Goal: Task Accomplishment & Management: Manage account settings

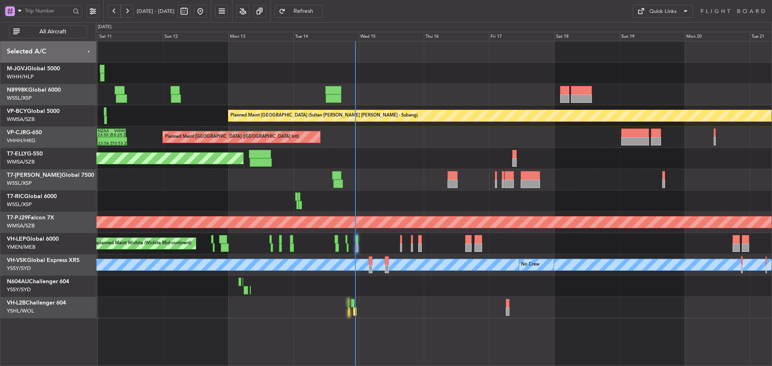
click at [587, 187] on div at bounding box center [434, 179] width 676 height 21
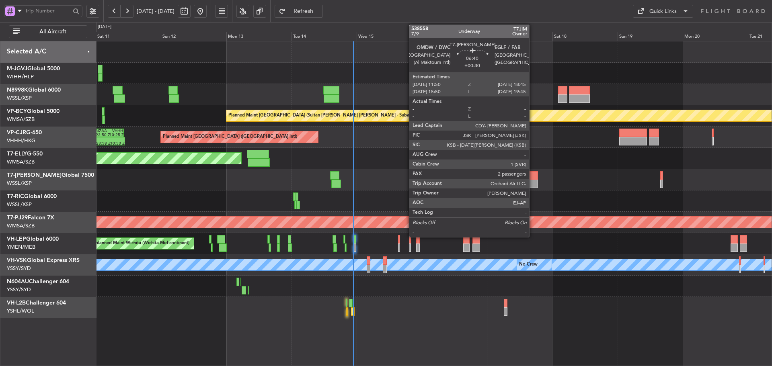
click at [533, 181] on div at bounding box center [528, 184] width 19 height 8
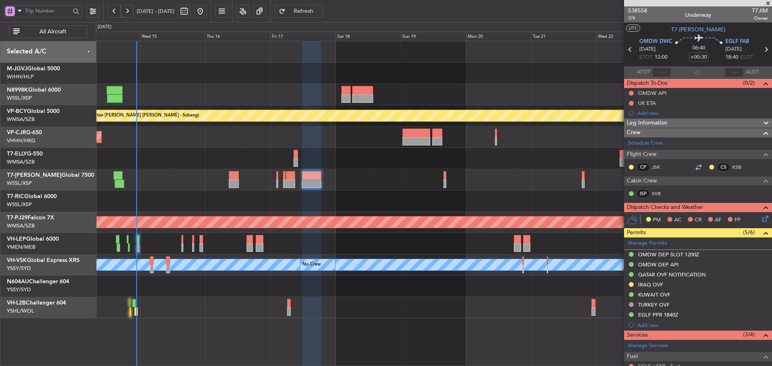
click at [345, 142] on div "Planned Maint Hong Kong (Hong Kong Intl) - - LFLL 12:50 Z VHHH 23:55 Z" at bounding box center [434, 137] width 676 height 21
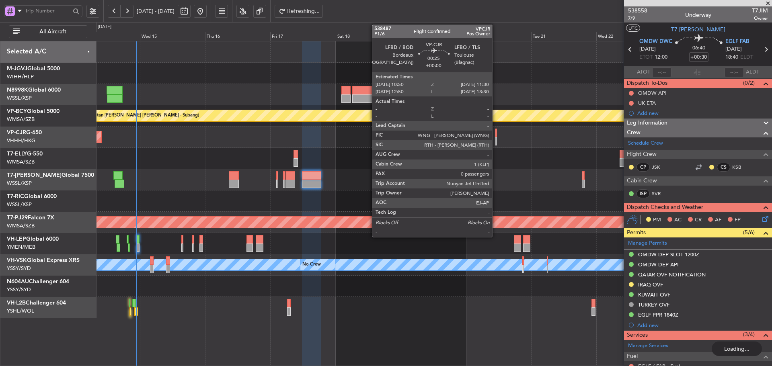
click at [496, 137] on div at bounding box center [496, 141] width 2 height 8
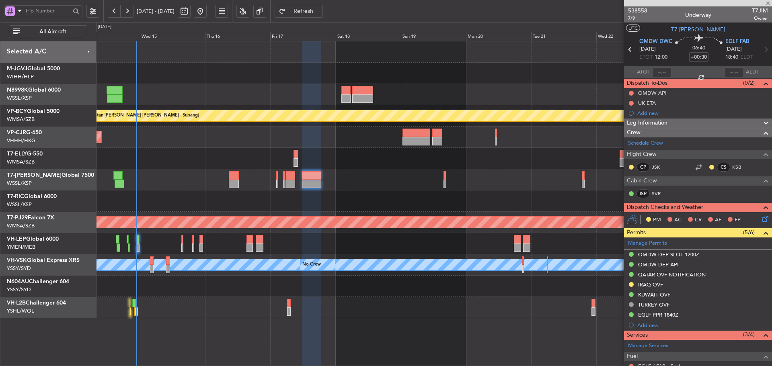
type input "0"
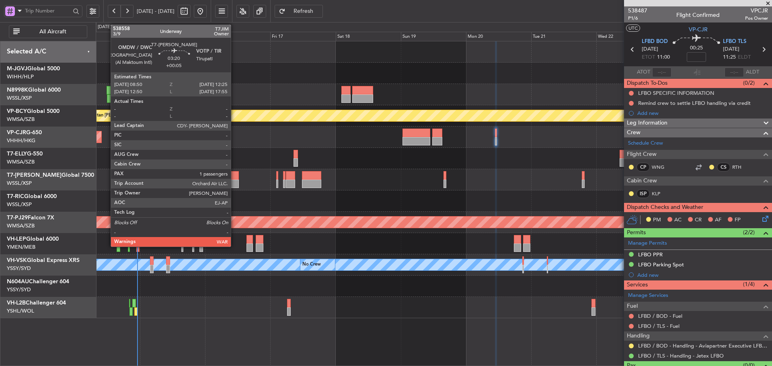
click at [234, 181] on div at bounding box center [234, 184] width 10 height 8
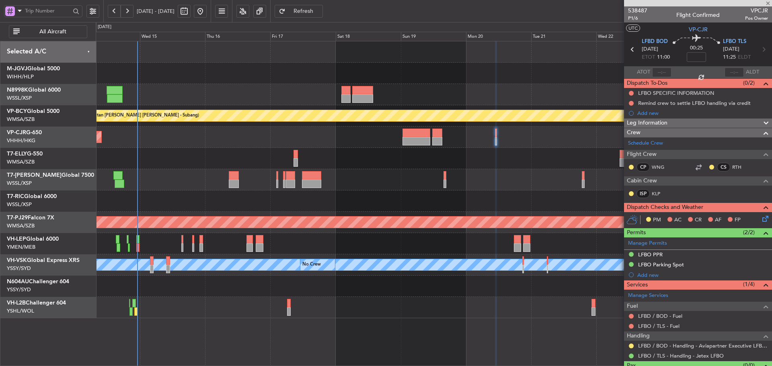
type input "+00:05"
type input "1"
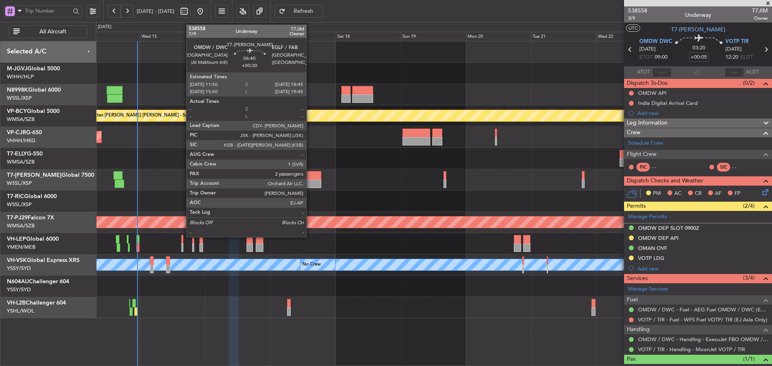
click at [310, 182] on div at bounding box center [311, 184] width 19 height 8
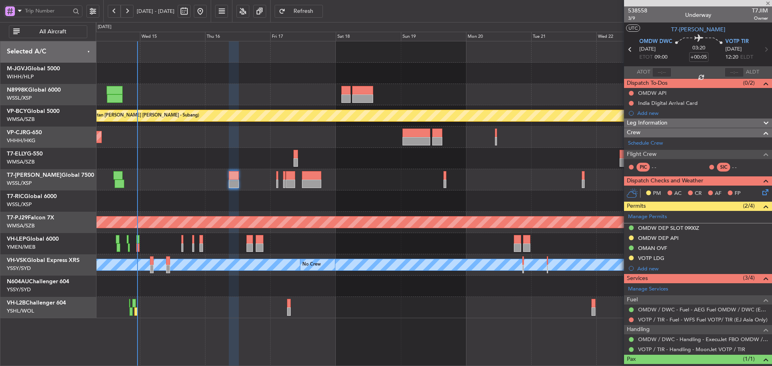
type input "+00:30"
type input "2"
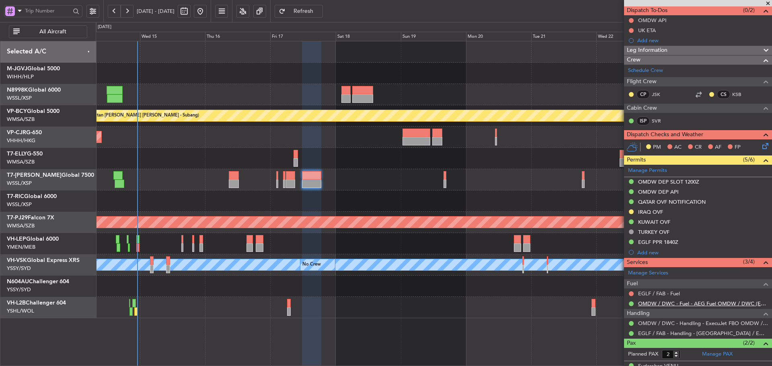
scroll to position [104, 0]
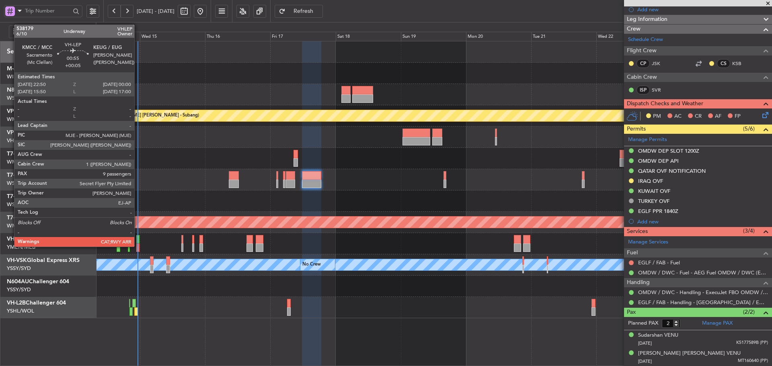
click at [138, 242] on div at bounding box center [137, 239] width 3 height 8
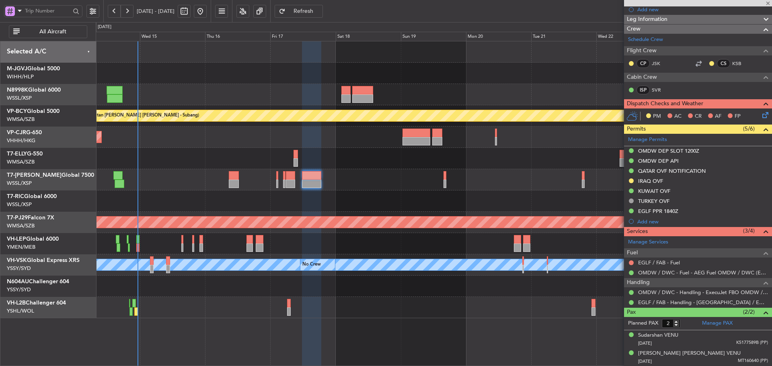
type input "+00:05"
type input "9"
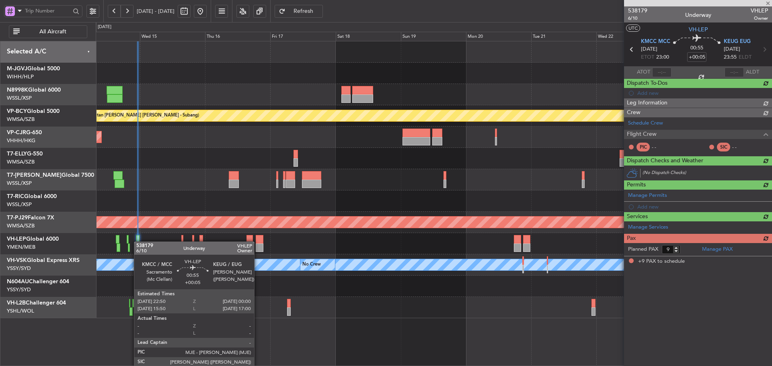
scroll to position [0, 0]
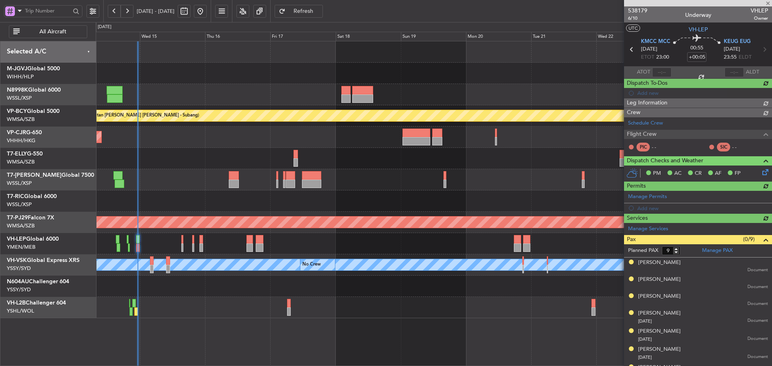
type input "Terry Leung (LEU)"
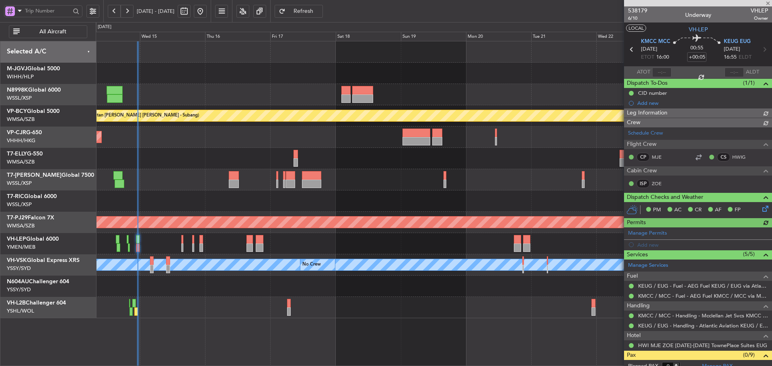
type input "Terry Leung (LEU)"
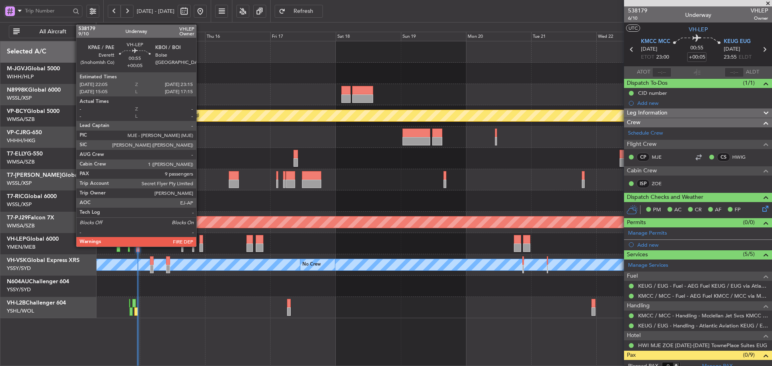
click at [200, 242] on div at bounding box center [200, 239] width 3 height 8
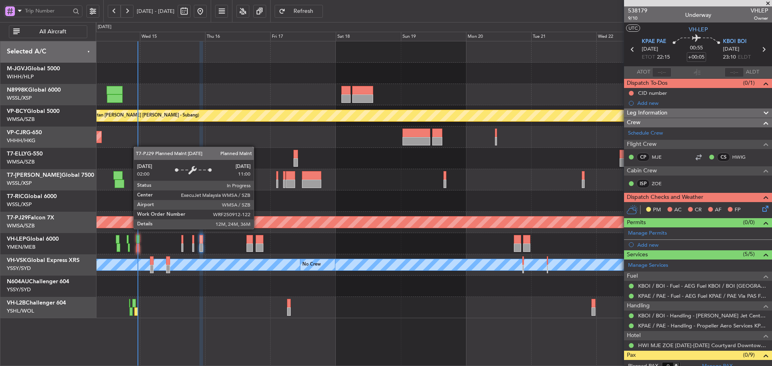
click at [249, 244] on div "Unplanned Maint Wichita (Wichita Mid-continent)" at bounding box center [434, 243] width 676 height 21
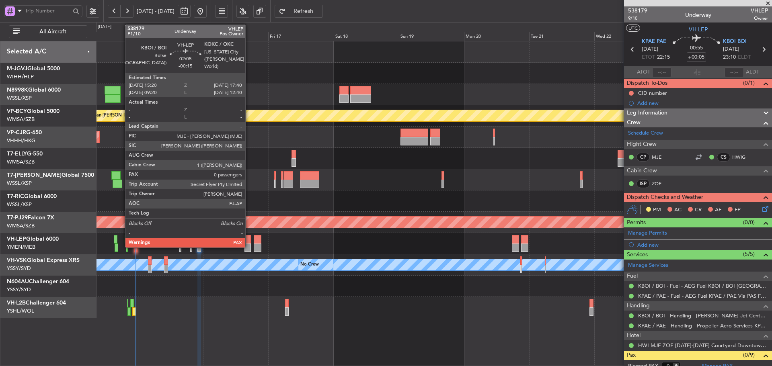
click at [249, 244] on div at bounding box center [247, 248] width 6 height 8
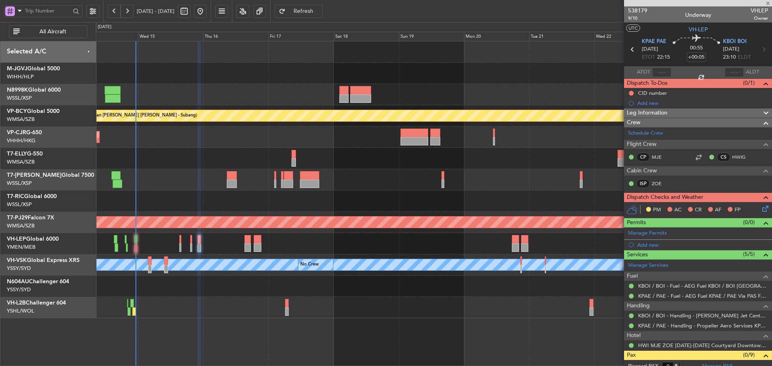
type input "-00:15"
type input "0"
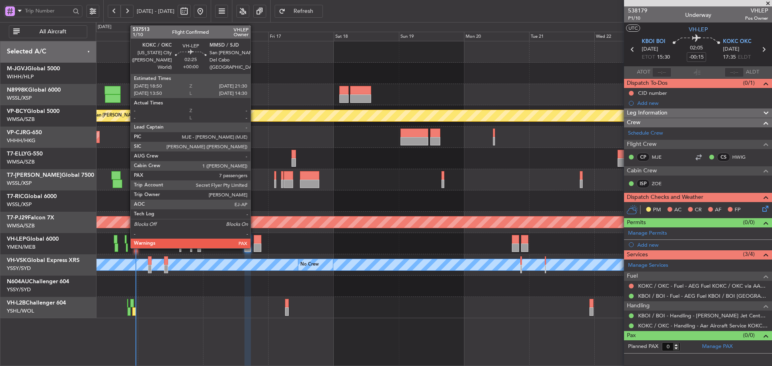
click at [254, 248] on div at bounding box center [258, 248] width 8 height 8
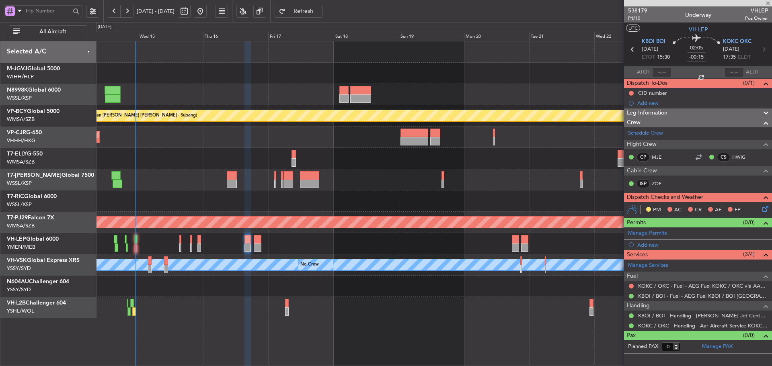
type input "7"
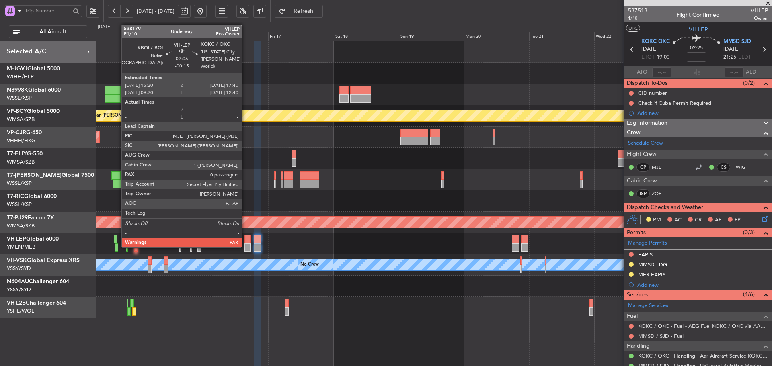
click at [245, 244] on div at bounding box center [247, 248] width 6 height 8
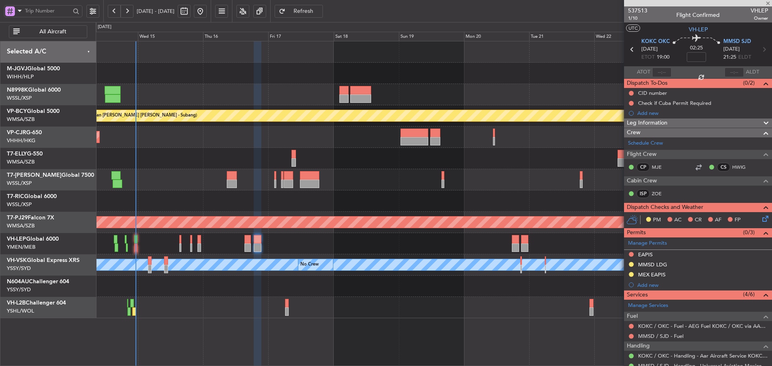
type input "-00:15"
type input "0"
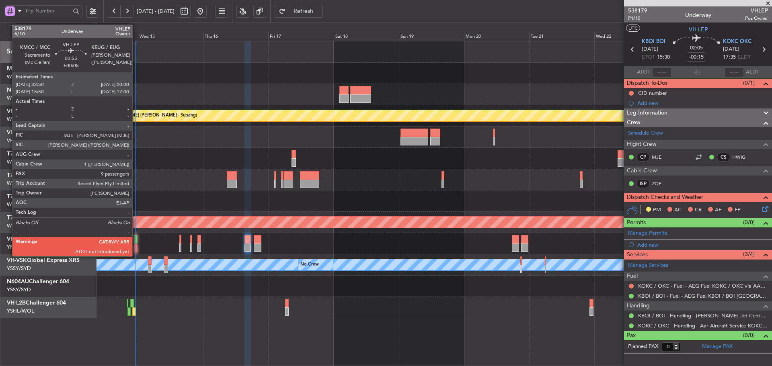
click at [136, 240] on div at bounding box center [135, 239] width 3 height 8
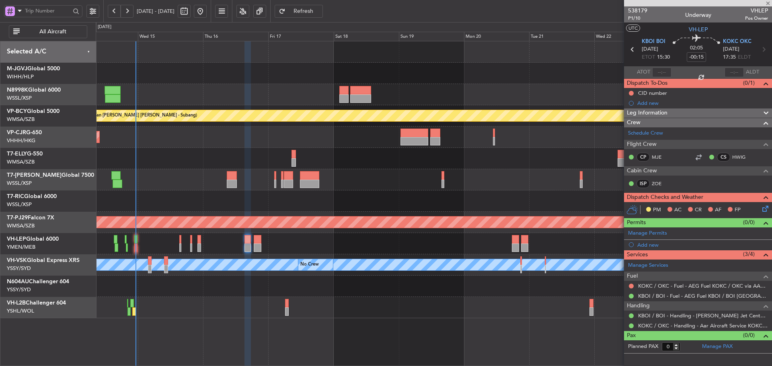
type input "+00:05"
type input "9"
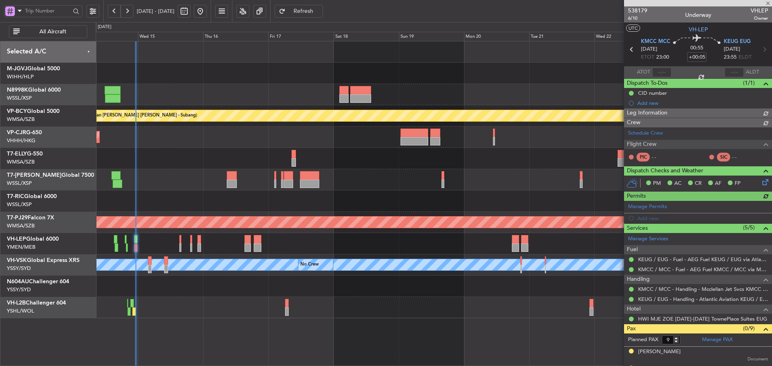
type input "Terry Leung (LEU)"
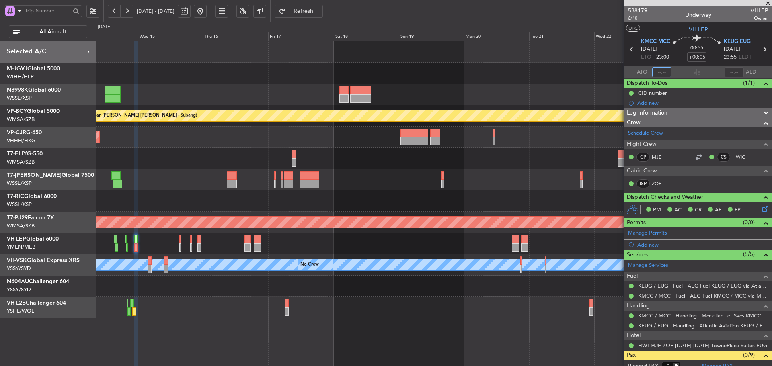
click at [660, 70] on input "text" at bounding box center [661, 73] width 19 height 10
click at [658, 72] on input "2311" at bounding box center [661, 73] width 19 height 10
click at [675, 70] on section "ATOT 2311 ALDT" at bounding box center [698, 72] width 148 height 12
type input "23:11"
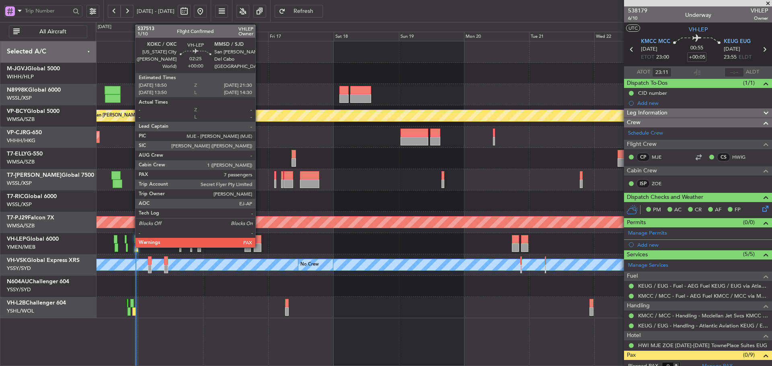
click at [259, 244] on div at bounding box center [258, 248] width 8 height 8
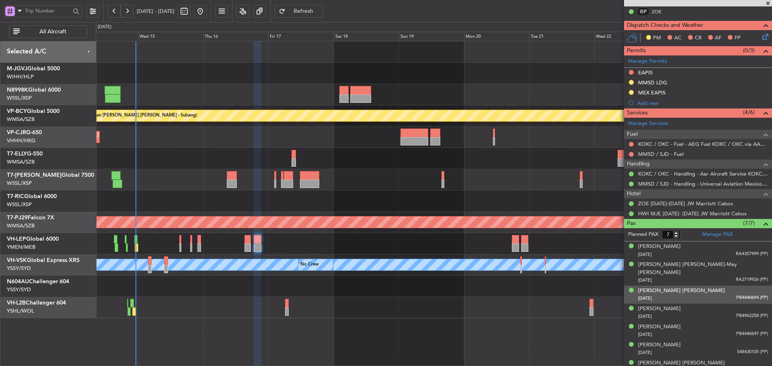
scroll to position [184, 0]
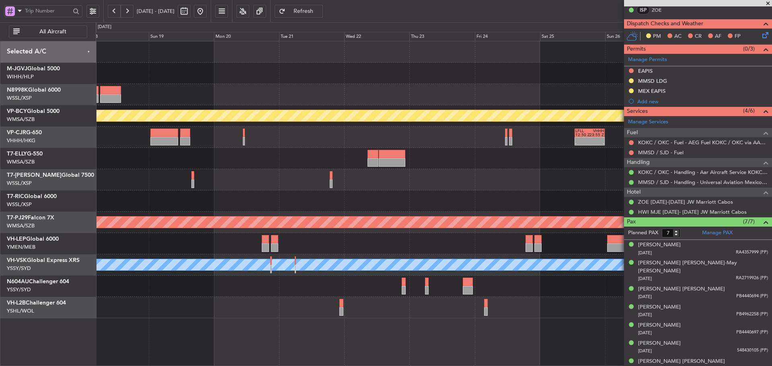
click at [281, 237] on div at bounding box center [434, 243] width 676 height 21
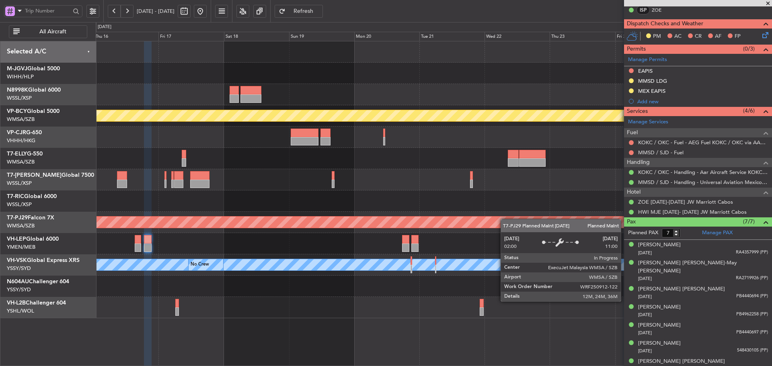
click at [530, 220] on div "Planned Maint Kuala Lumpur (Sultan Abdul Aziz Shah - Subang) - - LFLL 12:50 Z V…" at bounding box center [434, 179] width 676 height 277
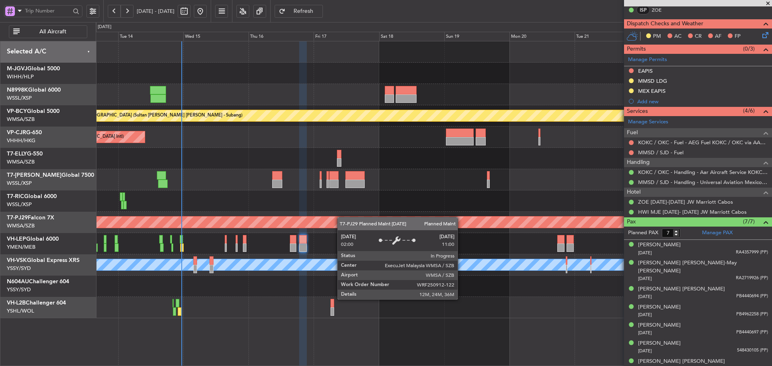
click at [464, 222] on div "Planned Maint Kuala Lumpur (Sultan Abdul Aziz Shah - Subang) Planned Maint Hong…" at bounding box center [434, 179] width 676 height 277
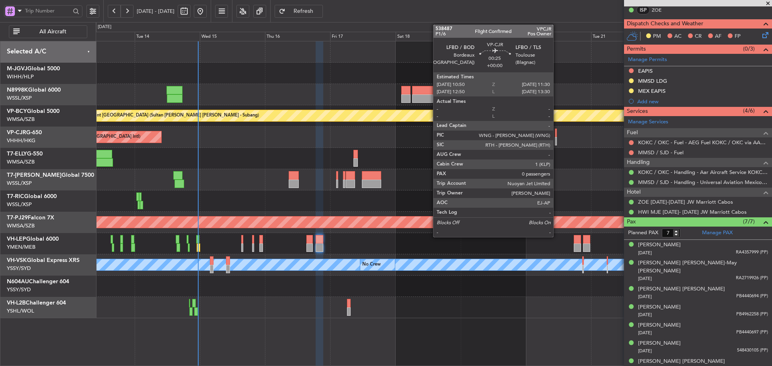
click at [557, 140] on div at bounding box center [556, 141] width 2 height 8
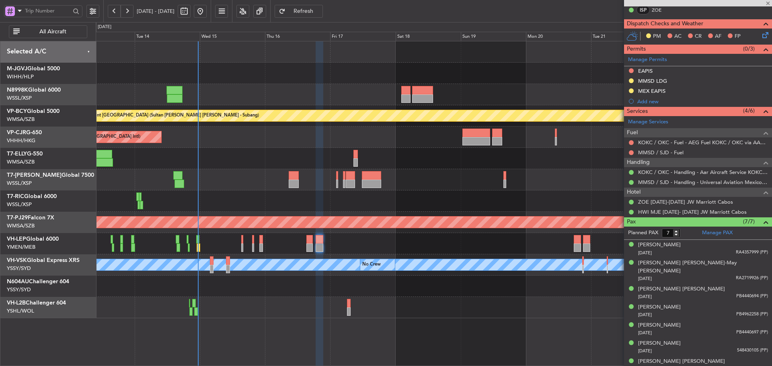
type input "0"
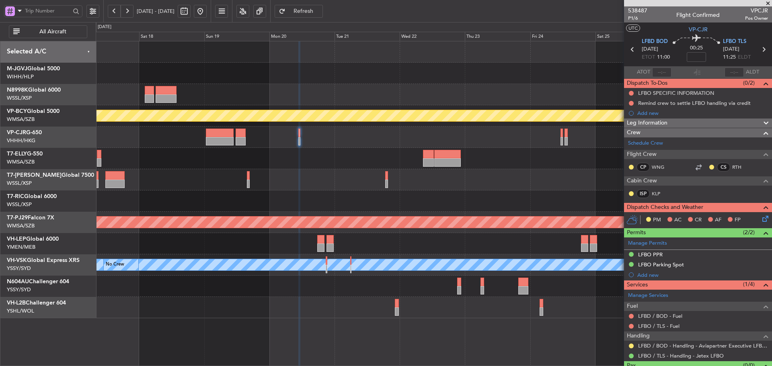
click at [279, 160] on div at bounding box center [434, 158] width 676 height 21
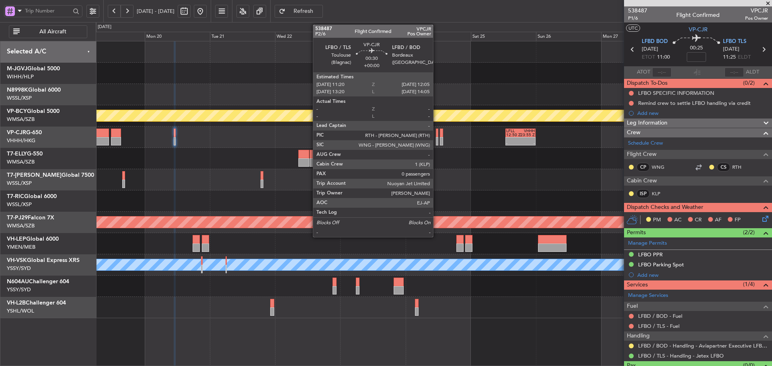
click at [437, 137] on div at bounding box center [437, 141] width 2 height 8
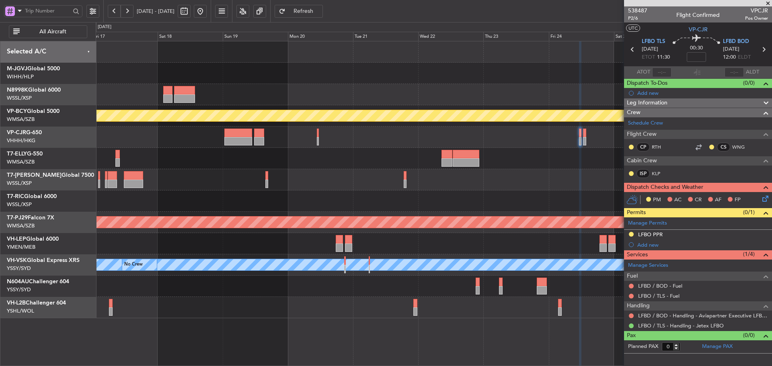
click at [521, 200] on div at bounding box center [434, 201] width 676 height 21
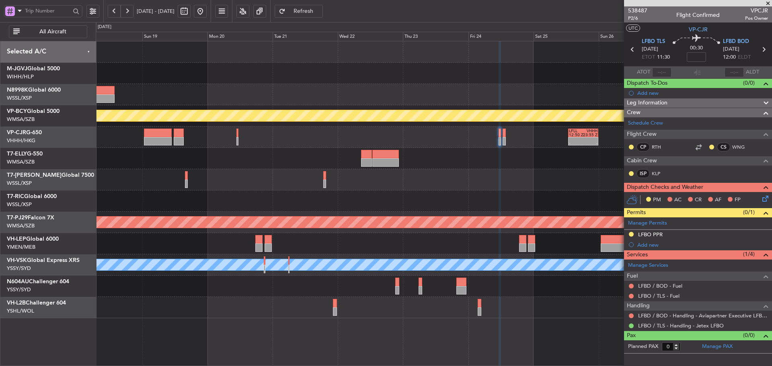
click at [379, 197] on div at bounding box center [434, 201] width 676 height 21
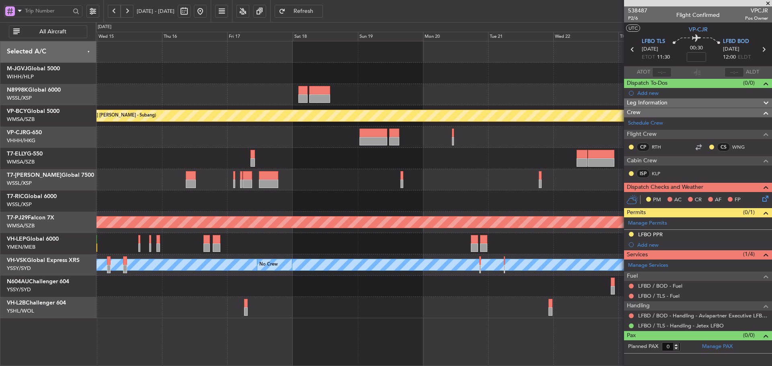
click at [487, 187] on div "Planned Maint Kuala Lumpur (Sultan Abdul Aziz Shah - Subang) - - LFLL 12:50 Z V…" at bounding box center [434, 179] width 676 height 277
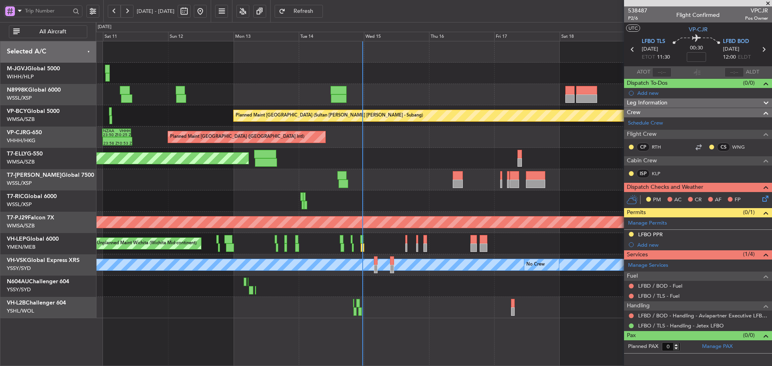
click at [519, 175] on div "Planned Maint Singapore (Seletar) Planned Maint Singapore (Seletar) Planned Mai…" at bounding box center [434, 179] width 676 height 277
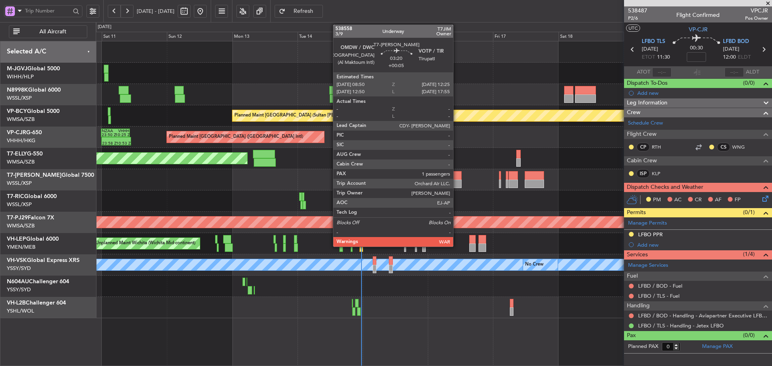
click at [457, 183] on div at bounding box center [456, 184] width 10 height 8
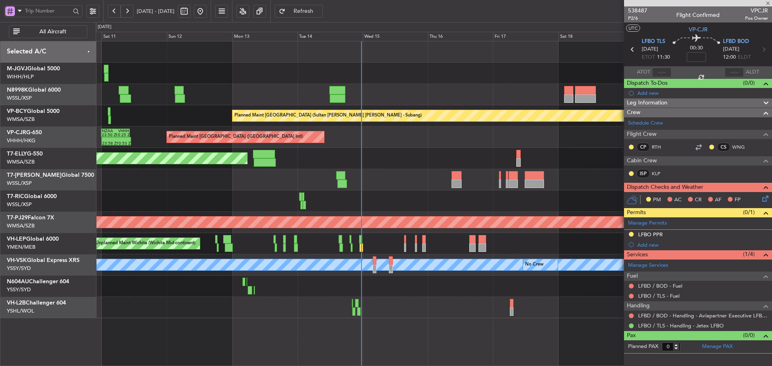
type input "+00:05"
type input "1"
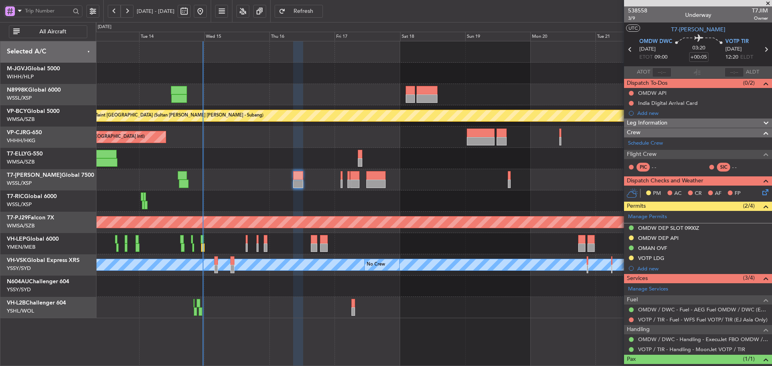
click at [399, 148] on div "Planned Maint Kuala Lumpur (Sultan Abdul Aziz Shah - Subang) Planned Maint Hong…" at bounding box center [434, 179] width 676 height 277
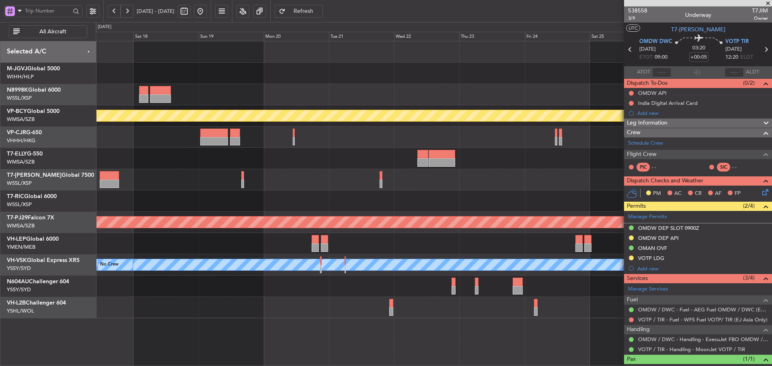
click at [321, 173] on div "Planned Maint Kuala Lumpur (Sultan Abdul Aziz Shah - Subang) - - LFLL 12:50 Z V…" at bounding box center [434, 179] width 676 height 277
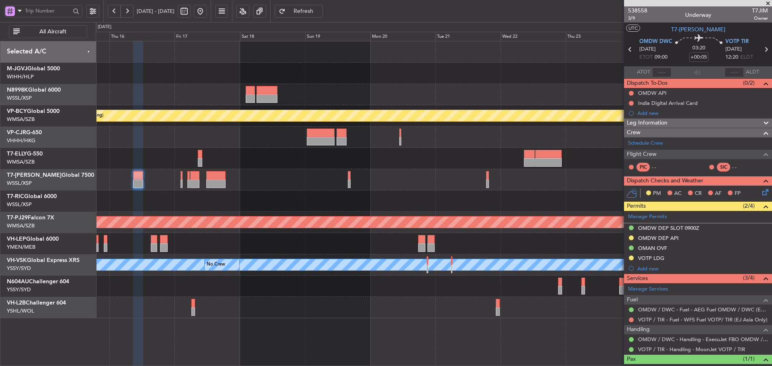
click at [396, 177] on div "Planned Maint Kuala Lumpur (Sultan Abdul Aziz Shah - Subang) - - LFLL 12:50 Z V…" at bounding box center [434, 179] width 676 height 277
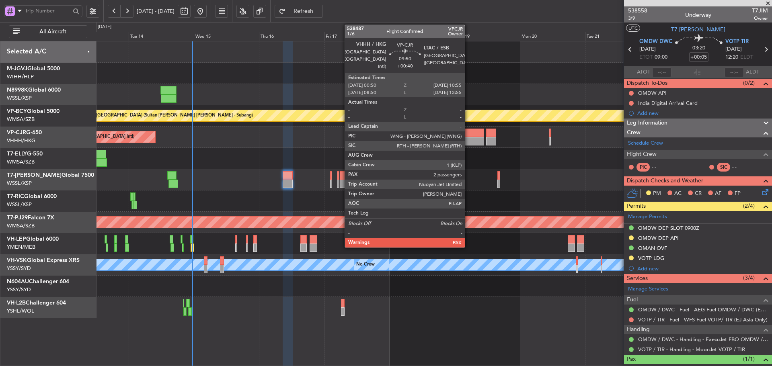
click at [468, 140] on div at bounding box center [470, 141] width 28 height 8
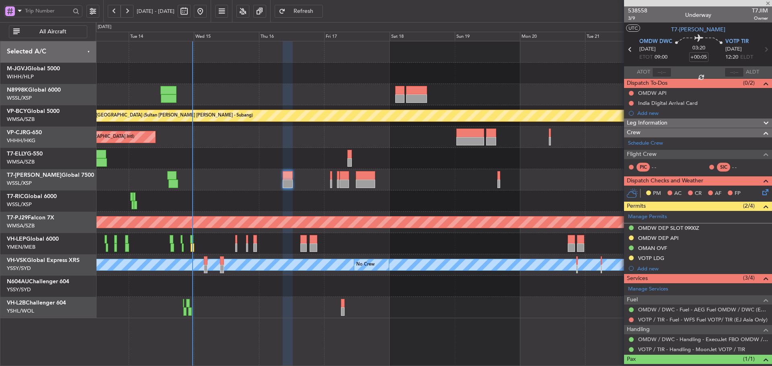
type input "+00:40"
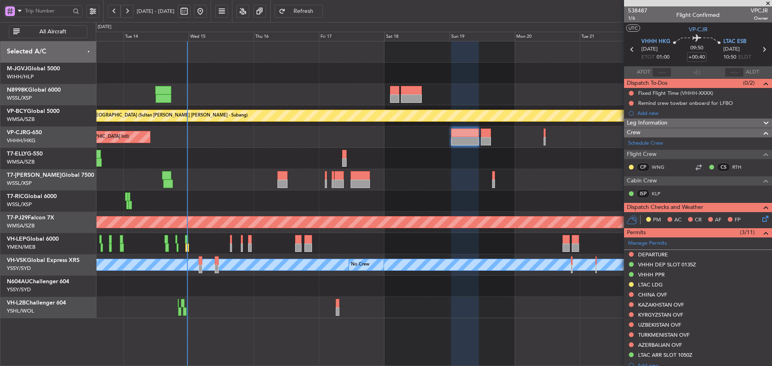
click at [292, 156] on div "Planned Maint Kuala Lumpur (Sultan Abdul Aziz Shah - Subang) Planned Maint Hong…" at bounding box center [434, 179] width 676 height 277
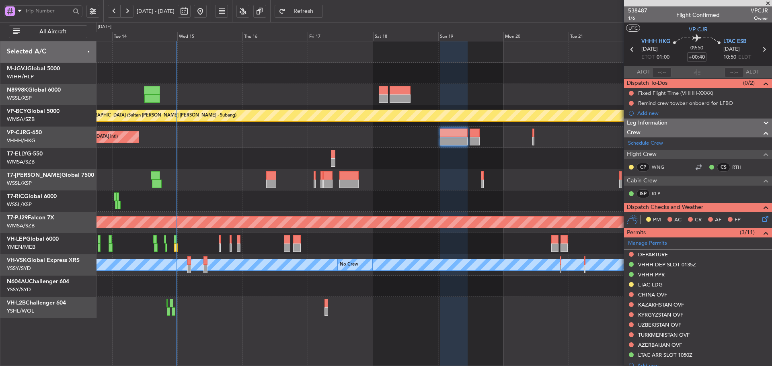
click at [768, 3] on span at bounding box center [768, 3] width 8 height 7
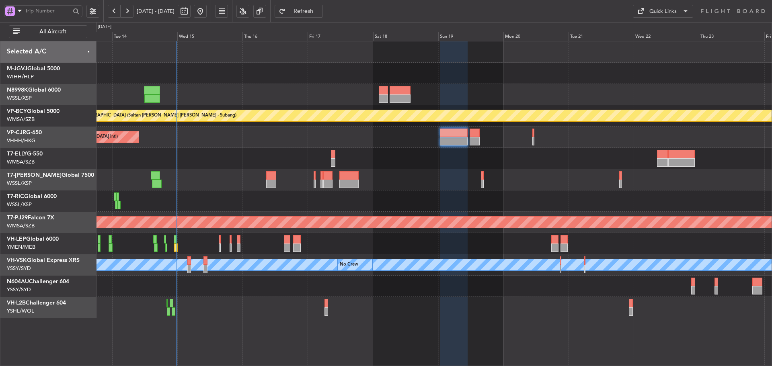
type input "0"
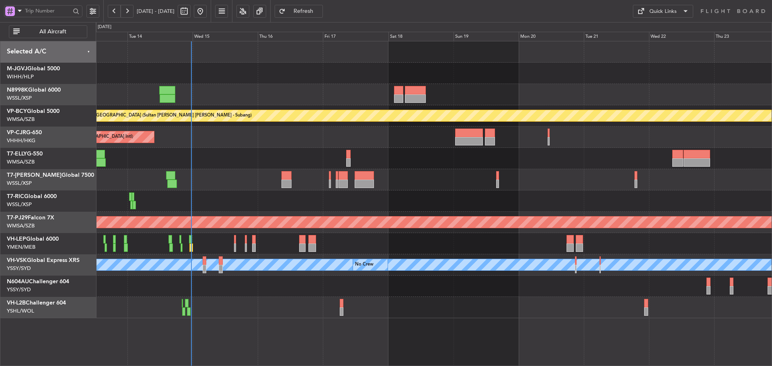
click at [232, 177] on div at bounding box center [434, 179] width 676 height 21
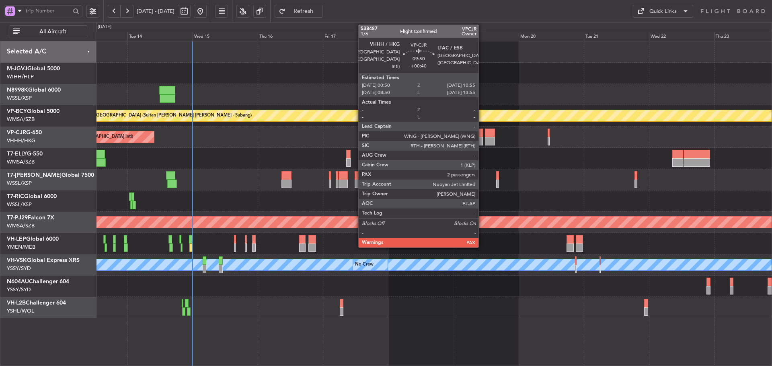
click at [472, 139] on div at bounding box center [469, 141] width 28 height 8
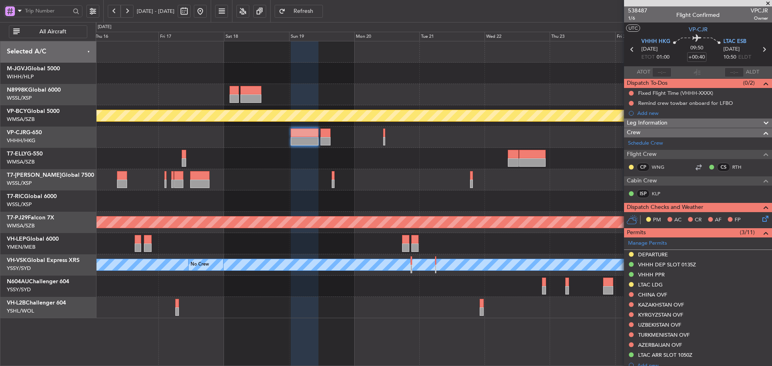
click at [233, 181] on div at bounding box center [434, 179] width 676 height 21
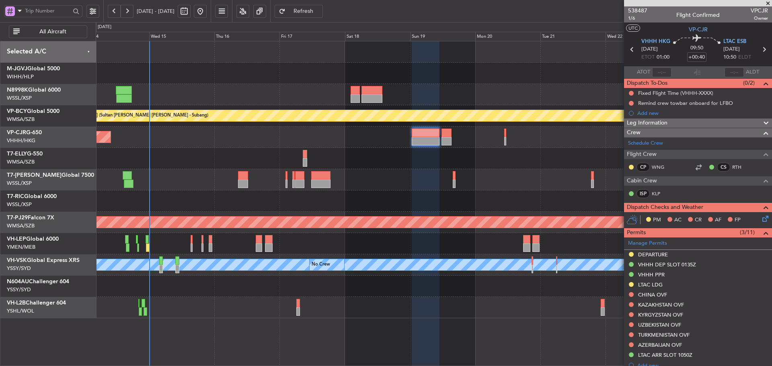
click at [496, 211] on div at bounding box center [434, 201] width 676 height 21
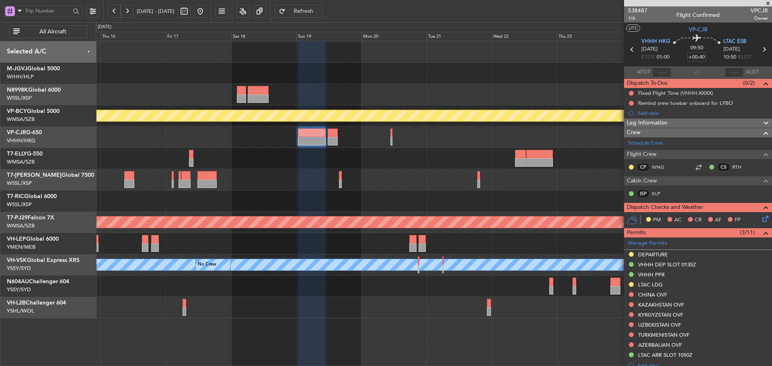
click at [400, 170] on div at bounding box center [434, 179] width 676 height 21
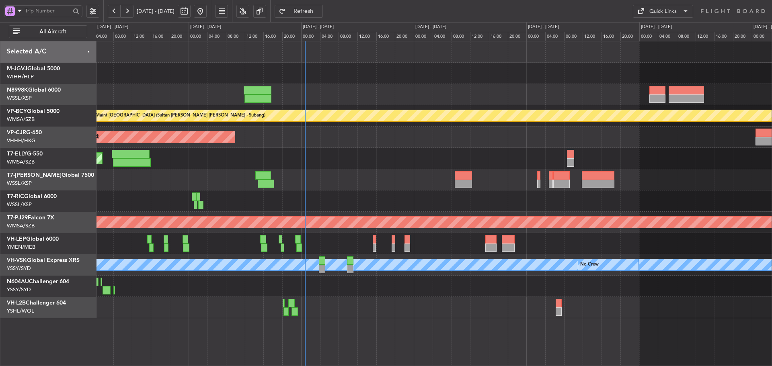
click at [441, 172] on div at bounding box center [434, 179] width 676 height 21
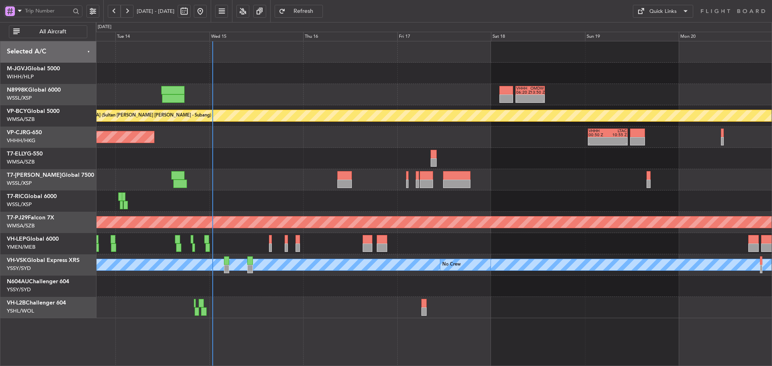
click at [482, 151] on div "OMDB 07:45 Z LEMD 15:45 Z 08:00 Z 16:03 Z - - HECA 12:50 Z WMSA 22:30 Z Planned…" at bounding box center [434, 158] width 676 height 21
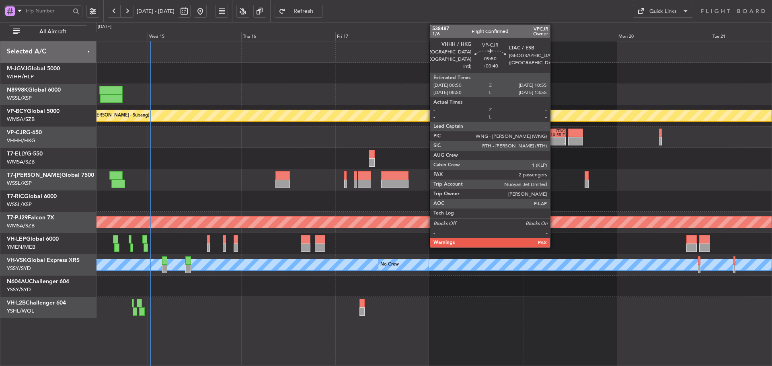
click at [554, 135] on div "10:55 Z" at bounding box center [555, 135] width 19 height 4
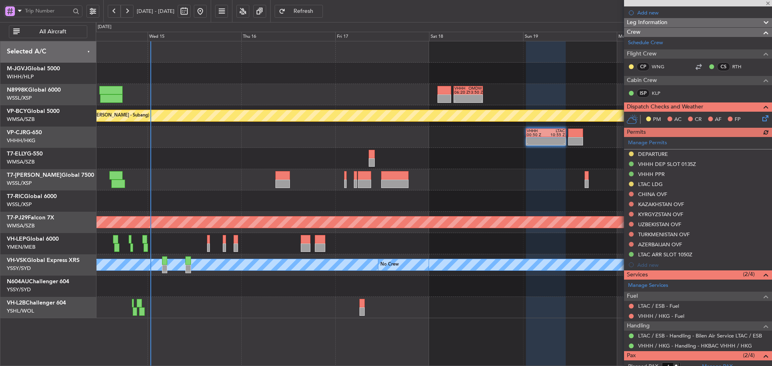
scroll to position [121, 0]
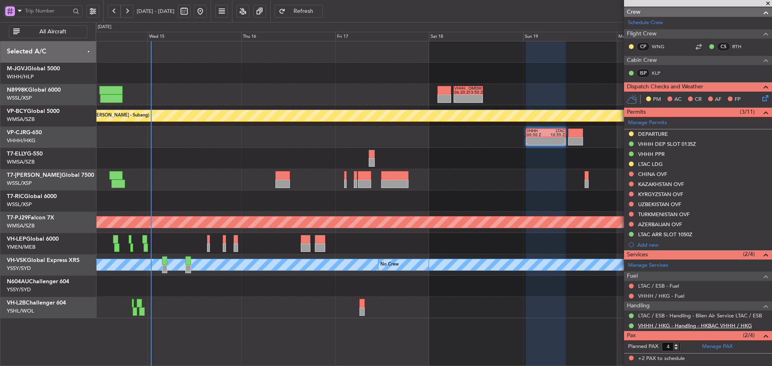
click at [657, 326] on link "VHHH / HKG - Handling - HKBAC VHHH / HKG" at bounding box center [695, 325] width 114 height 7
click at [631, 172] on button at bounding box center [631, 174] width 5 height 5
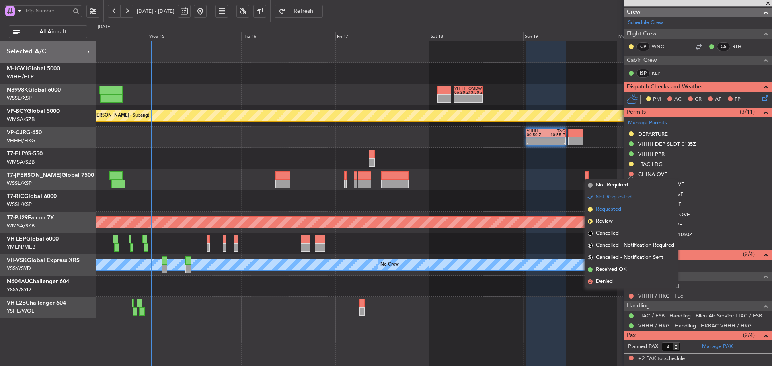
click at [589, 209] on span at bounding box center [590, 209] width 5 height 5
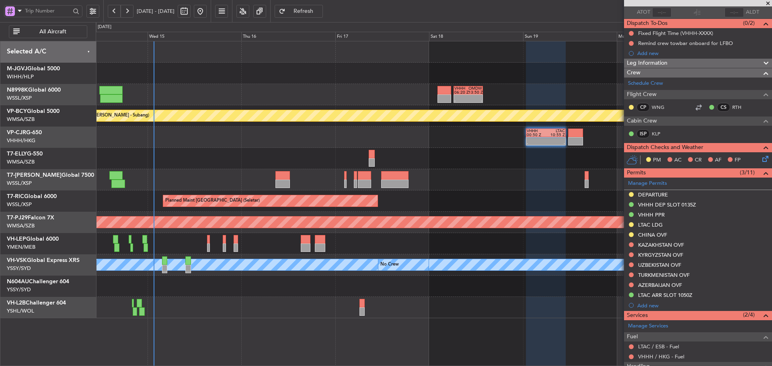
scroll to position [0, 0]
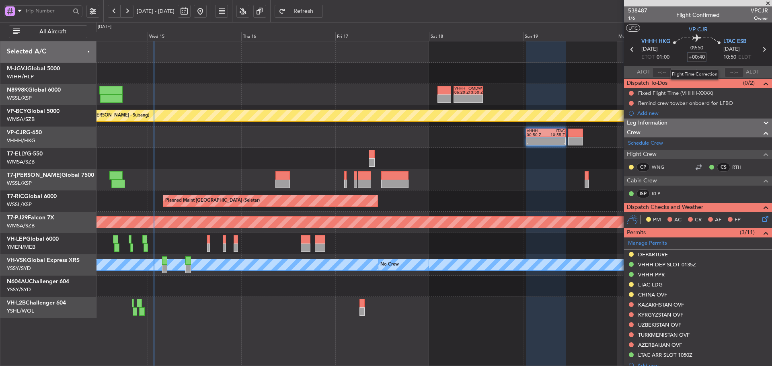
click at [694, 59] on input "+00:40" at bounding box center [696, 57] width 19 height 10
click at [467, 148] on div "OMDB 07:45 Z LEMD 15:45 Z 08:00 Z 16:03 Z - - HECA 12:50 Z WMSA 22:30 Z Planned…" at bounding box center [434, 158] width 676 height 21
click at [693, 57] on input "+00:40" at bounding box center [696, 57] width 19 height 10
click at [700, 56] on input "+00:40" at bounding box center [696, 57] width 19 height 10
click at [717, 51] on div "09:50 +00:60" at bounding box center [696, 50] width 53 height 30
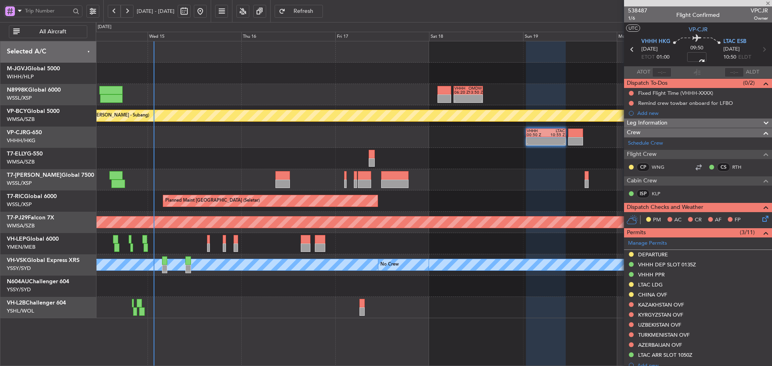
click at [717, 51] on div "09:50 +00:60" at bounding box center [696, 50] width 53 height 30
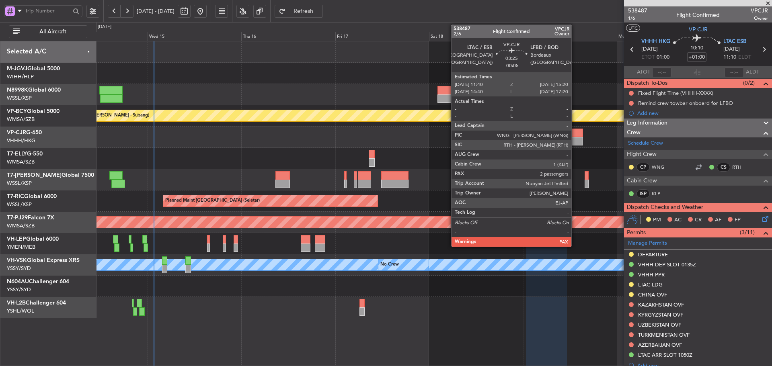
click at [575, 141] on div at bounding box center [575, 141] width 14 height 8
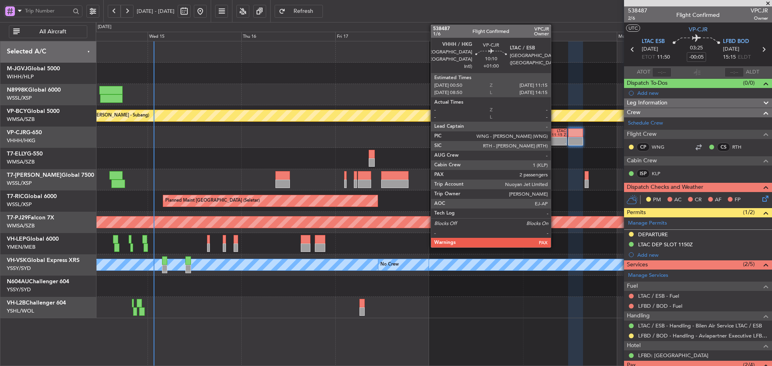
click at [554, 142] on div "-" at bounding box center [556, 144] width 20 height 4
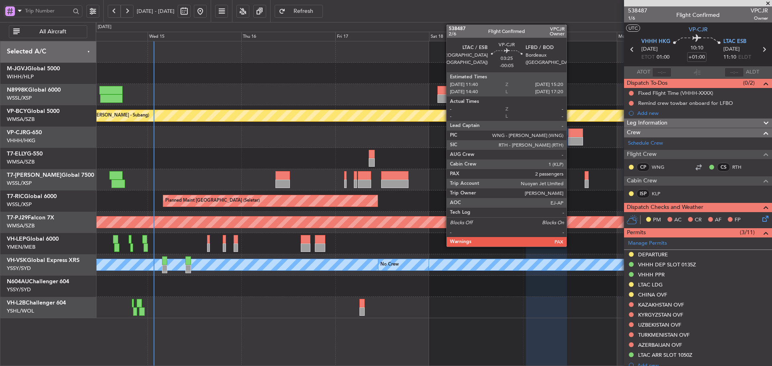
click at [570, 144] on div at bounding box center [575, 141] width 14 height 8
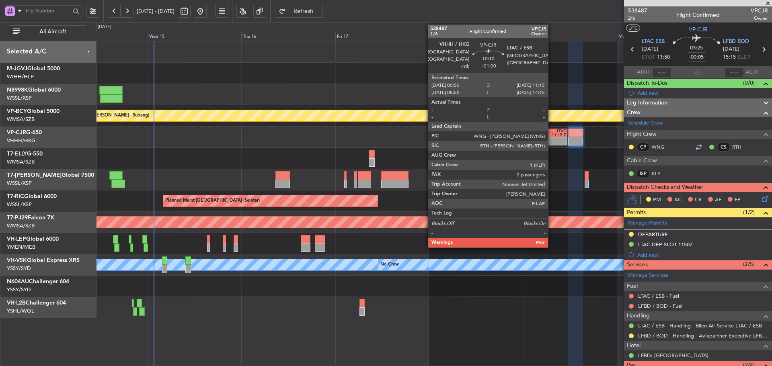
click at [552, 135] on div "11:15 Z" at bounding box center [556, 135] width 20 height 4
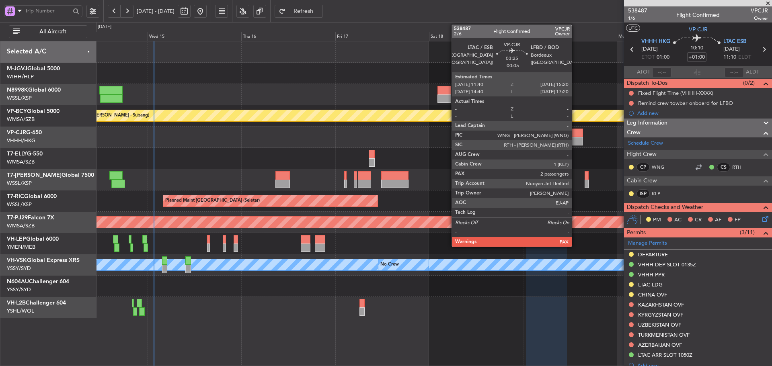
click at [575, 137] on div at bounding box center [575, 133] width 14 height 8
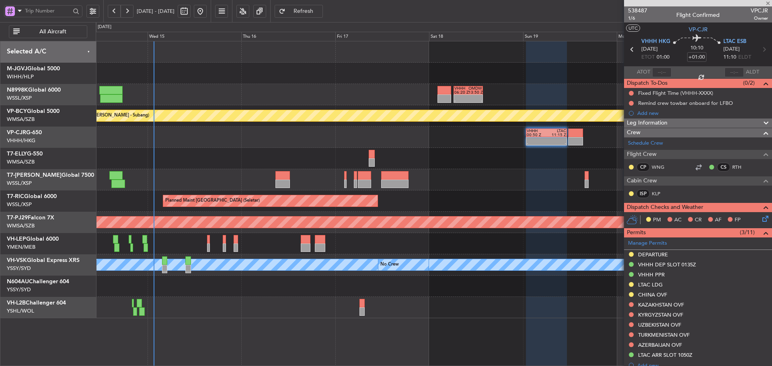
type input "-00:05"
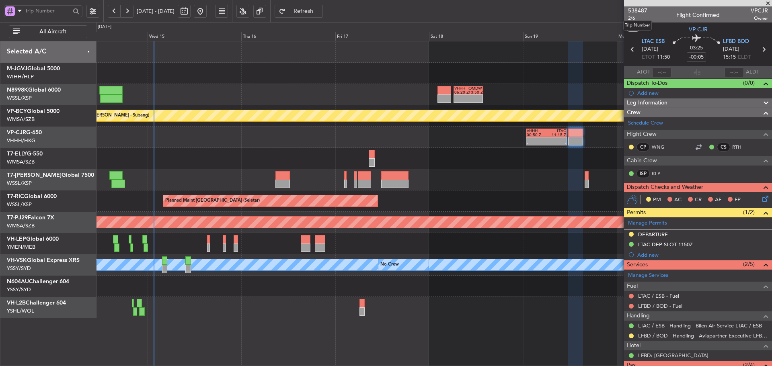
click at [643, 7] on span "538487" at bounding box center [637, 10] width 19 height 8
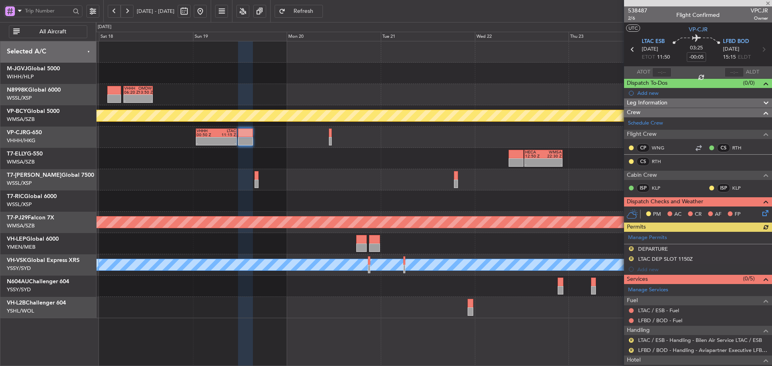
click at [250, 185] on div at bounding box center [434, 179] width 676 height 21
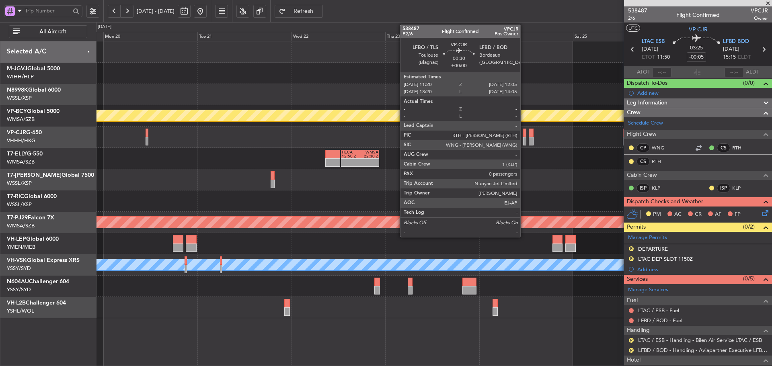
click at [524, 140] on div at bounding box center [524, 141] width 3 height 8
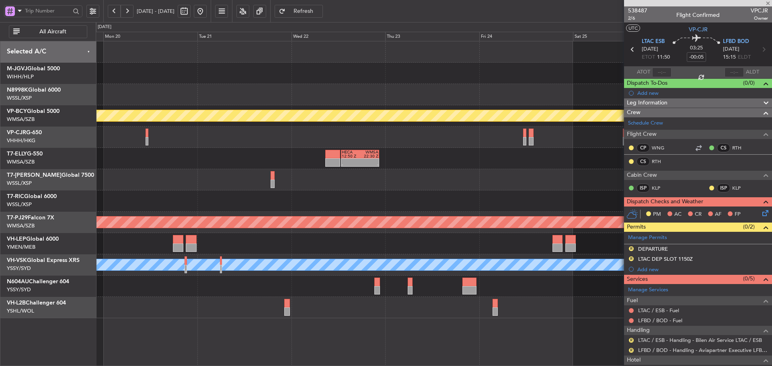
type input "0"
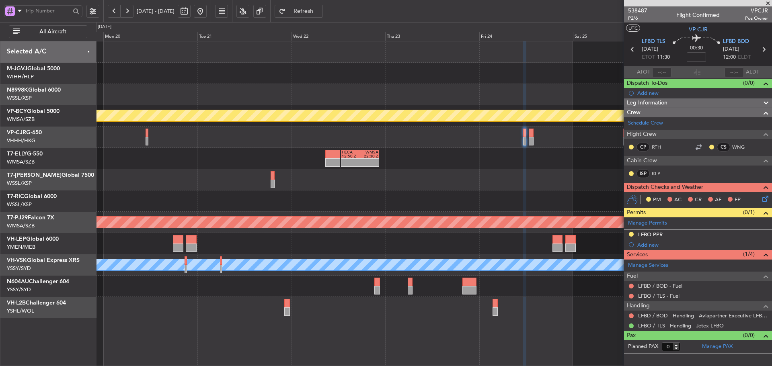
click at [642, 10] on span "538487" at bounding box center [637, 10] width 19 height 8
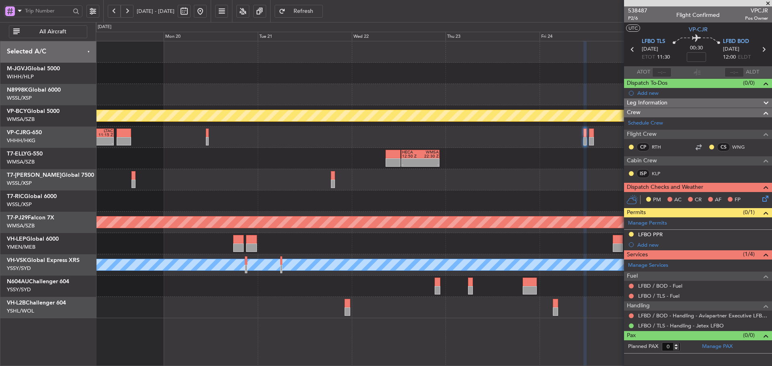
click at [324, 176] on div at bounding box center [434, 179] width 676 height 21
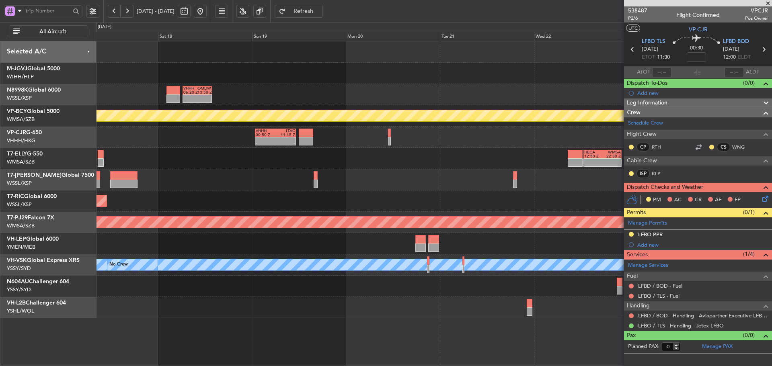
click at [389, 166] on div "- - HECA 12:50 Z WMSA 22:30 Z" at bounding box center [434, 158] width 676 height 21
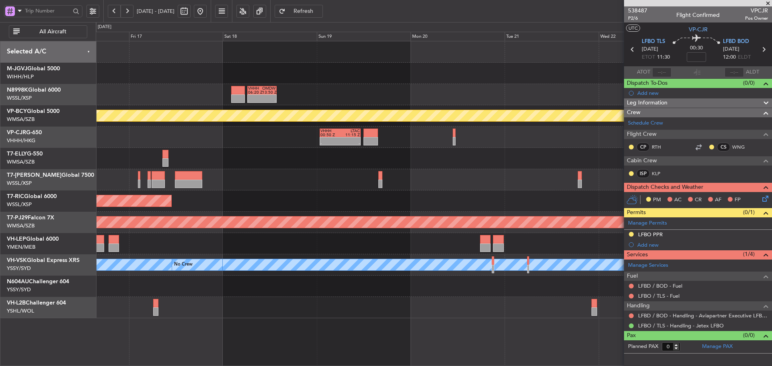
click at [336, 171] on div at bounding box center [434, 179] width 676 height 21
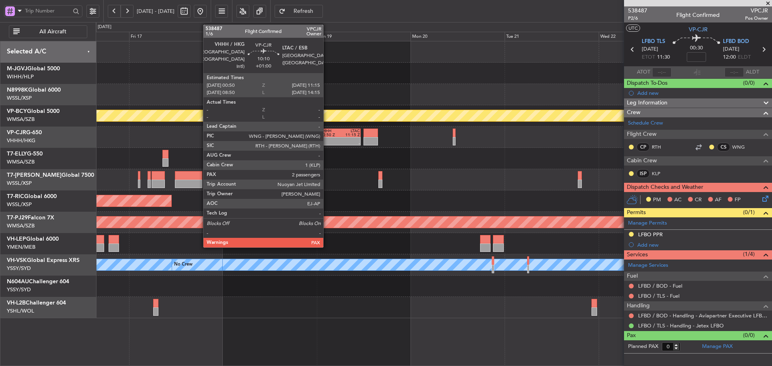
click at [327, 135] on div "00:50 Z" at bounding box center [330, 135] width 20 height 4
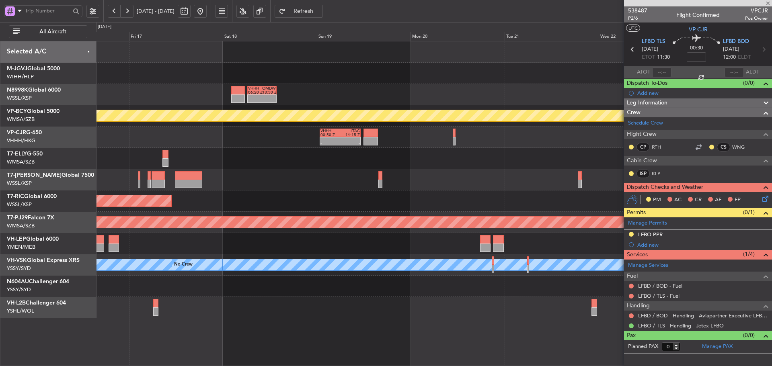
type input "+01:00"
type input "4"
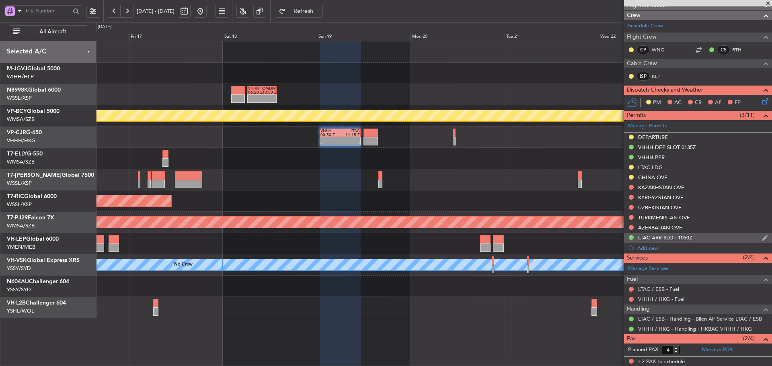
scroll to position [121, 0]
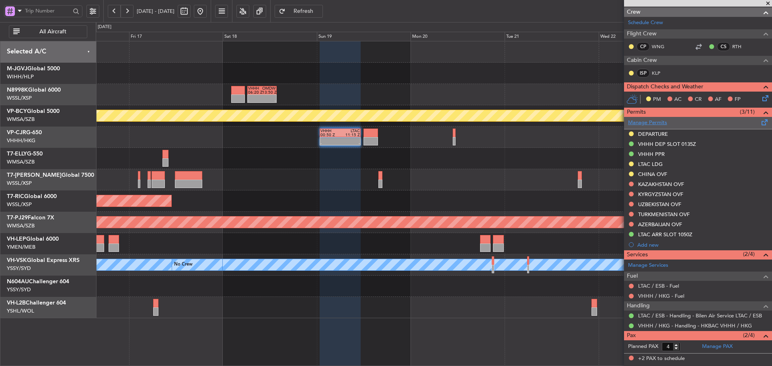
click at [644, 126] on link "Manage Permits" at bounding box center [647, 123] width 39 height 8
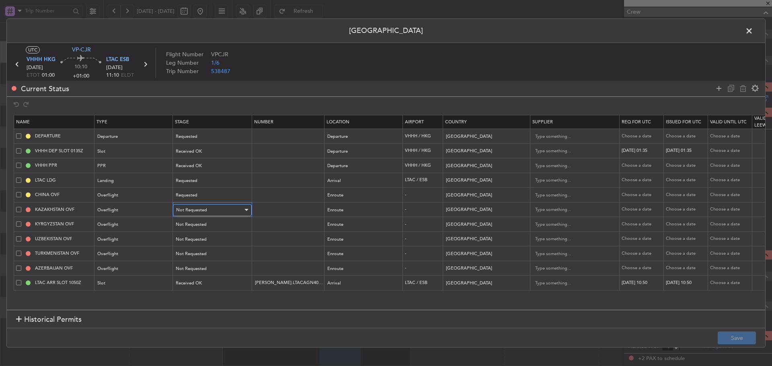
click at [199, 211] on span "Not Requested" at bounding box center [191, 210] width 31 height 6
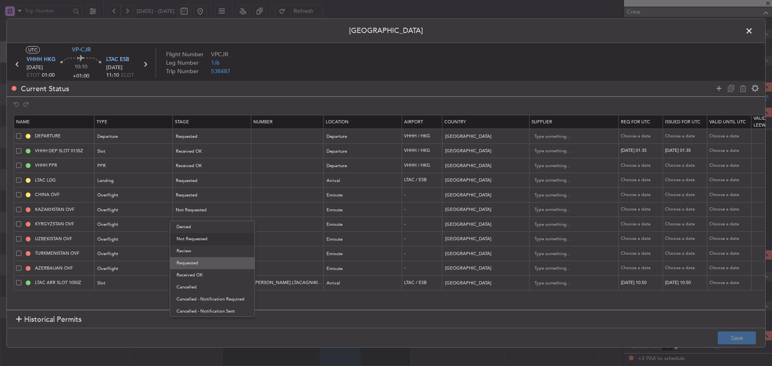
click at [198, 263] on span "Requested" at bounding box center [212, 263] width 72 height 12
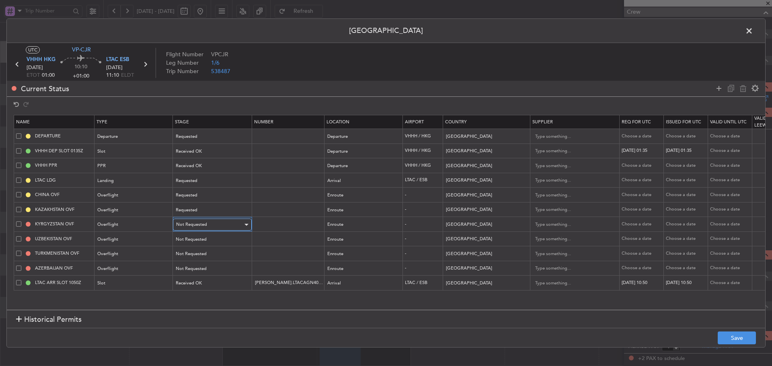
click at [205, 226] on span "Not Requested" at bounding box center [191, 225] width 31 height 6
drag, startPoint x: 203, startPoint y: 279, endPoint x: 204, endPoint y: 272, distance: 6.6
click at [203, 278] on span "Requested" at bounding box center [212, 278] width 72 height 12
click at [207, 240] on div "Not Requested" at bounding box center [209, 240] width 67 height 12
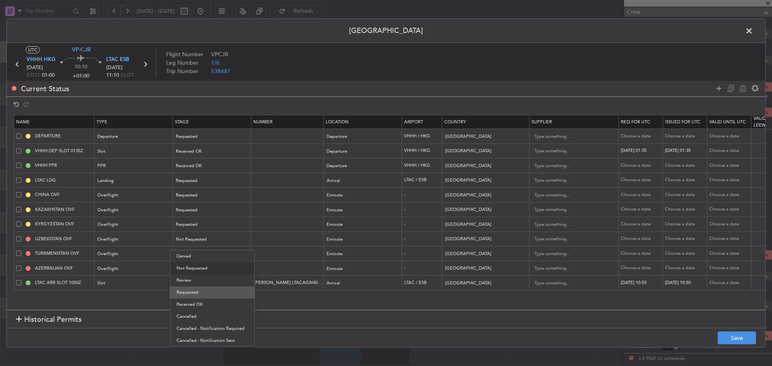
click at [209, 295] on span "Requested" at bounding box center [212, 293] width 72 height 12
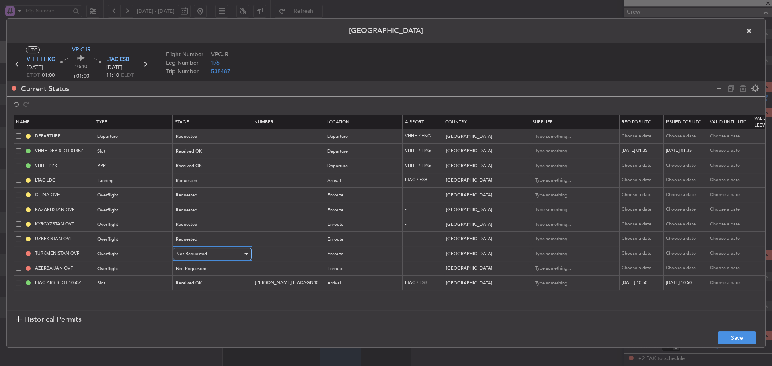
click at [211, 254] on div "Not Requested" at bounding box center [209, 254] width 67 height 12
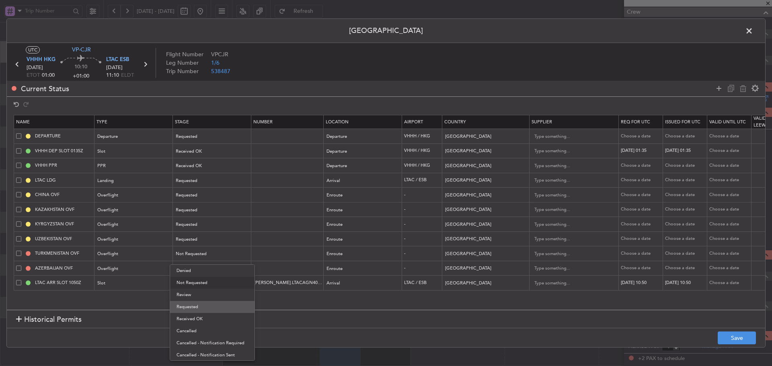
drag, startPoint x: 208, startPoint y: 314, endPoint x: 209, endPoint y: 309, distance: 5.6
click at [209, 309] on div "Denied Not Requested Review Requested Received OK Cancelled Cancelled - Notific…" at bounding box center [212, 313] width 85 height 96
click at [209, 309] on span "Requested" at bounding box center [212, 307] width 72 height 12
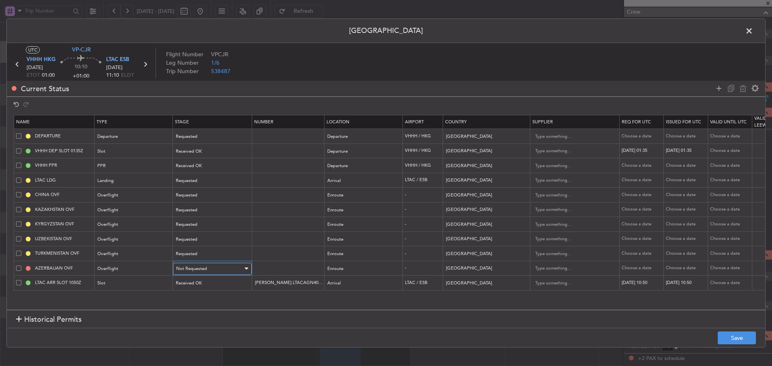
click at [213, 271] on div "Not Requested" at bounding box center [209, 269] width 67 height 12
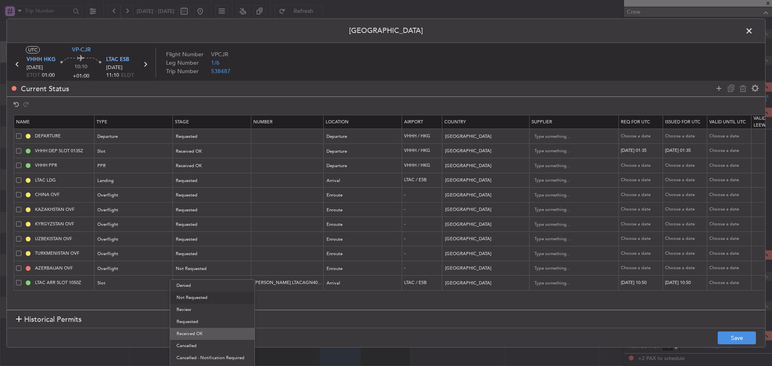
click at [204, 333] on span "Received OK" at bounding box center [212, 334] width 72 height 12
click at [266, 269] on input "text" at bounding box center [288, 268] width 70 height 7
type input "Approved"
click at [642, 266] on div "Choose a date" at bounding box center [642, 268] width 42 height 7
select select "10"
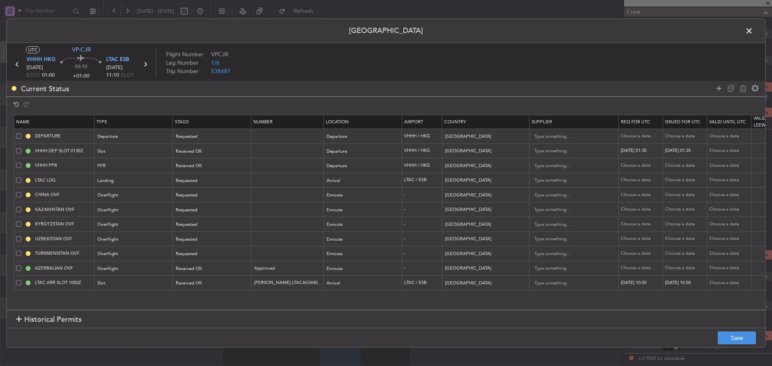
select select "2025"
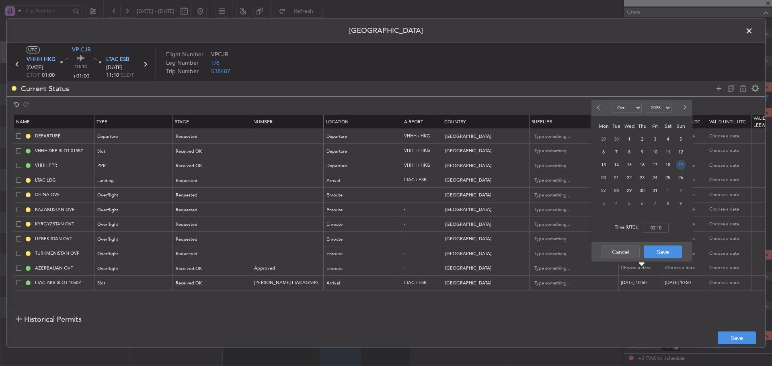
click at [679, 162] on span "19" at bounding box center [681, 165] width 10 height 10
click at [655, 230] on input "00:00" at bounding box center [656, 228] width 26 height 10
type input "01:00"
click at [667, 252] on button "Save" at bounding box center [663, 252] width 38 height 13
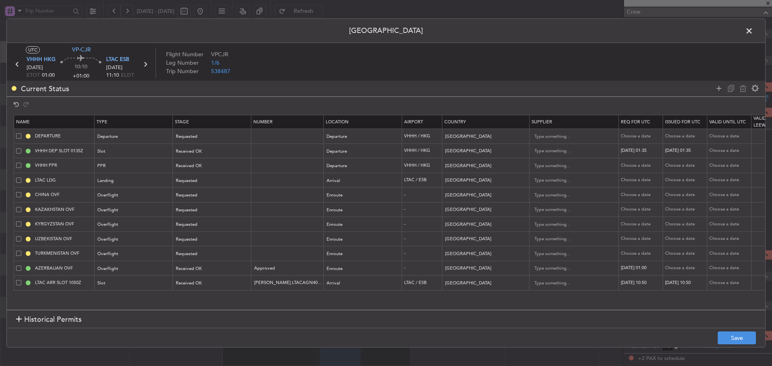
click at [677, 270] on div "Choose a date" at bounding box center [686, 268] width 42 height 7
select select "10"
select select "2025"
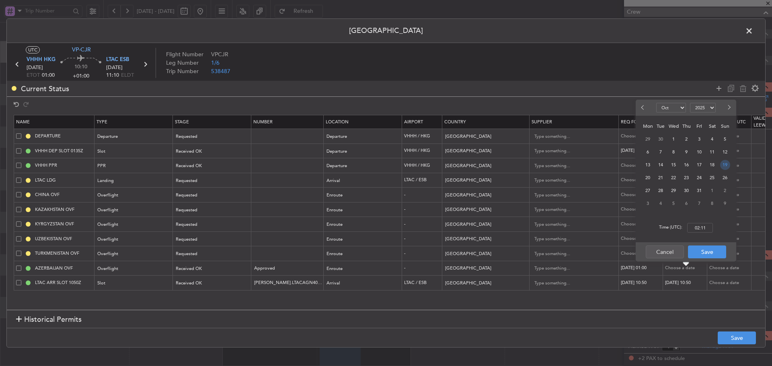
click at [727, 168] on span "19" at bounding box center [725, 165] width 10 height 10
click at [697, 229] on input "00:00" at bounding box center [700, 228] width 26 height 10
type input "01:00"
click at [708, 251] on button "Save" at bounding box center [707, 252] width 38 height 13
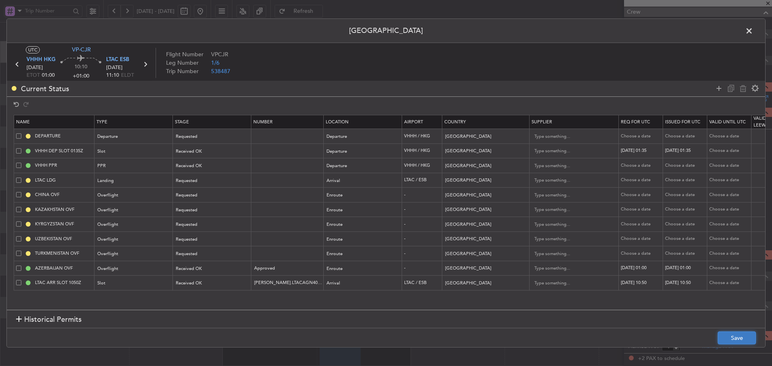
click at [739, 337] on button "Save" at bounding box center [737, 338] width 38 height 13
click at [743, 34] on header "[GEOGRAPHIC_DATA]" at bounding box center [386, 31] width 758 height 24
click at [753, 33] on span at bounding box center [753, 33] width 0 height 16
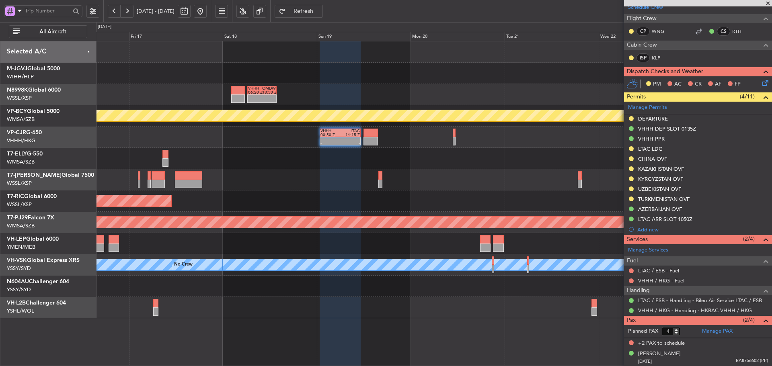
scroll to position [154, 0]
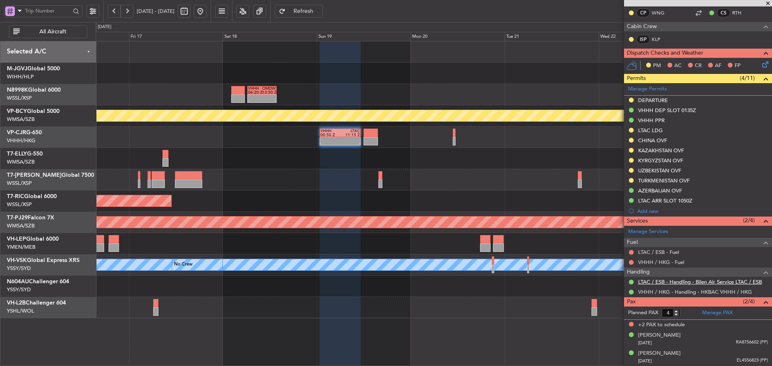
click at [664, 279] on link "LTAC / ESB - Handling - Bilen Air Service LTAC / ESB" at bounding box center [700, 282] width 124 height 7
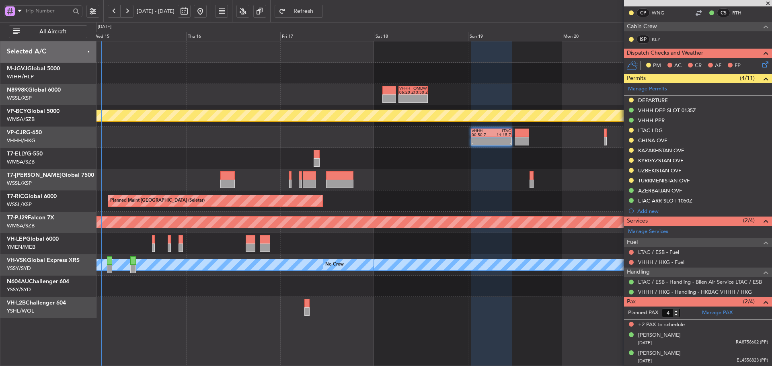
click at [407, 177] on div "- - VHHH 06:20 Z OMDW 13:50 Z Planned Maint [GEOGRAPHIC_DATA] (Sultan [PERSON_N…" at bounding box center [434, 179] width 676 height 277
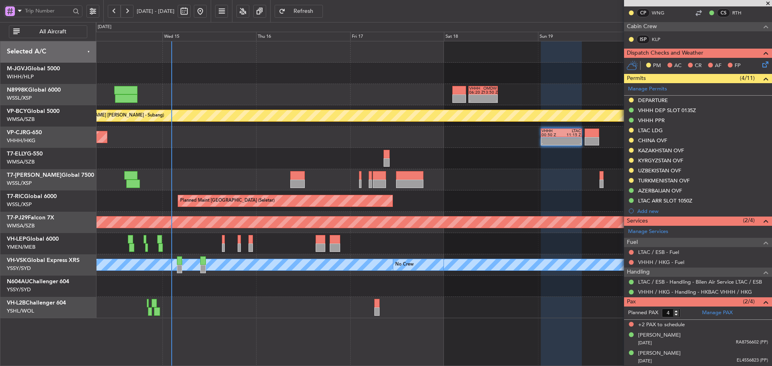
click at [361, 154] on div "- - VHHH 06:20 Z OMDW 13:50 Z Planned Maint [GEOGRAPHIC_DATA] (Sultan [PERSON_N…" at bounding box center [434, 179] width 676 height 277
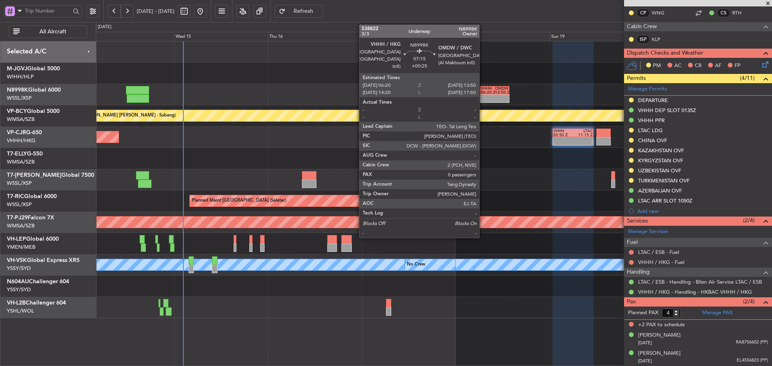
click at [483, 95] on div at bounding box center [488, 97] width 14 height 4
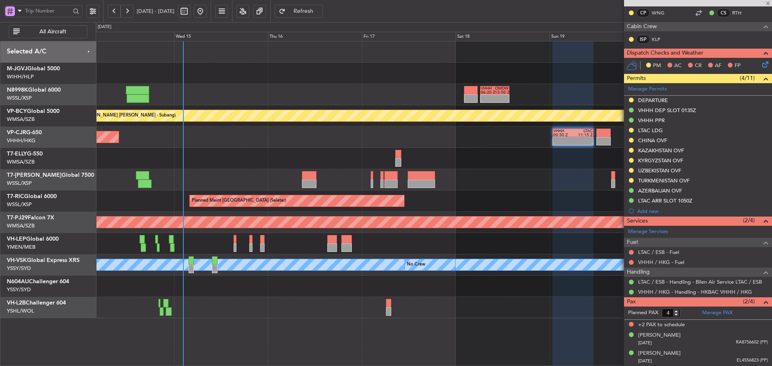
type input "+00:25"
type input "0"
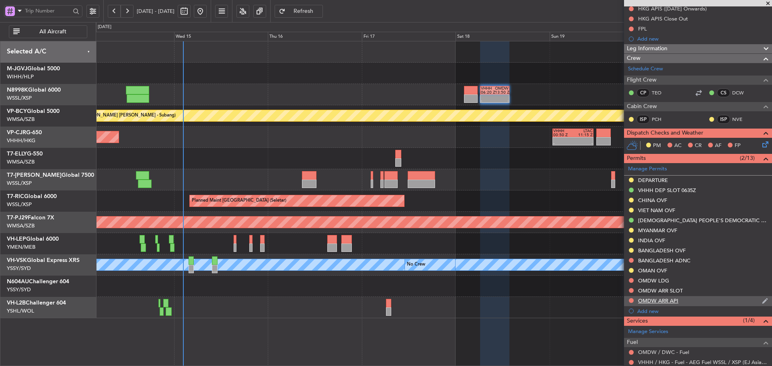
scroll to position [121, 0]
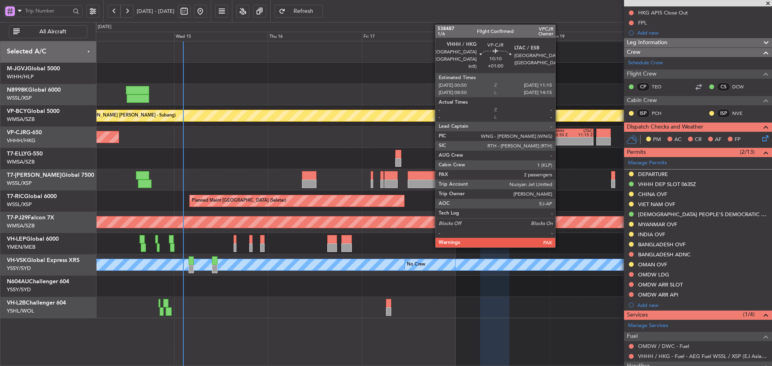
click at [559, 135] on div "00:50 Z" at bounding box center [563, 135] width 20 height 4
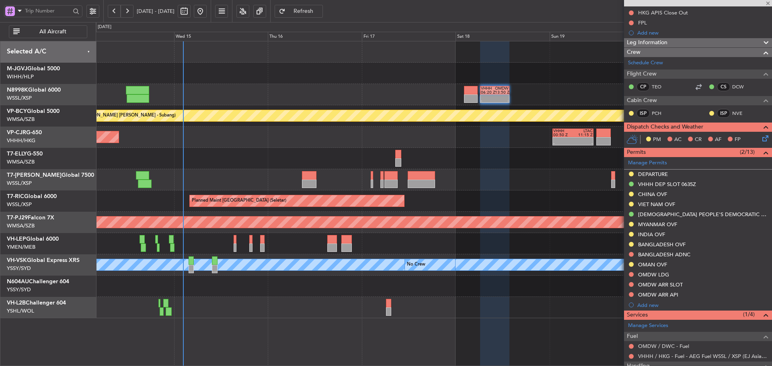
type input "+01:00"
type input "4"
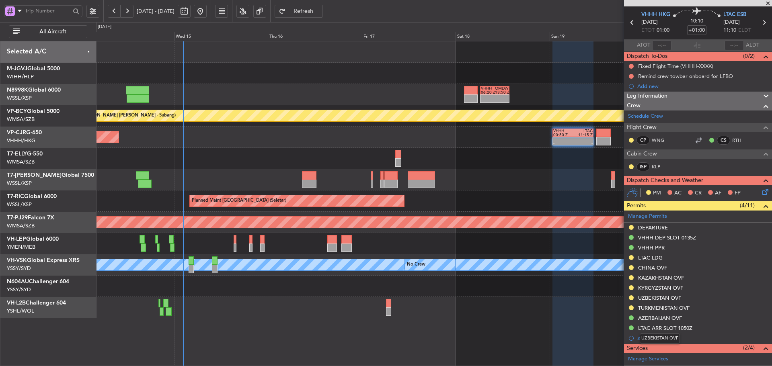
scroll to position [40, 0]
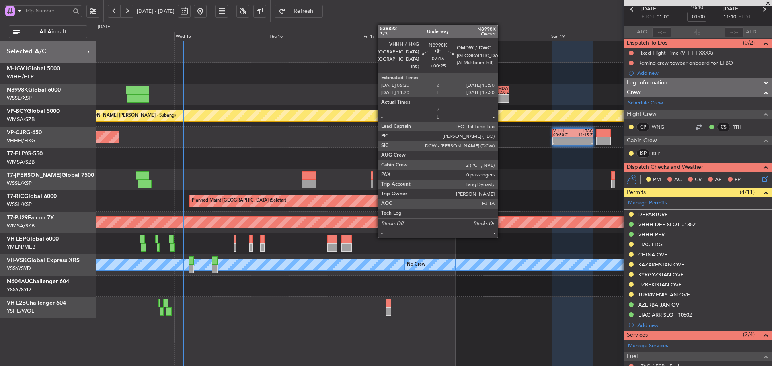
click at [501, 92] on div "13:50 Z" at bounding box center [502, 92] width 14 height 4
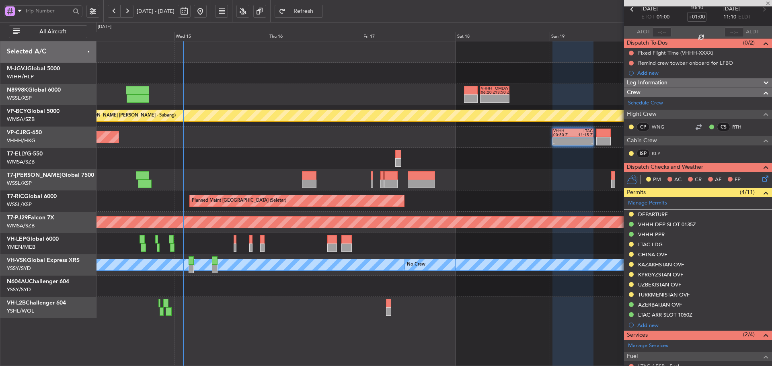
type input "+00:25"
type input "0"
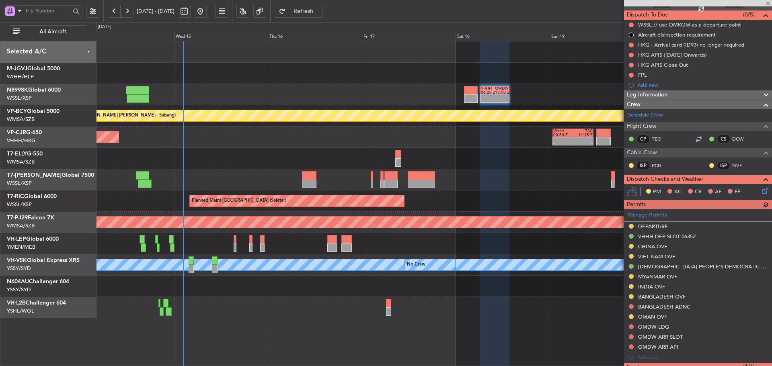
scroll to position [80, 0]
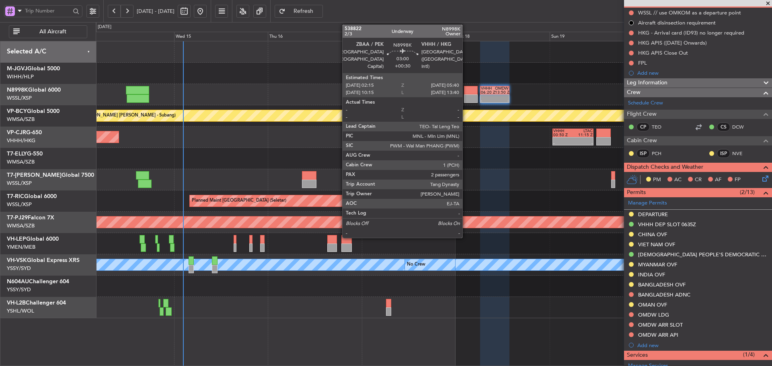
click at [466, 90] on div at bounding box center [471, 90] width 14 height 8
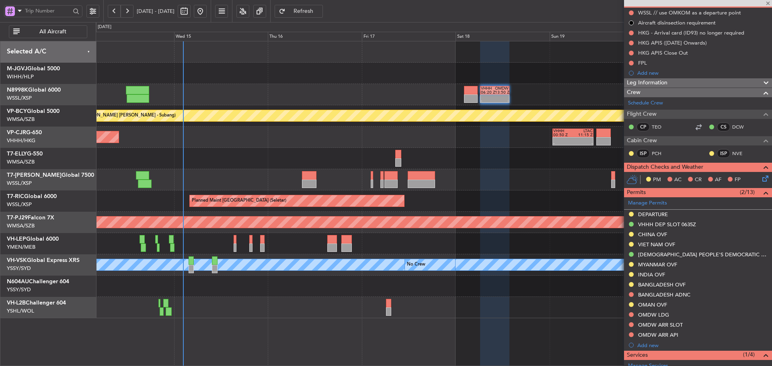
type input "+00:30"
type input "2"
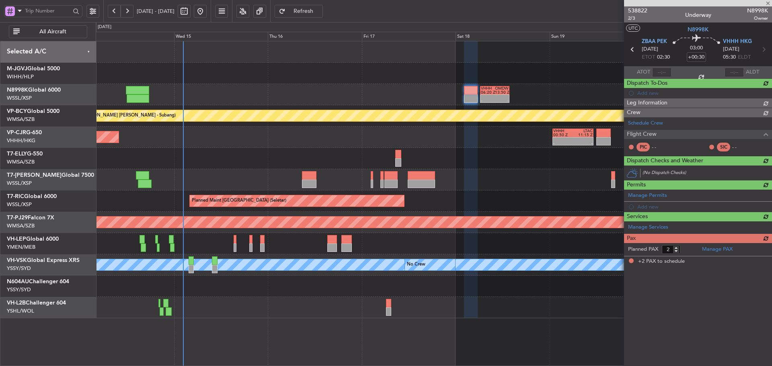
scroll to position [0, 0]
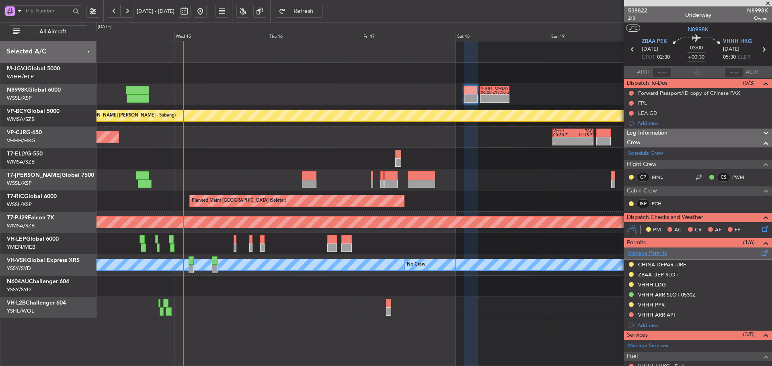
click at [653, 254] on link "Manage Permits" at bounding box center [647, 254] width 39 height 8
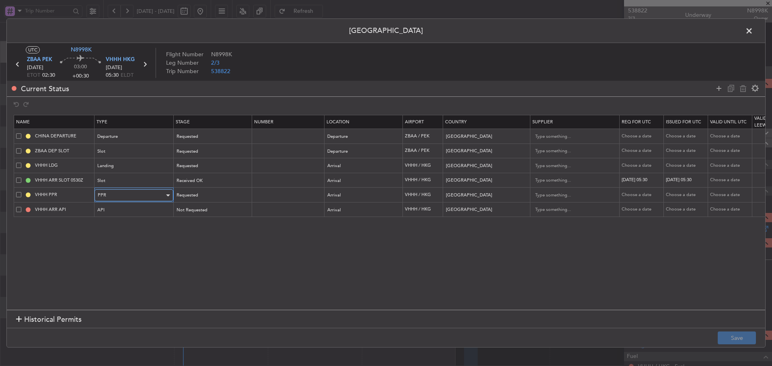
click at [139, 196] on div "PPR" at bounding box center [131, 195] width 67 height 12
click at [224, 191] on div at bounding box center [386, 183] width 772 height 366
click at [218, 198] on div "Requested" at bounding box center [209, 195] width 67 height 12
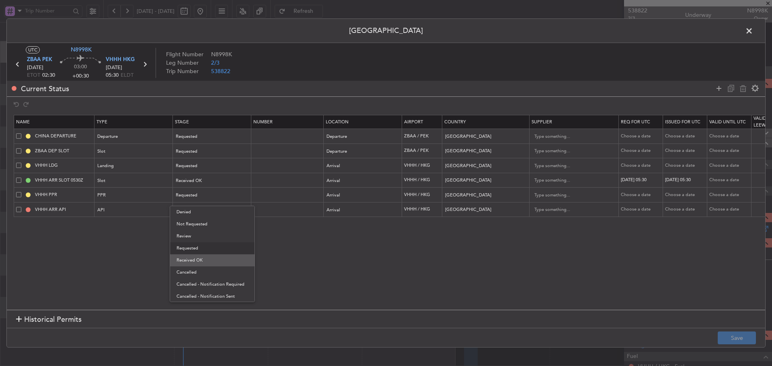
click at [204, 259] on span "Received OK" at bounding box center [212, 260] width 72 height 12
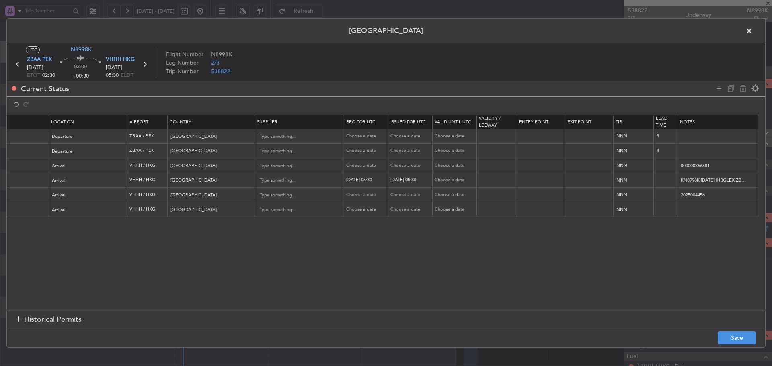
scroll to position [0, 275]
click at [354, 193] on div "Choose a date" at bounding box center [367, 195] width 42 height 7
select select "10"
select select "2025"
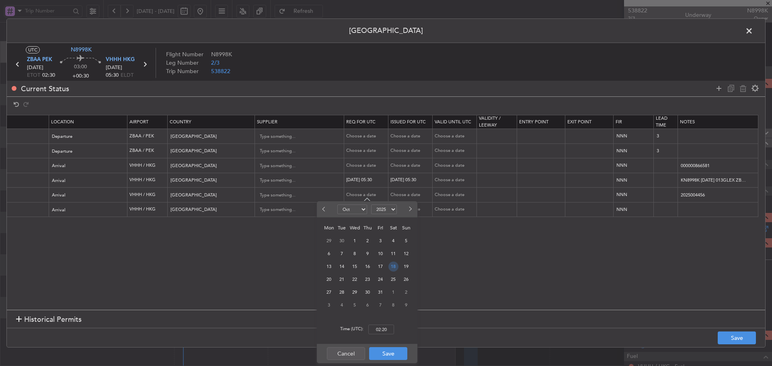
click at [393, 269] on span "18" at bounding box center [393, 267] width 10 height 10
click at [382, 330] on input "00:00" at bounding box center [381, 330] width 26 height 10
type input "05:30"
click at [391, 356] on button "Save" at bounding box center [388, 353] width 38 height 13
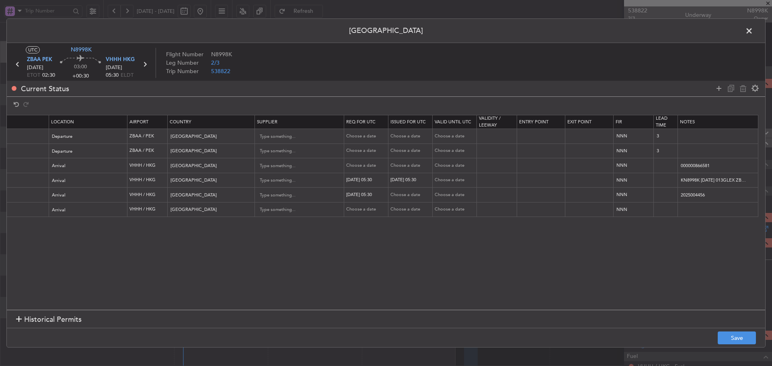
click at [406, 195] on div "Choose a date" at bounding box center [411, 195] width 42 height 7
select select "10"
select select "2025"
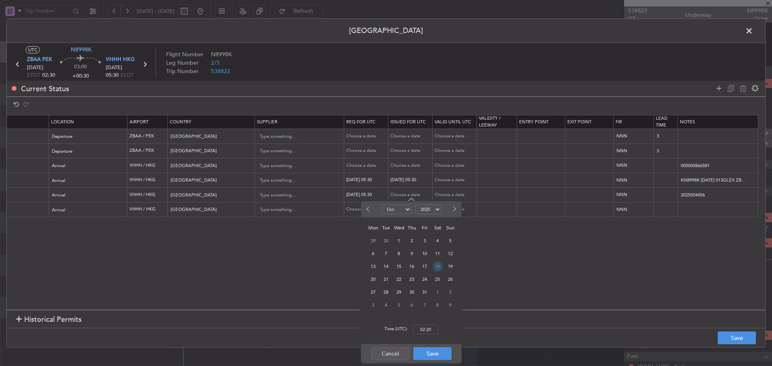
click at [438, 266] on span "18" at bounding box center [438, 267] width 10 height 10
click at [428, 328] on input "00:00" at bounding box center [425, 330] width 26 height 10
type input "05:30"
click at [432, 355] on button "Save" at bounding box center [432, 353] width 38 height 13
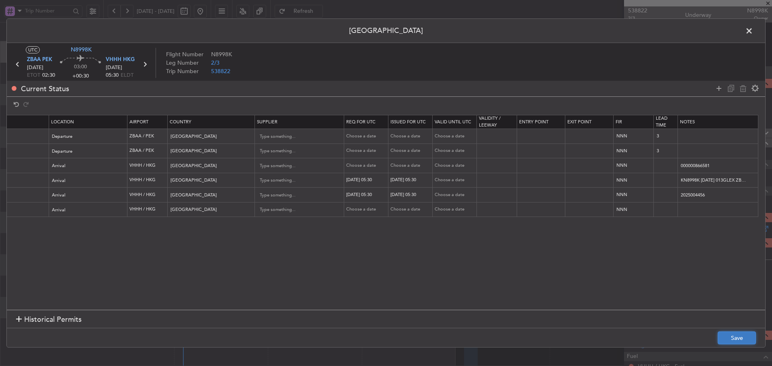
click at [740, 339] on button "Save" at bounding box center [737, 338] width 38 height 13
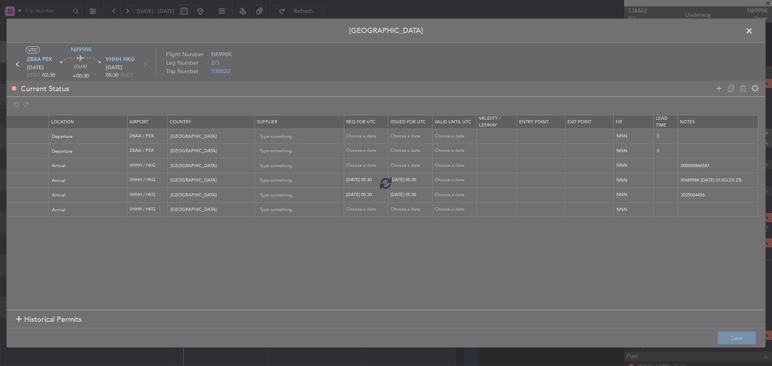
type input "VHHH PPR 0530Z"
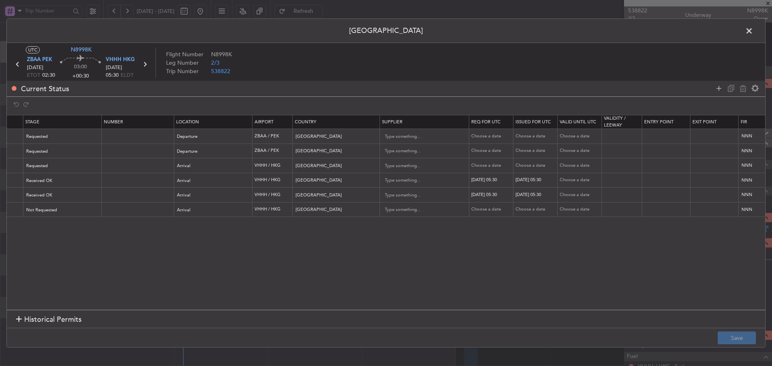
scroll to position [0, 0]
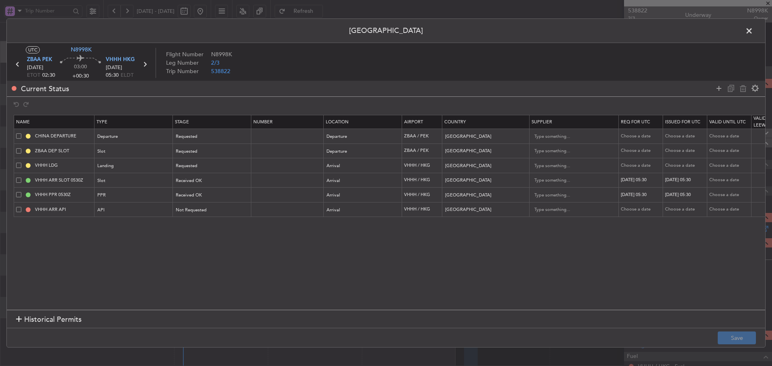
click at [146, 65] on icon at bounding box center [145, 64] width 10 height 10
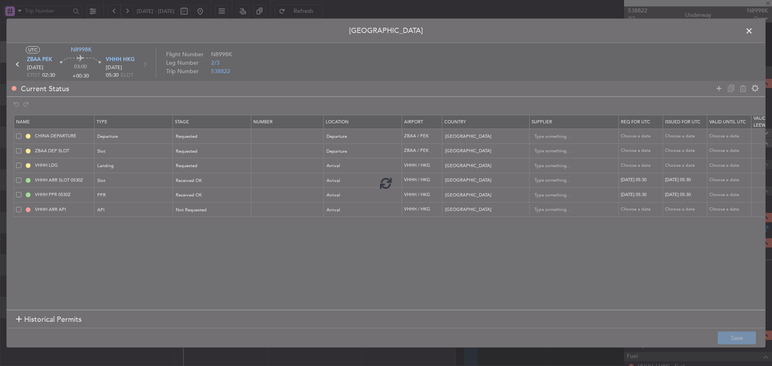
type input "+00:25"
type input "0"
type input "+00:25"
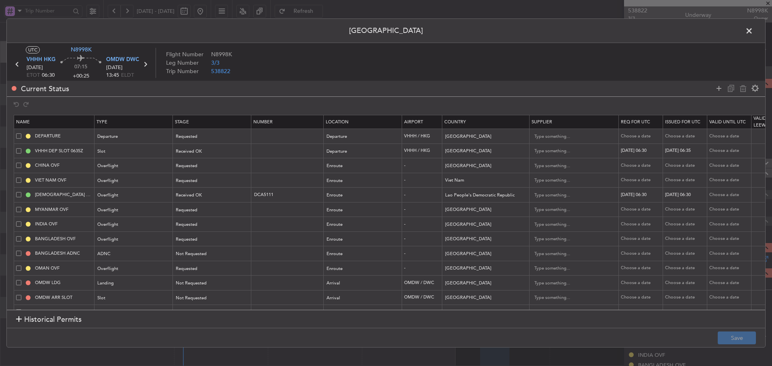
click at [753, 31] on span at bounding box center [753, 33] width 0 height 16
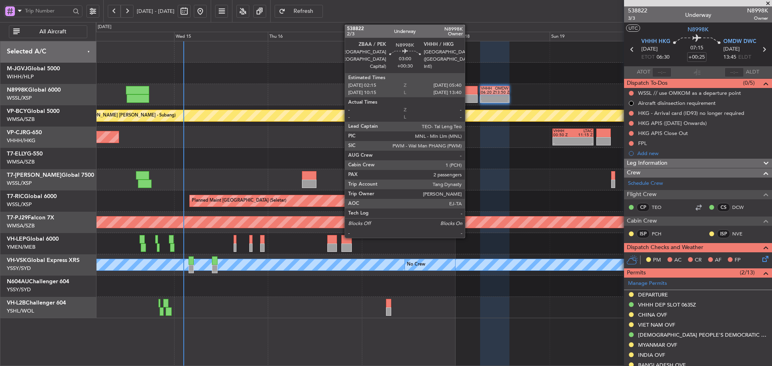
click at [468, 94] on div at bounding box center [471, 90] width 14 height 8
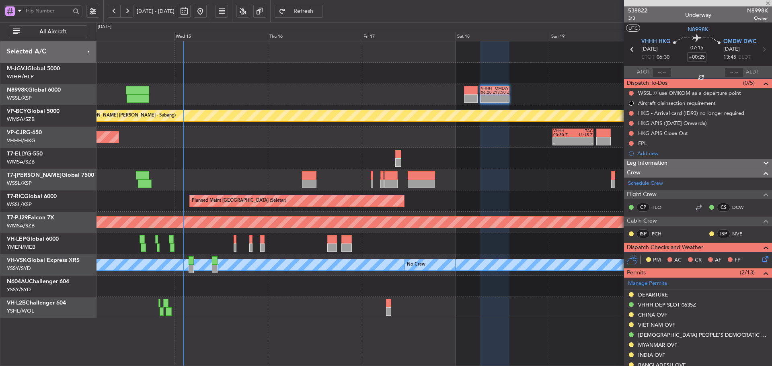
type input "+00:30"
type input "2"
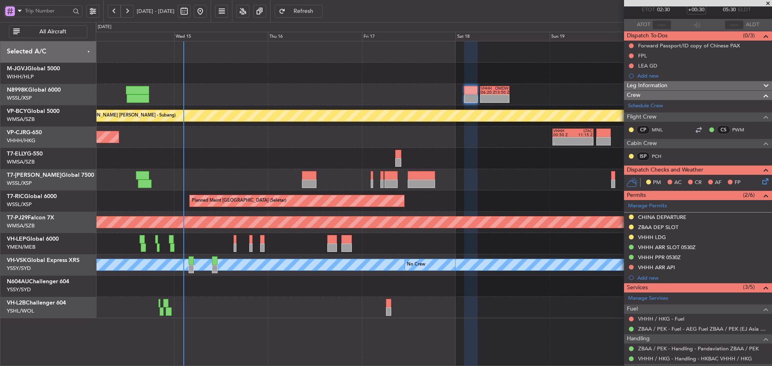
scroll to position [123, 0]
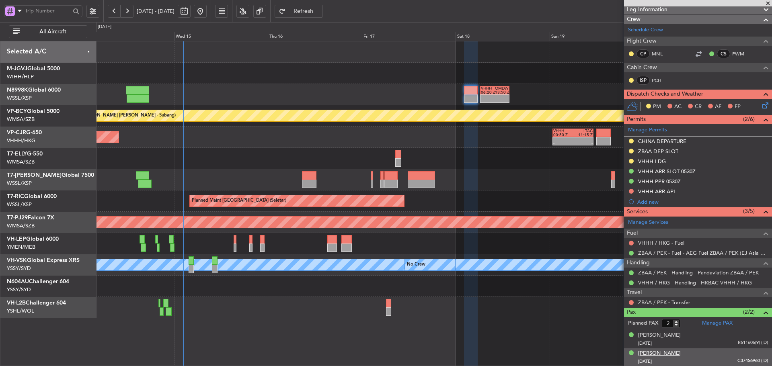
click at [662, 355] on div "[PERSON_NAME]" at bounding box center [659, 354] width 43 height 8
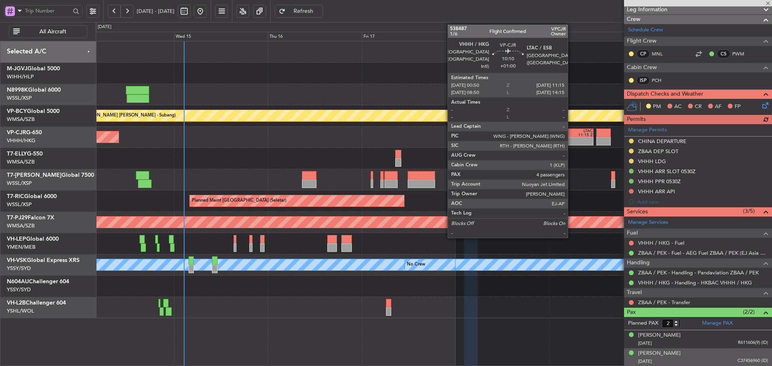
click at [571, 143] on div "-" at bounding box center [563, 144] width 20 height 4
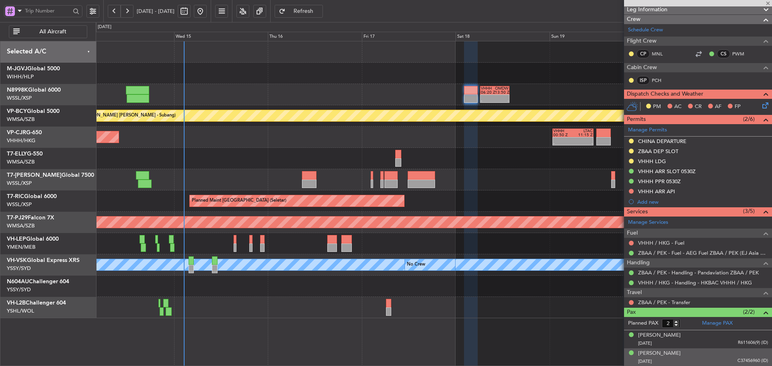
type input "+01:00"
type input "4"
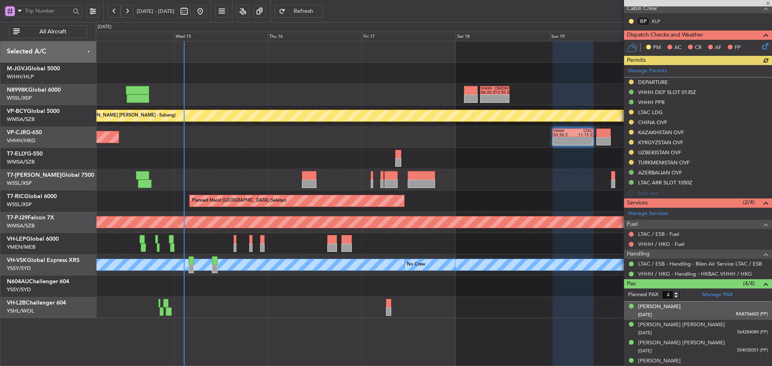
scroll to position [180, 0]
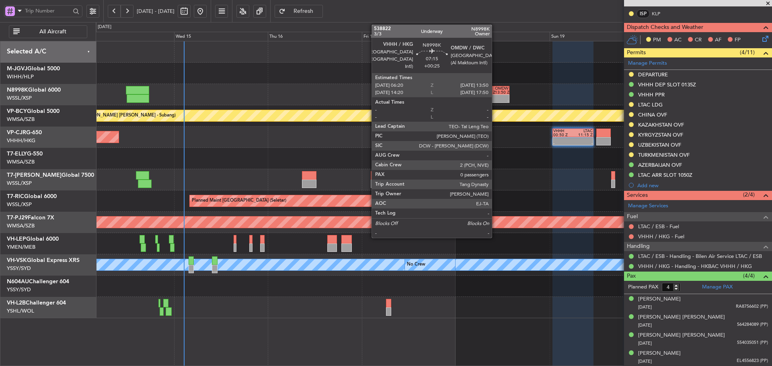
click at [491, 92] on div "06:20 Z" at bounding box center [488, 92] width 14 height 4
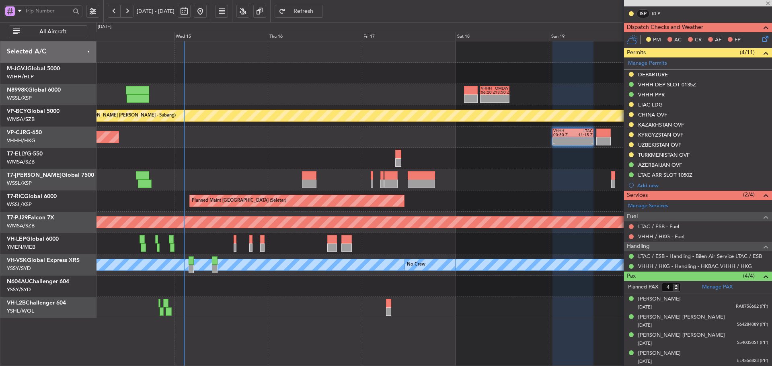
type input "+00:25"
type input "0"
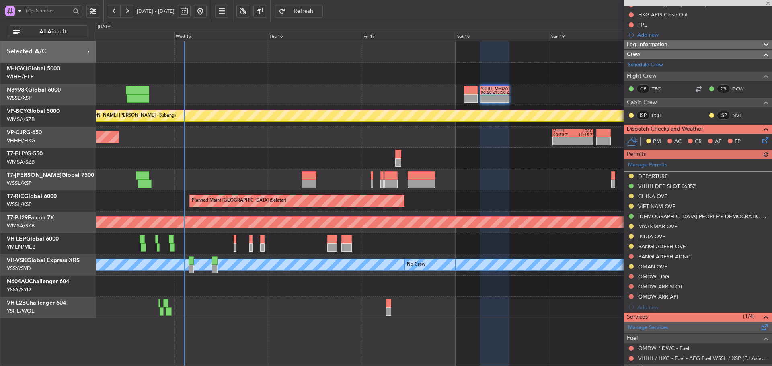
scroll to position [121, 0]
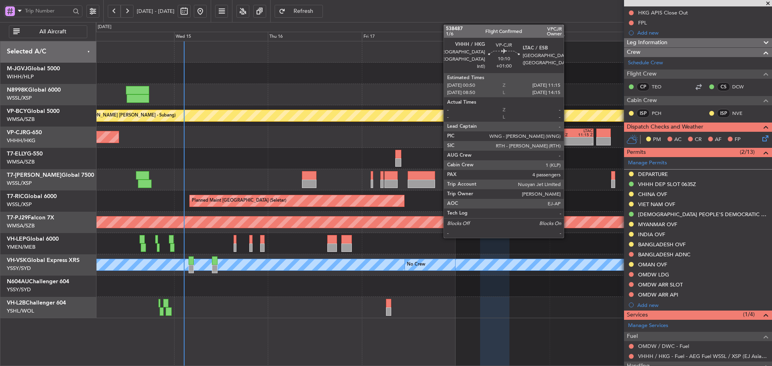
click at [567, 136] on div "00:50 Z" at bounding box center [563, 135] width 20 height 4
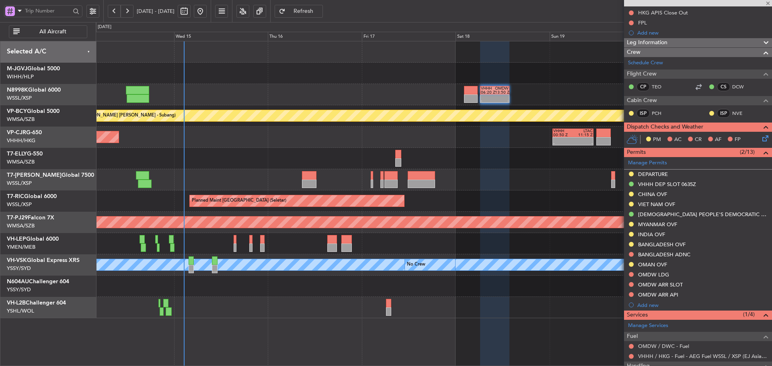
type input "+01:00"
type input "4"
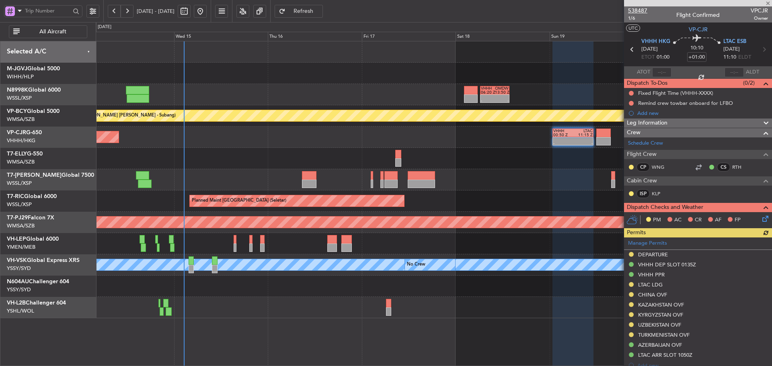
click at [637, 8] on span "538487" at bounding box center [637, 10] width 19 height 8
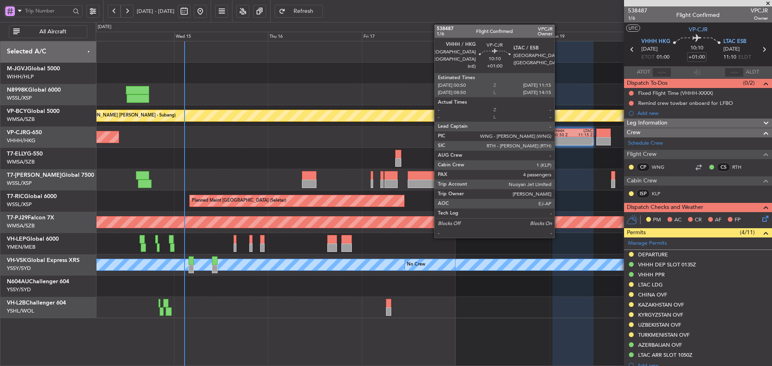
click at [567, 135] on div "00:50 Z" at bounding box center [563, 135] width 20 height 4
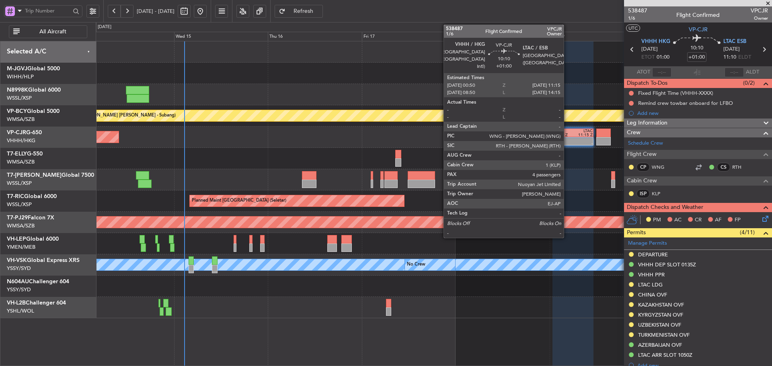
click at [567, 135] on div "00:50 Z" at bounding box center [563, 135] width 20 height 4
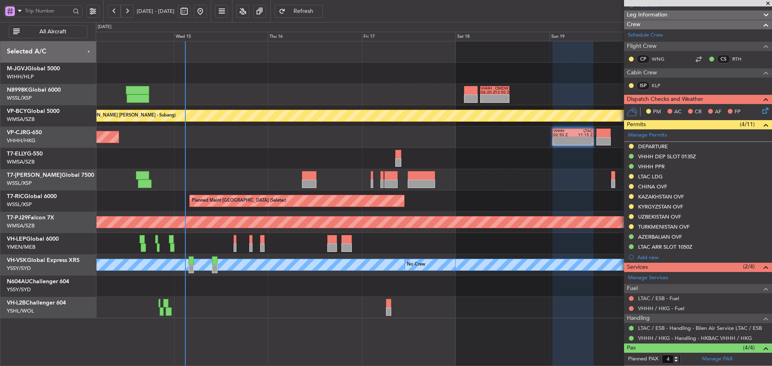
scroll to position [180, 0]
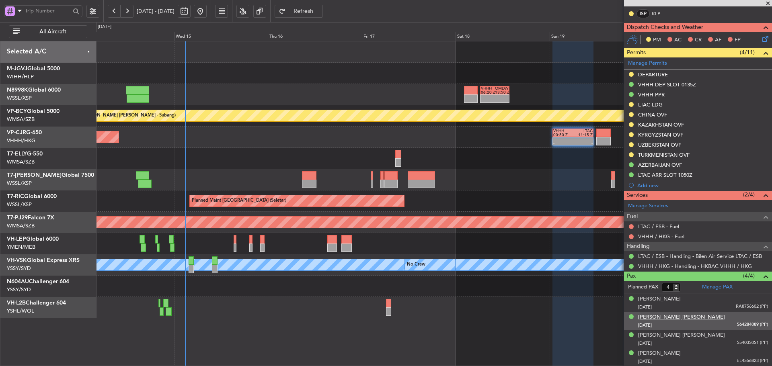
click at [674, 320] on div "[PERSON_NAME] [PERSON_NAME]" at bounding box center [681, 318] width 87 height 8
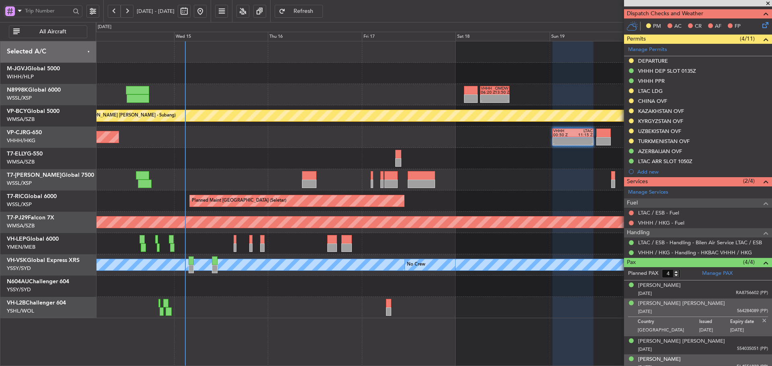
scroll to position [200, 0]
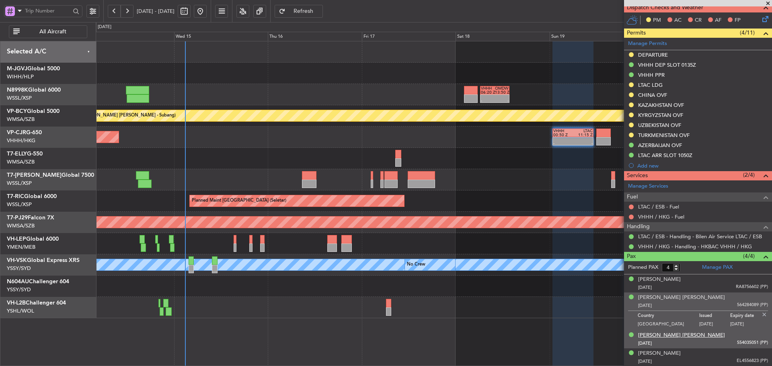
click at [681, 335] on div "[PERSON_NAME] [PERSON_NAME]" at bounding box center [681, 336] width 87 height 8
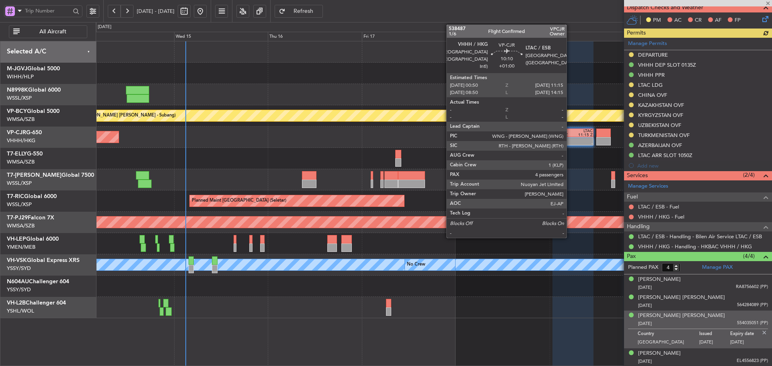
click at [570, 134] on div "00:50 Z" at bounding box center [563, 135] width 20 height 4
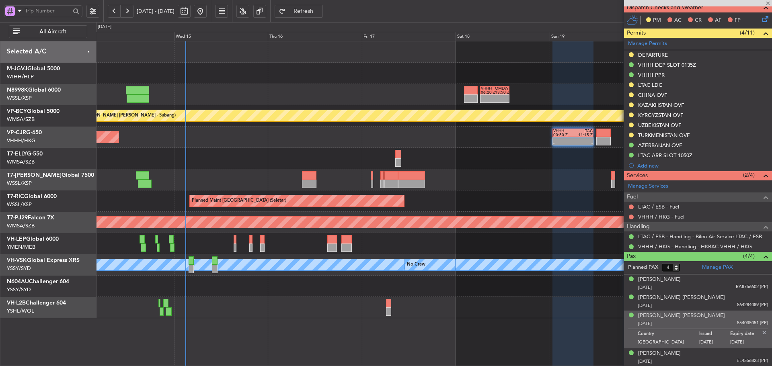
click at [503, 134] on div "Planned Maint [GEOGRAPHIC_DATA] ([GEOGRAPHIC_DATA] Intl) - - VHHH 00:50 Z LTAC …" at bounding box center [434, 137] width 676 height 21
click at [761, 333] on img at bounding box center [764, 332] width 7 height 7
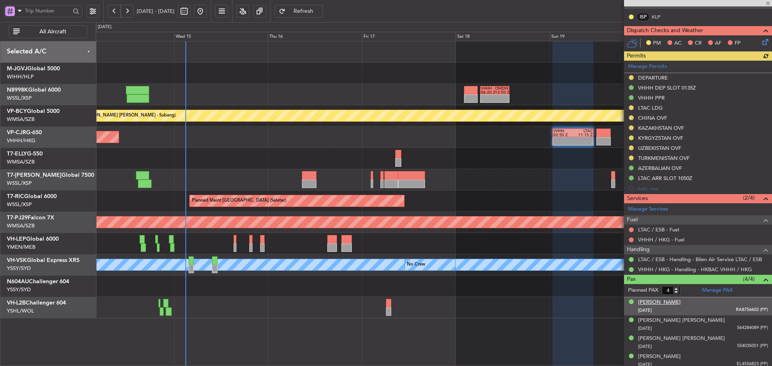
scroll to position [180, 0]
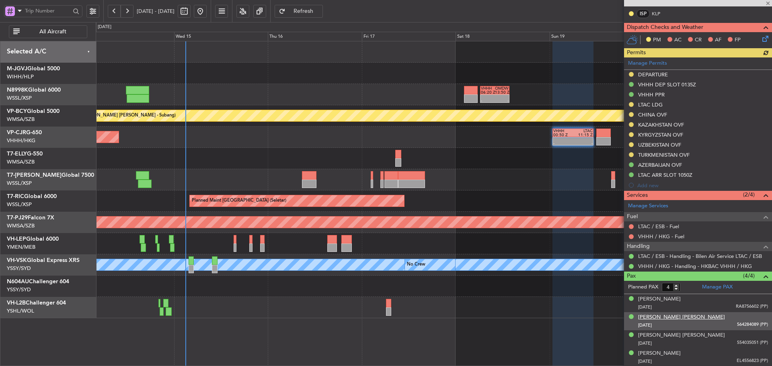
click at [671, 317] on div "[PERSON_NAME] [PERSON_NAME]" at bounding box center [681, 318] width 87 height 8
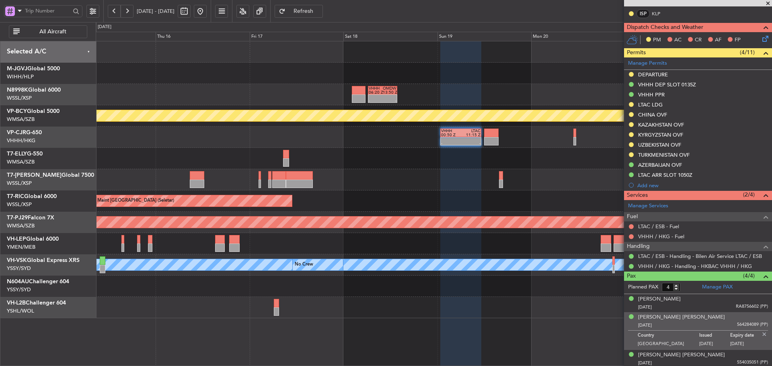
click at [390, 148] on div "- - HECA 12:50 Z WMSA 22:30 Z OMDB 07:45 Z LEMD 15:45 Z 08:00 Z 16:03 Z" at bounding box center [434, 158] width 676 height 21
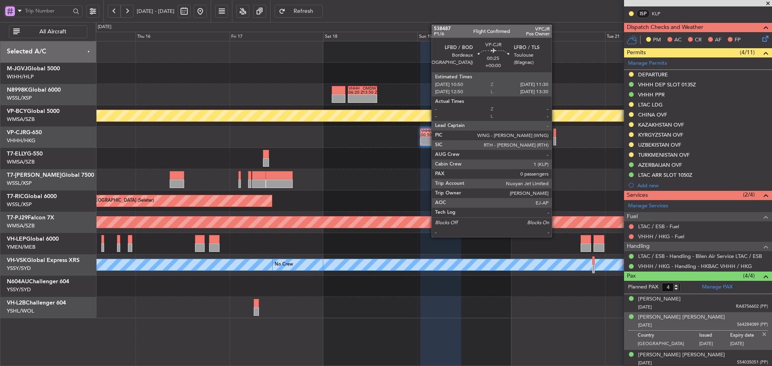
click at [555, 140] on div at bounding box center [554, 141] width 3 height 8
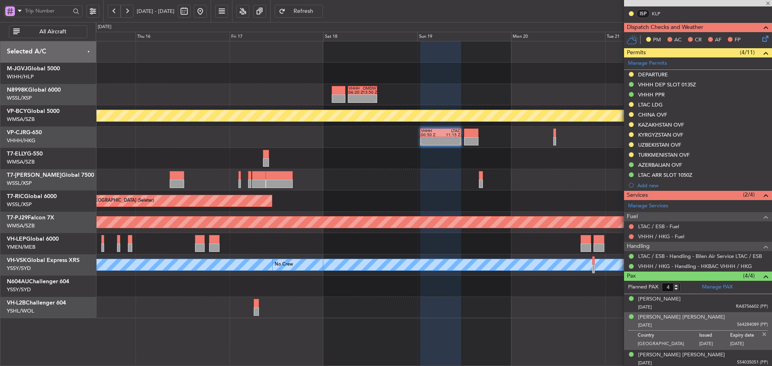
type input "0"
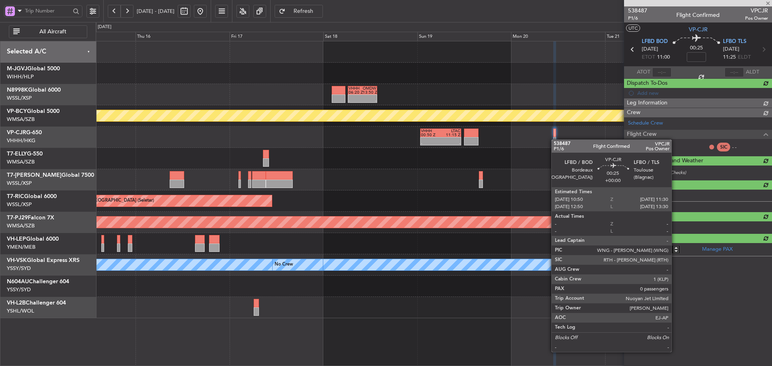
scroll to position [0, 0]
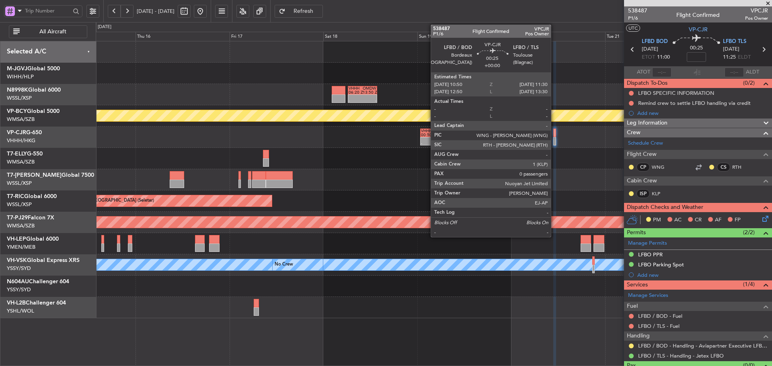
click at [554, 142] on div at bounding box center [554, 141] width 3 height 8
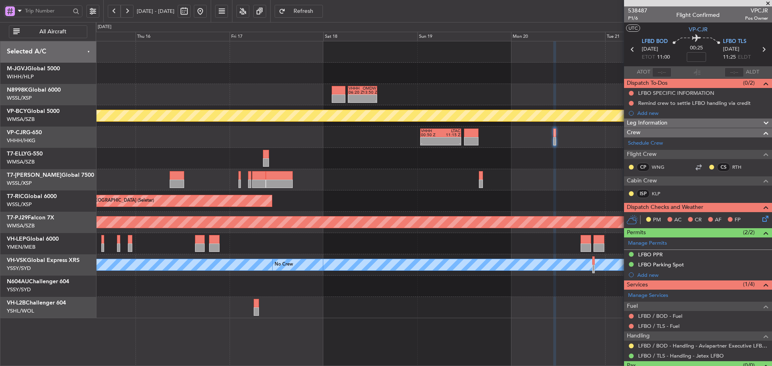
scroll to position [17, 0]
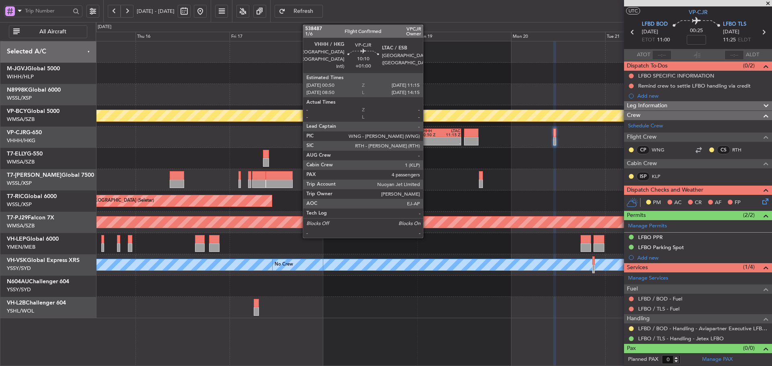
click at [427, 140] on div at bounding box center [431, 139] width 20 height 4
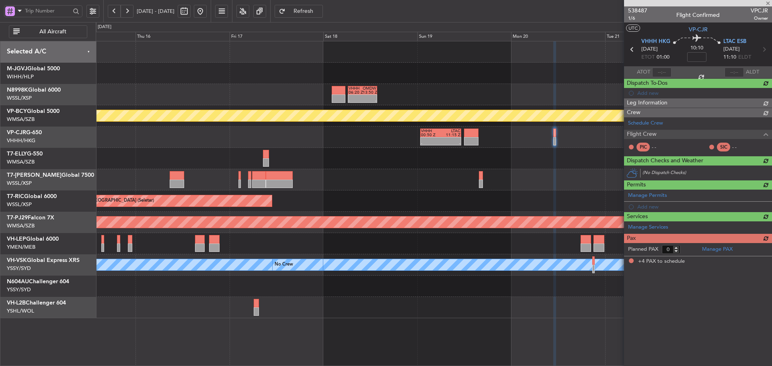
type input "+01:00"
type input "4"
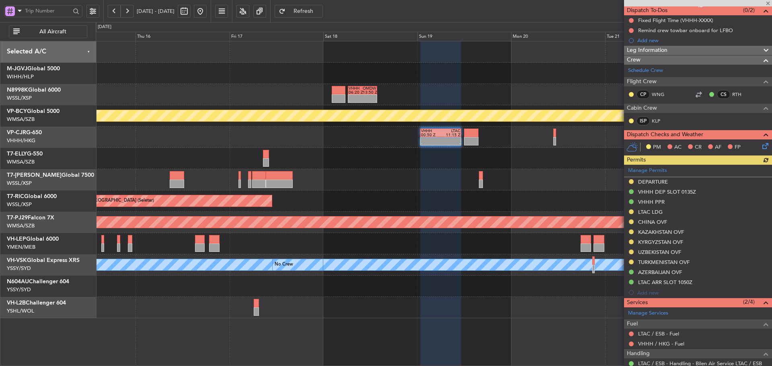
scroll to position [200, 0]
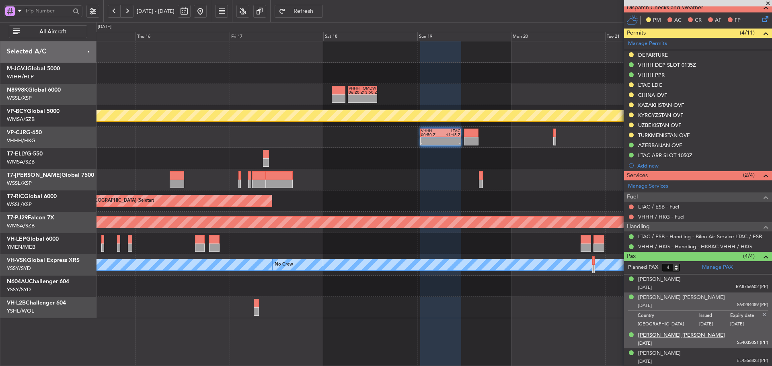
click at [670, 336] on div "[PERSON_NAME] [PERSON_NAME]" at bounding box center [681, 336] width 87 height 8
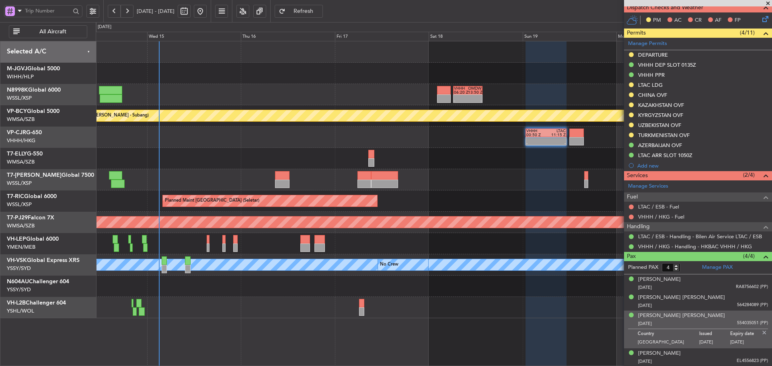
click at [515, 182] on div at bounding box center [434, 179] width 676 height 21
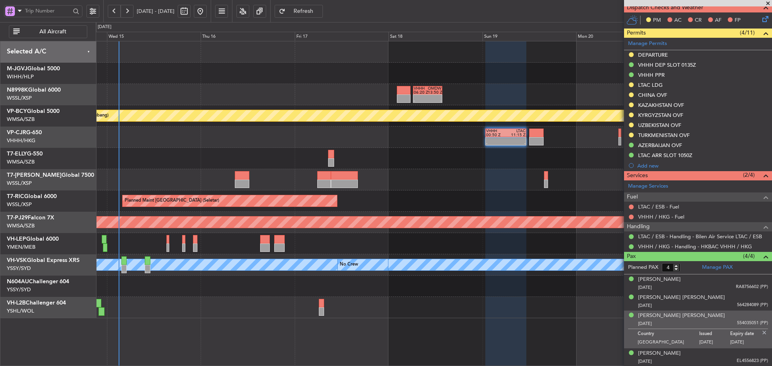
click at [370, 139] on div "- - VHHH 06:20 Z OMDW 13:50 Z Planned Maint [GEOGRAPHIC_DATA] (Sultan [PERSON_N…" at bounding box center [434, 179] width 676 height 277
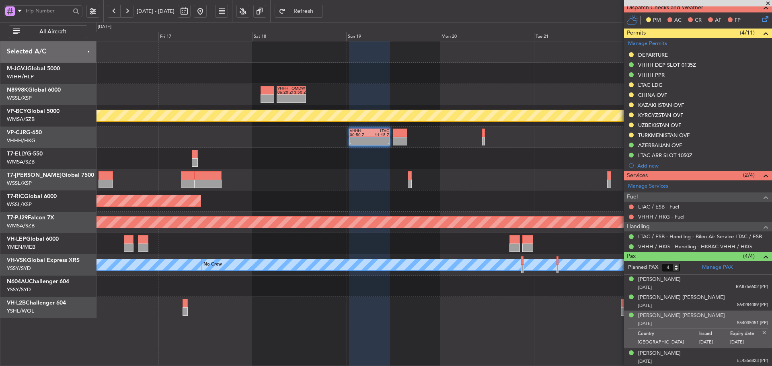
click at [427, 140] on div "- - VHHH 00:50 Z LTAC 11:15 Z" at bounding box center [434, 137] width 676 height 21
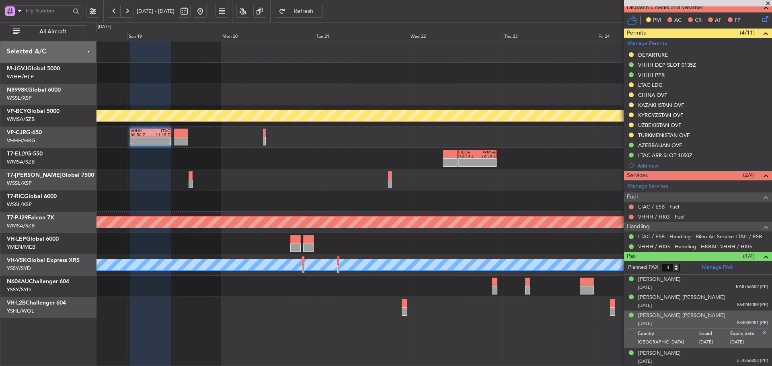
click at [519, 144] on div "- - LFLL 12:50 Z VHHH 23:55 Z VHHH 00:50 Z LTAC 11:15 Z - -" at bounding box center [434, 137] width 676 height 21
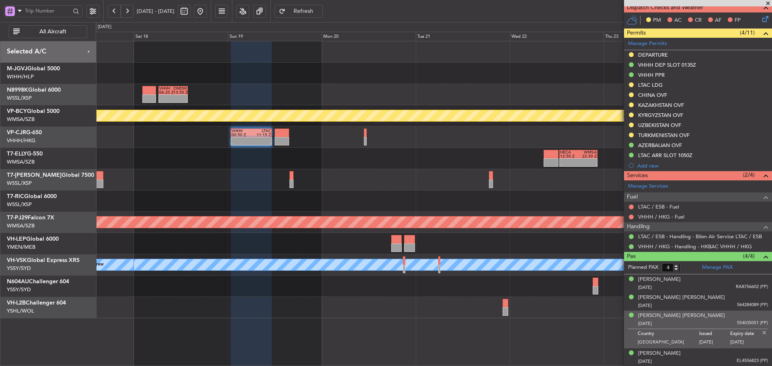
click at [468, 145] on div "VHHH 00:50 Z LTAC 11:15 Z - - - - LFLL 12:50 Z VHHH 23:55 Z" at bounding box center [434, 137] width 676 height 21
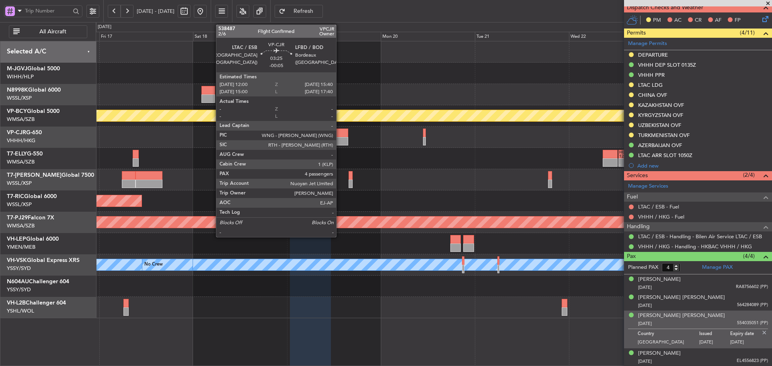
click at [340, 137] on div at bounding box center [341, 133] width 14 height 8
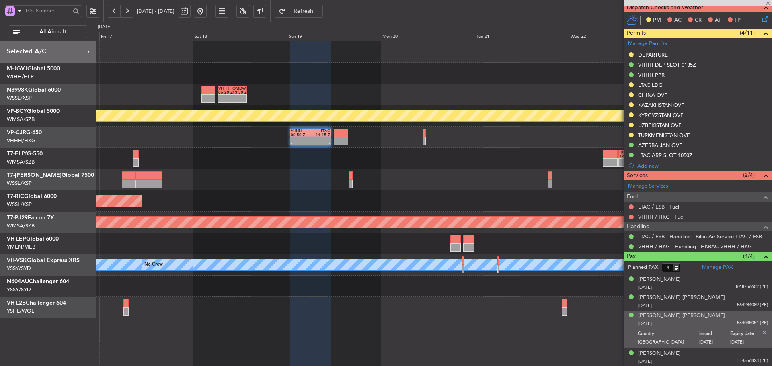
type input "-00:05"
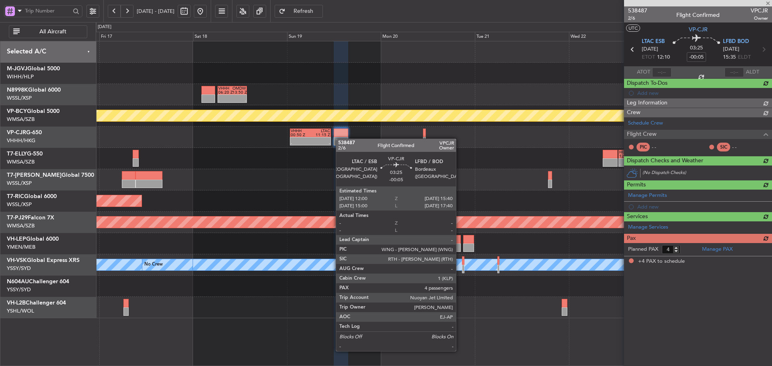
scroll to position [0, 0]
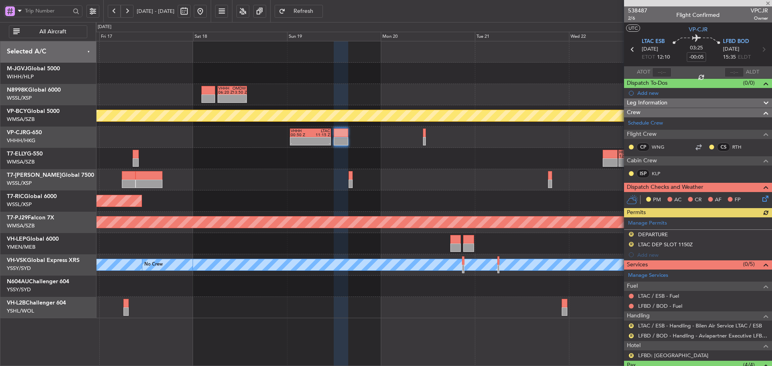
click at [220, 149] on div "- - HECA 12:50 Z WMSA 22:30 Z" at bounding box center [434, 158] width 676 height 21
click at [631, 325] on button "R" at bounding box center [631, 326] width 5 height 5
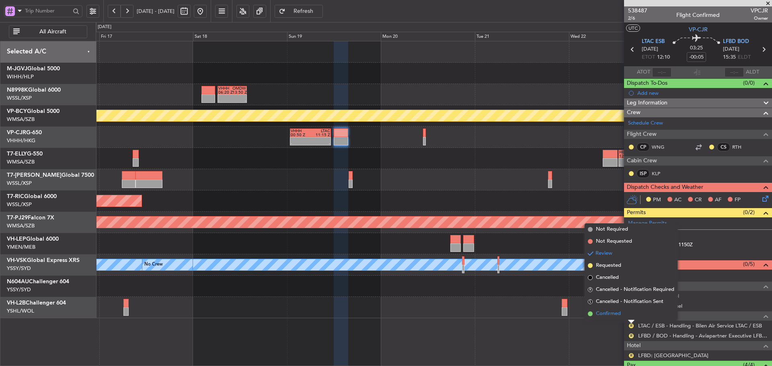
click at [590, 313] on span at bounding box center [590, 314] width 5 height 5
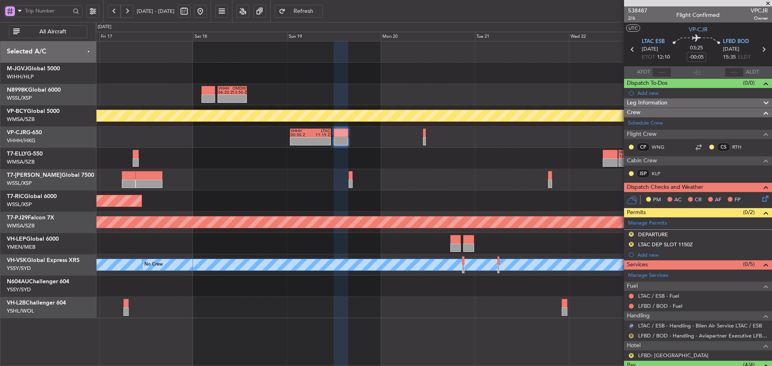
click at [631, 337] on button "R" at bounding box center [631, 336] width 5 height 5
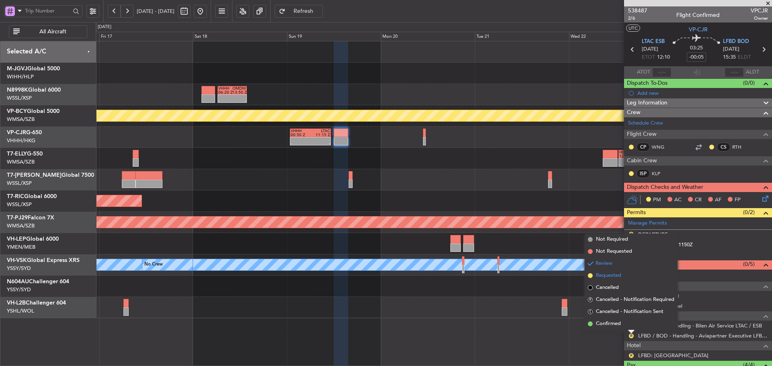
click at [590, 275] on span at bounding box center [590, 275] width 5 height 5
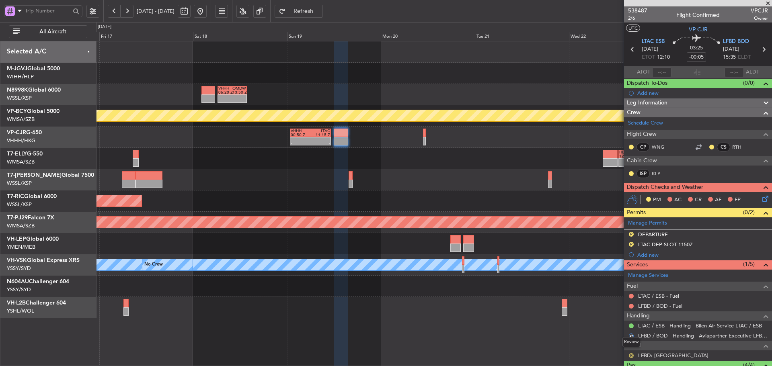
click at [630, 354] on button "R" at bounding box center [631, 355] width 5 height 5
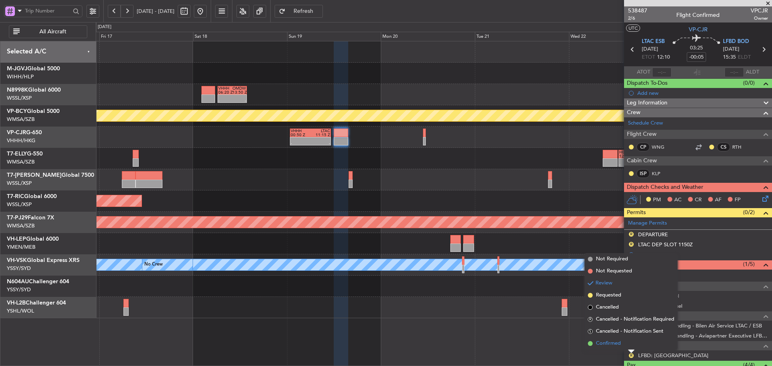
click at [593, 345] on li "Confirmed" at bounding box center [631, 344] width 93 height 12
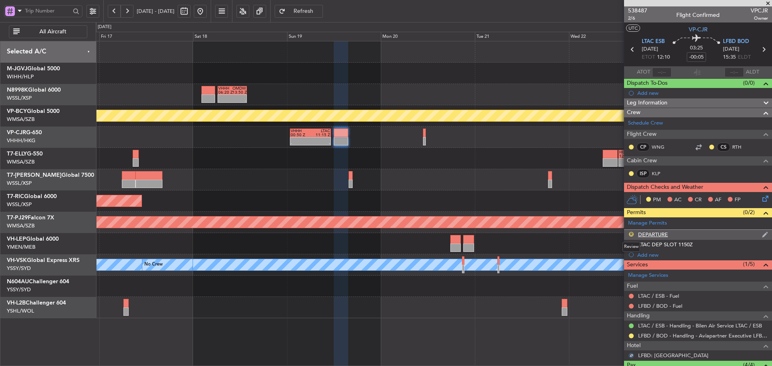
click at [631, 235] on button "R" at bounding box center [631, 234] width 5 height 5
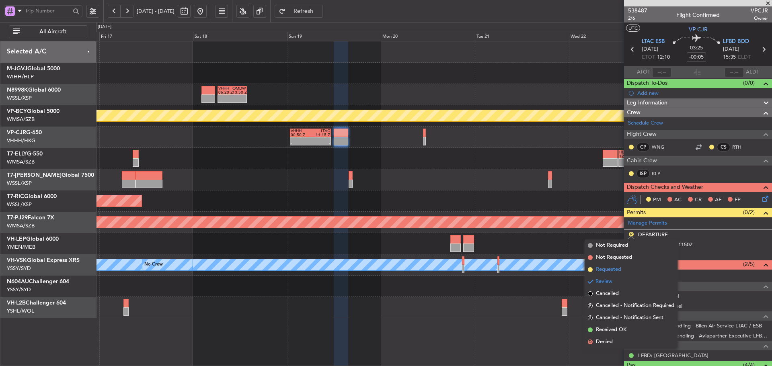
click at [591, 269] on span at bounding box center [590, 269] width 5 height 5
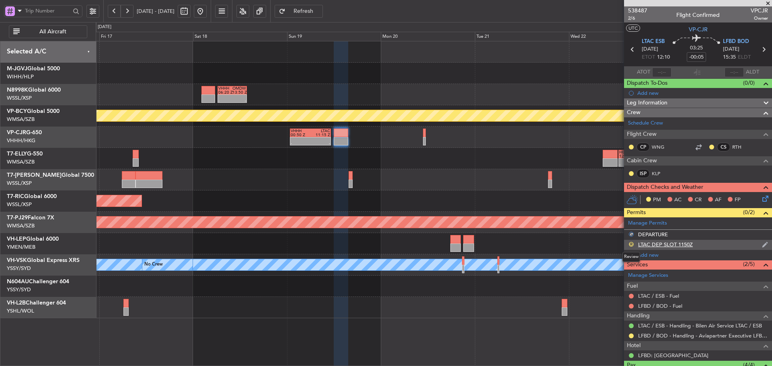
click at [631, 244] on button "R" at bounding box center [631, 244] width 5 height 5
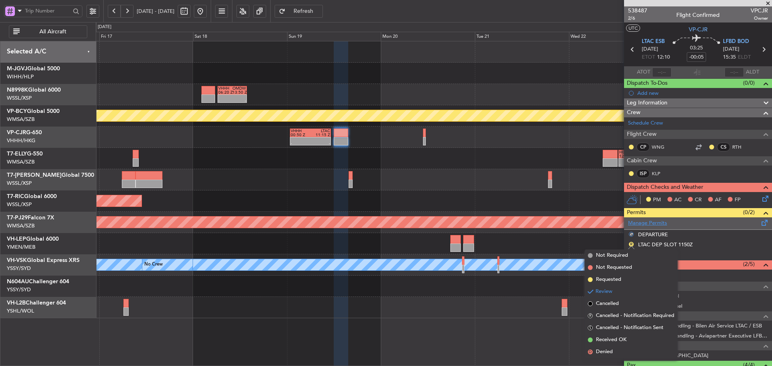
click at [639, 225] on link "Manage Permits" at bounding box center [647, 224] width 39 height 8
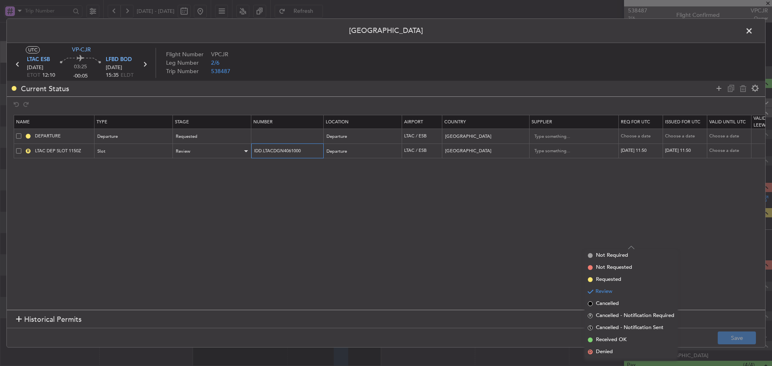
drag, startPoint x: 305, startPoint y: 152, endPoint x: 215, endPoint y: 149, distance: 90.1
click at [215, 149] on tr "R LTAC DEP SLOT 1150Z Slot Review IDD.LTACDGN4061000 Departure LTAC / ESB Turke…" at bounding box center [527, 151] width 1026 height 15
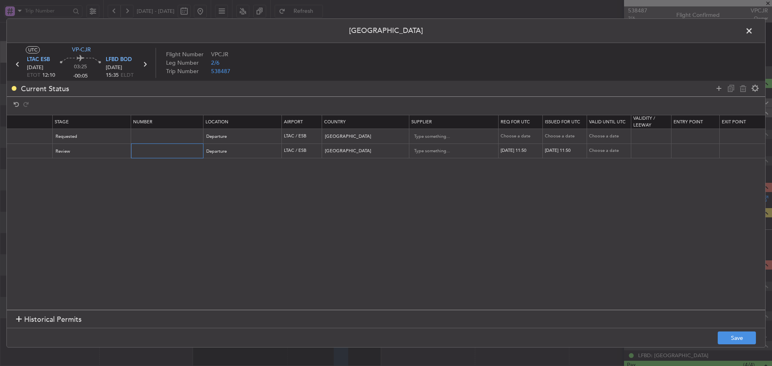
scroll to position [0, 275]
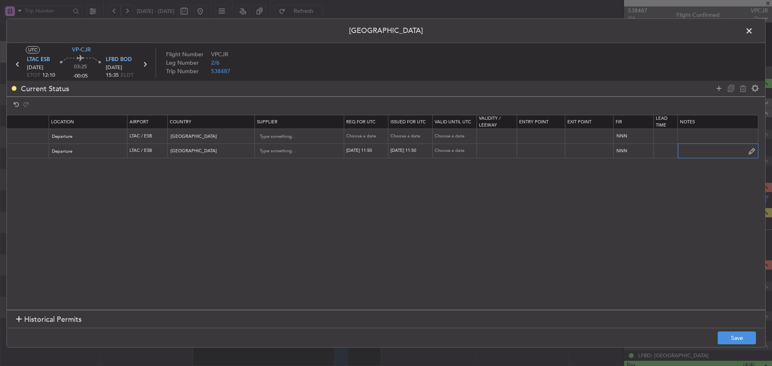
click at [707, 153] on input "text" at bounding box center [718, 151] width 80 height 12
paste input "KVPCJR [DATE] 014CL60 VHHH1110 1210LFBD DD / [PERSON_NAME].LTACAGN4060000 IDD.L…"
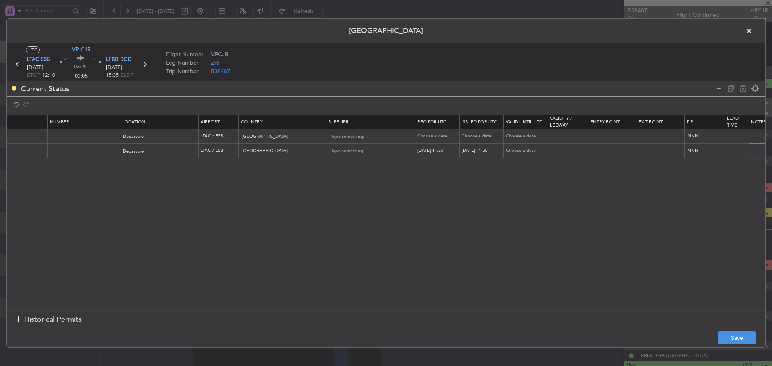
scroll to position [0, 0]
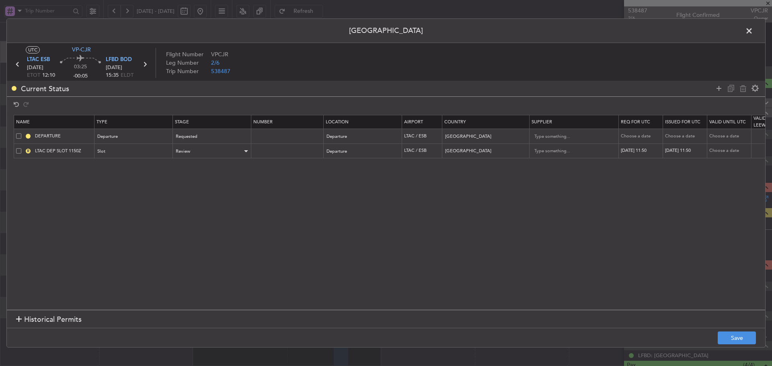
type input "KVPCJR [DATE] 014CL60 VHHH1110 1210LFBD DD / [PERSON_NAME].LTACAGN4060000 IDD.L…"
click at [192, 153] on div "Review" at bounding box center [209, 152] width 67 height 12
click at [196, 215] on span "Received OK" at bounding box center [212, 217] width 72 height 12
click at [635, 152] on div "[DATE] 11:50" at bounding box center [642, 151] width 42 height 7
select select "10"
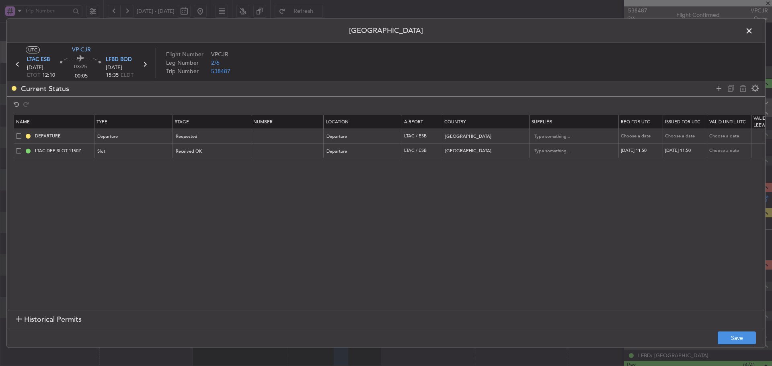
select select "2025"
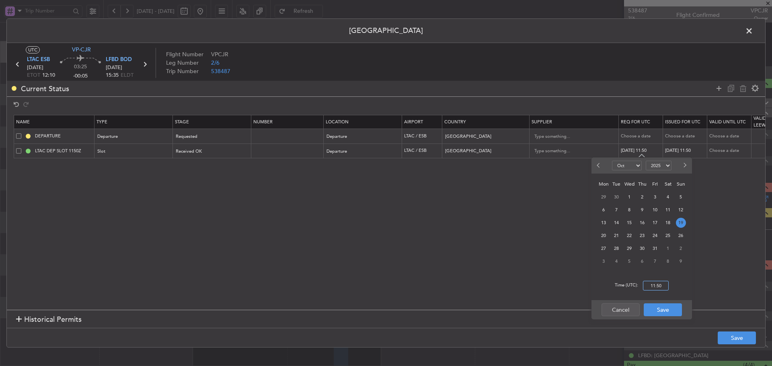
click at [652, 287] on input "11:50" at bounding box center [656, 286] width 26 height 10
type input "12:10"
click at [653, 312] on button "Save" at bounding box center [663, 310] width 38 height 13
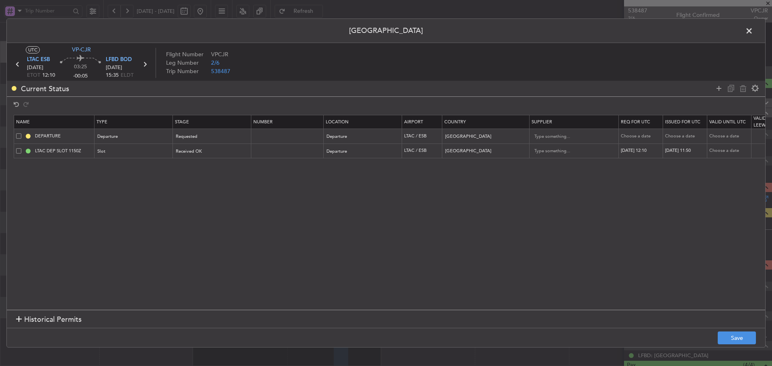
click at [683, 150] on div "[DATE] 11:50" at bounding box center [686, 151] width 42 height 7
select select "10"
select select "2025"
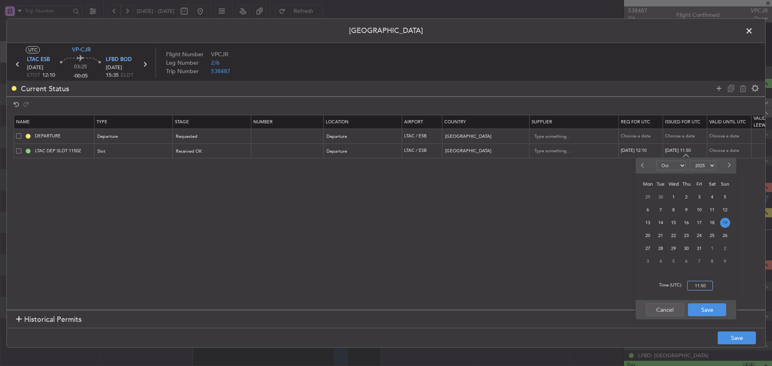
click at [700, 286] on input "11:50" at bounding box center [700, 286] width 26 height 10
type input "12:10"
click at [706, 311] on button "Save" at bounding box center [707, 310] width 38 height 13
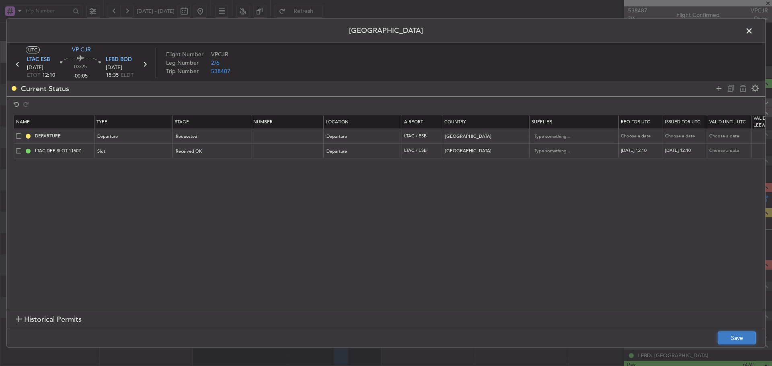
click at [731, 337] on button "Save" at bounding box center [737, 338] width 38 height 13
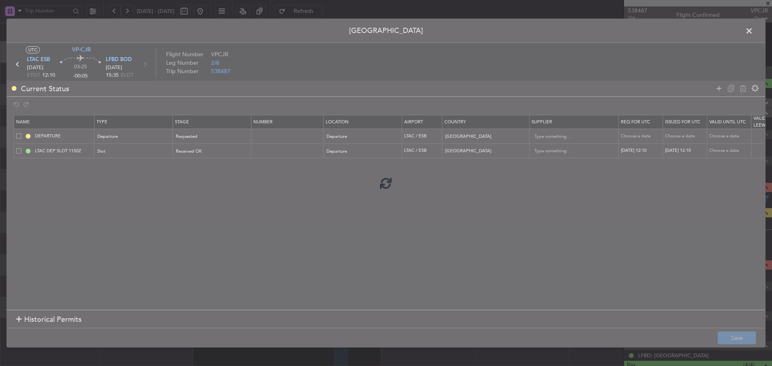
type input "LTAC DEP SLOT 1210Z"
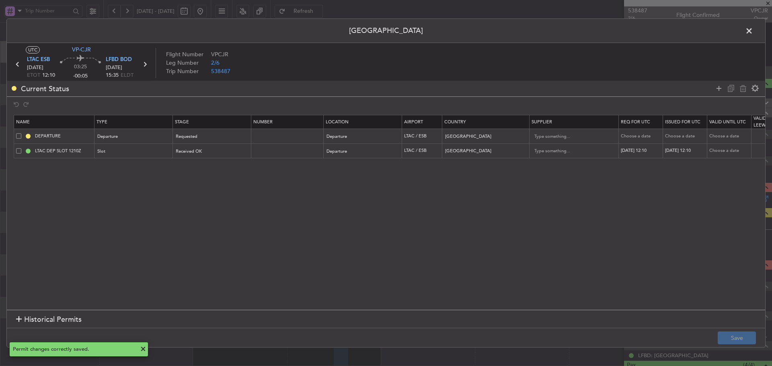
click at [19, 68] on icon at bounding box center [17, 64] width 10 height 10
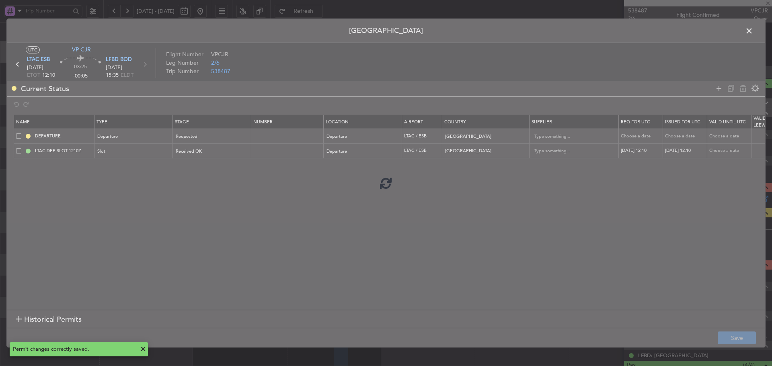
type input "+01:00"
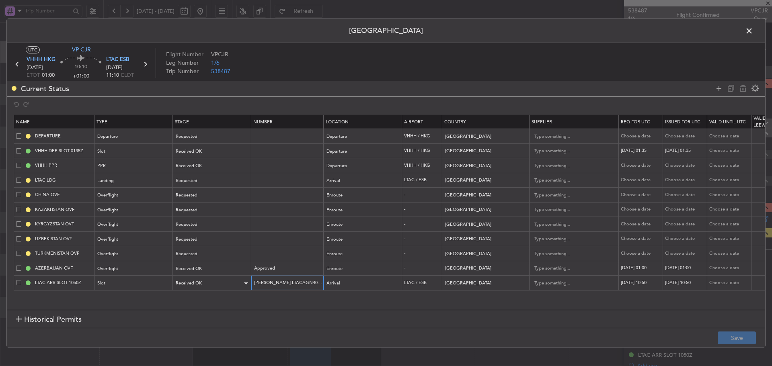
drag, startPoint x: 307, startPoint y: 283, endPoint x: 222, endPoint y: 284, distance: 84.4
click at [226, 284] on tr "LTAC ARR SLOT 1050Z Slot Received OK [PERSON_NAME].LTACAGN4060000 Arrival LTAC …" at bounding box center [527, 283] width 1026 height 15
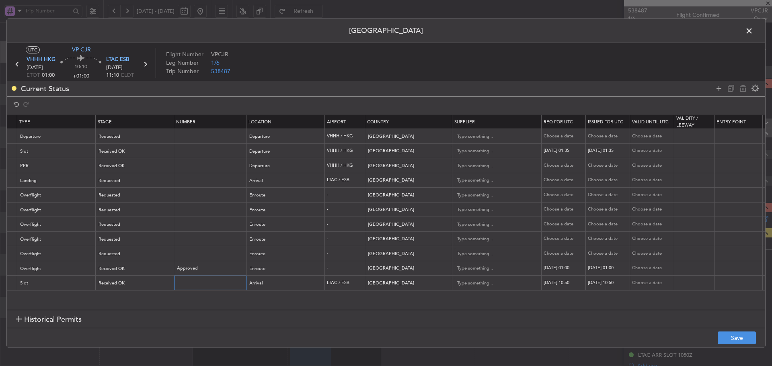
scroll to position [0, 275]
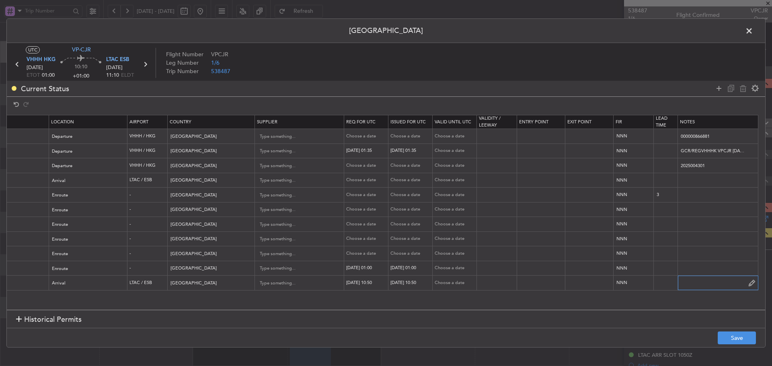
click at [701, 281] on input "text" at bounding box center [718, 283] width 80 height 12
paste input "KVPCJR [DATE] 014CL60 VHHH1110 1210LFBD DD / [PERSON_NAME].LTACAGN4060000 IDD.L…"
type input "KVPCJR [DATE] 014CL60 VHHH1110 1210LFBD DD / [PERSON_NAME].LTACAGN4060000 IDD.L…"
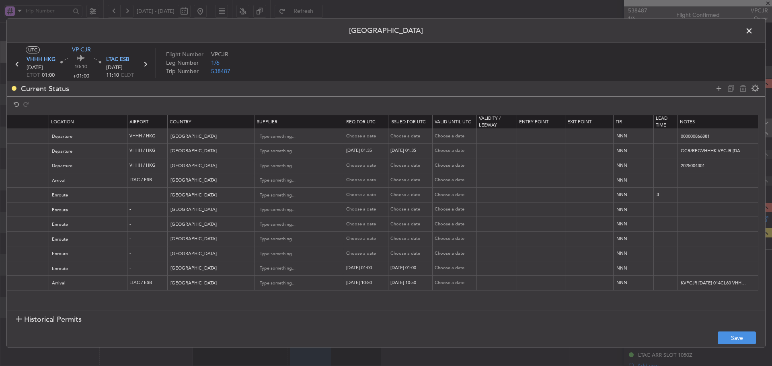
click at [365, 283] on div "[DATE] 10:50" at bounding box center [367, 283] width 42 height 7
select select "10"
select select "2025"
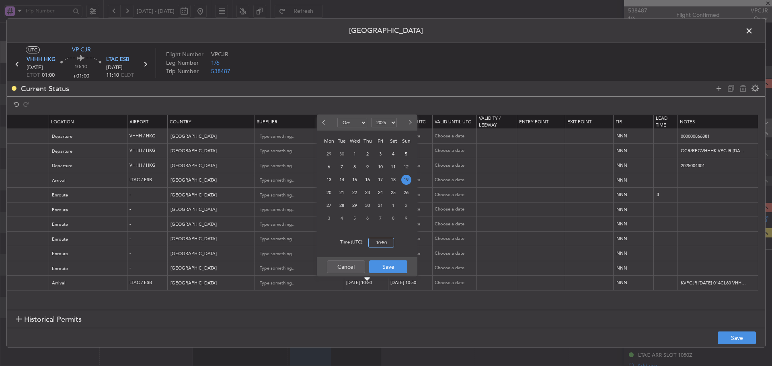
click at [380, 243] on input "10:50" at bounding box center [381, 243] width 26 height 10
type input "1"
type input "11:10"
click at [392, 266] on button "Save" at bounding box center [388, 267] width 38 height 13
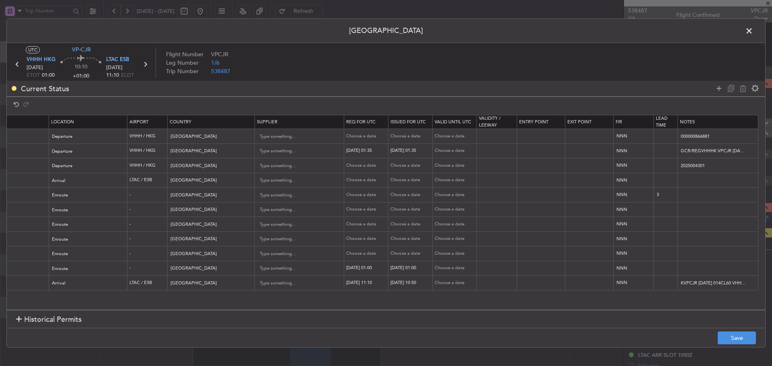
click at [411, 288] on td "[DATE] 10:50" at bounding box center [410, 283] width 44 height 15
click at [410, 283] on div "[DATE] 10:50" at bounding box center [411, 283] width 42 height 7
select select "10"
select select "2025"
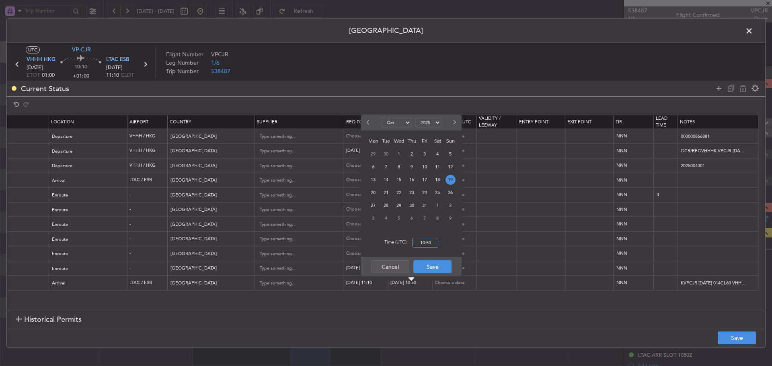
click at [418, 242] on input "10:50" at bounding box center [425, 243] width 26 height 10
type input "11:10"
click at [436, 265] on button "Save" at bounding box center [432, 267] width 38 height 13
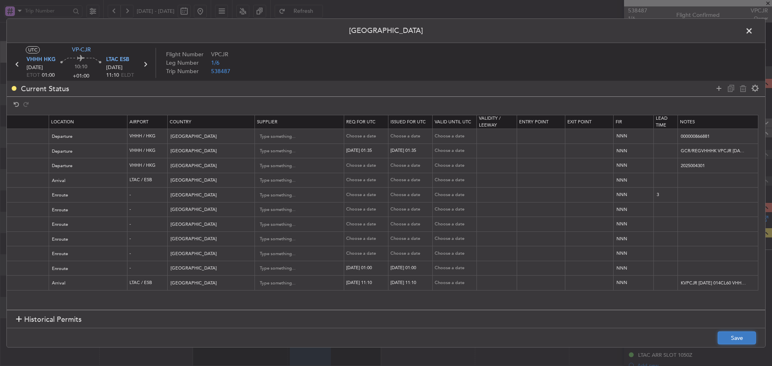
click at [745, 340] on button "Save" at bounding box center [737, 338] width 38 height 13
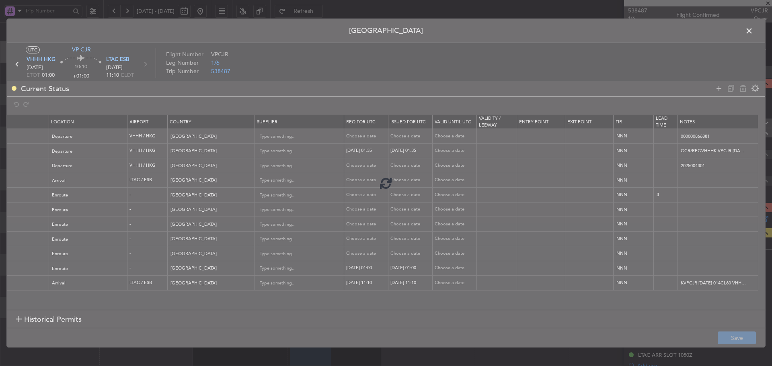
drag, startPoint x: 463, startPoint y: 307, endPoint x: 265, endPoint y: 311, distance: 197.4
click at [266, 311] on div at bounding box center [386, 183] width 758 height 329
type input "LTAC ARR SLOT 1110Z"
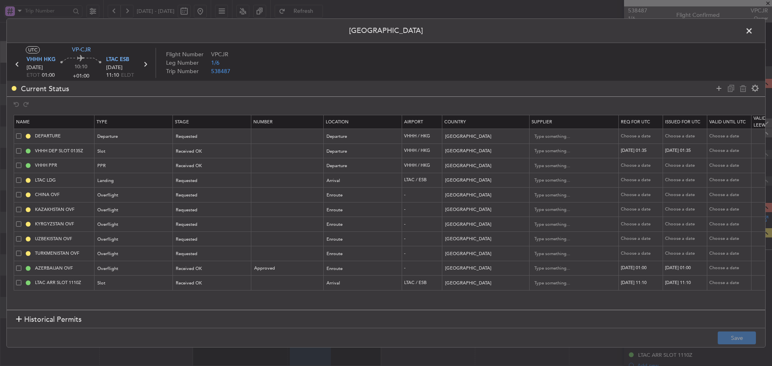
click at [753, 29] on span at bounding box center [753, 33] width 0 height 16
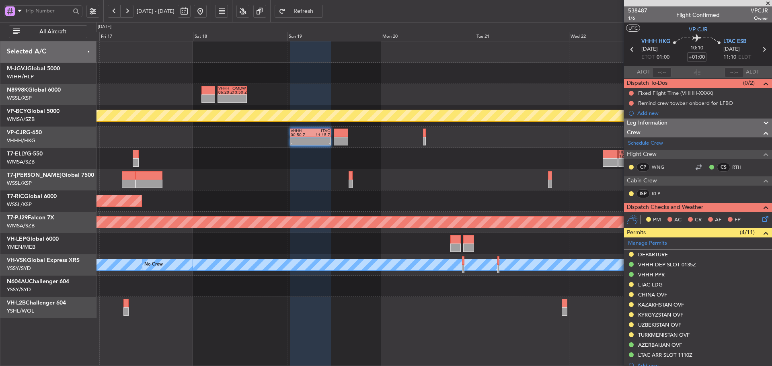
click at [478, 195] on div "- - VHHH 06:20 Z OMDW 13:50 Z Planned Maint [GEOGRAPHIC_DATA] (Sultan [PERSON_N…" at bounding box center [434, 179] width 676 height 277
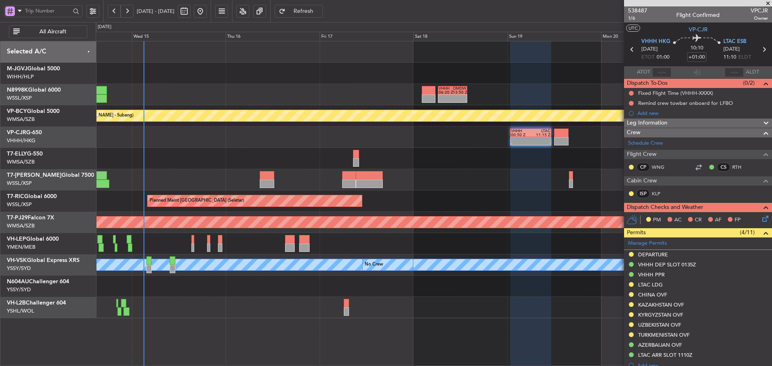
click at [514, 104] on div "- - VHHH 06:20 Z OMDW 13:50 Z" at bounding box center [434, 94] width 676 height 21
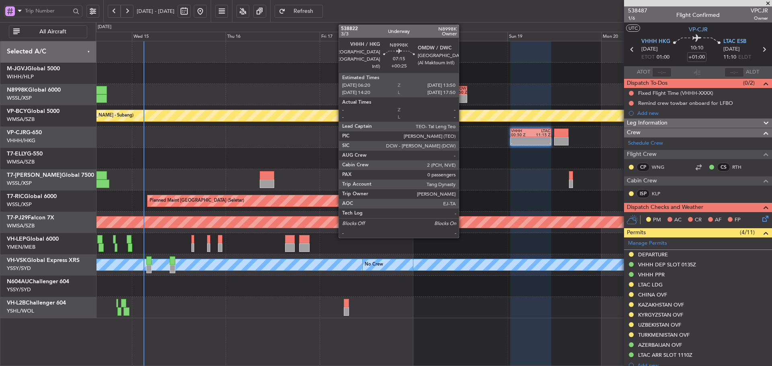
click at [462, 96] on div at bounding box center [460, 97] width 14 height 4
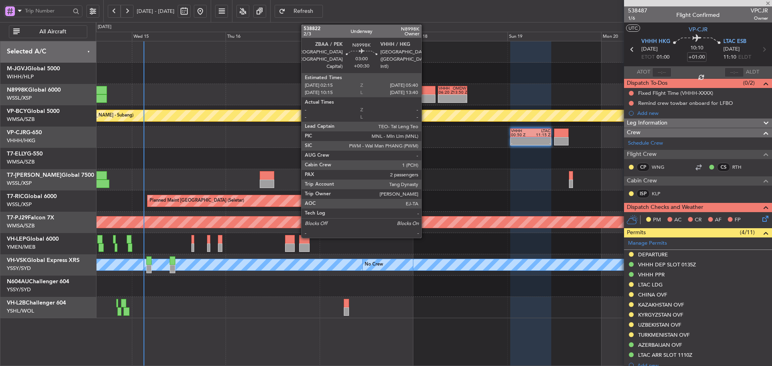
click at [425, 98] on div at bounding box center [429, 98] width 14 height 8
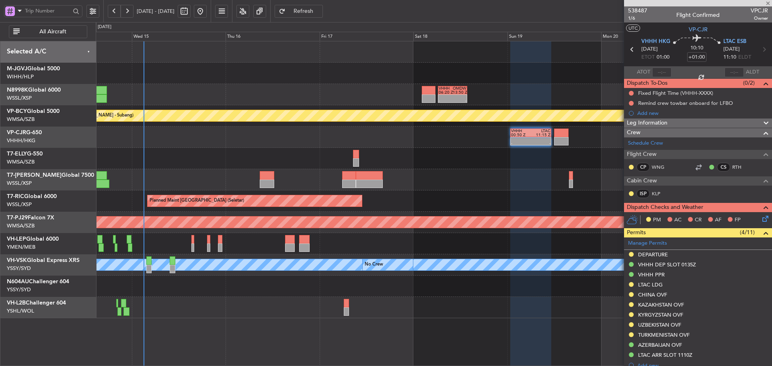
type input "+00:30"
type input "2"
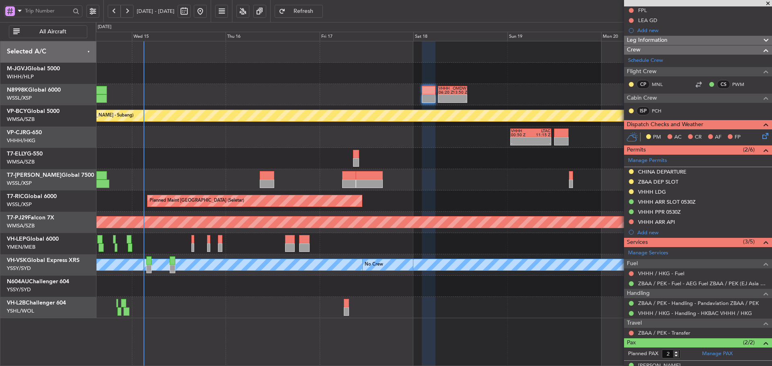
scroll to position [123, 0]
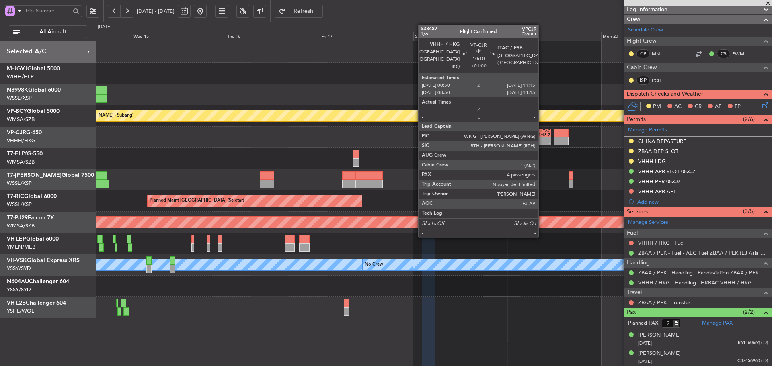
click at [542, 140] on div at bounding box center [541, 139] width 20 height 4
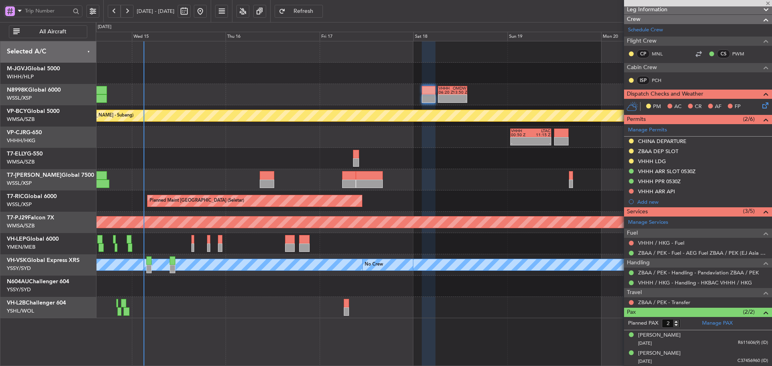
type input "+01:00"
type input "4"
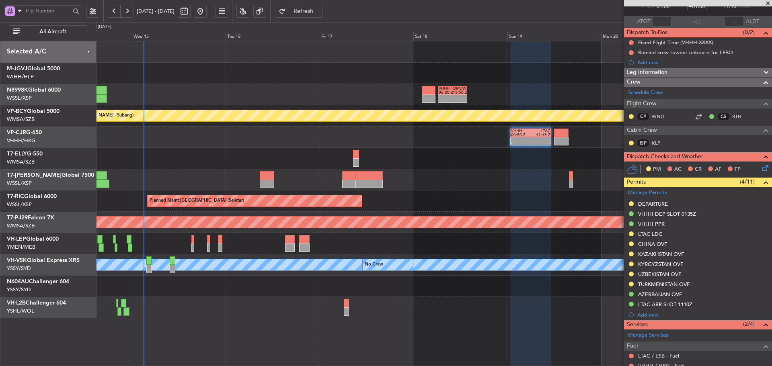
scroll to position [200, 0]
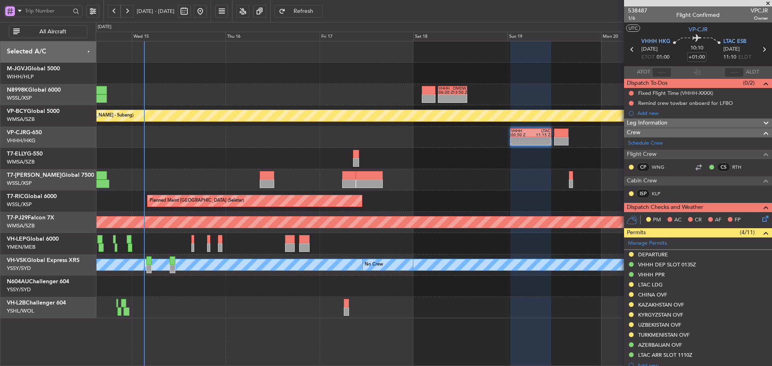
scroll to position [200, 0]
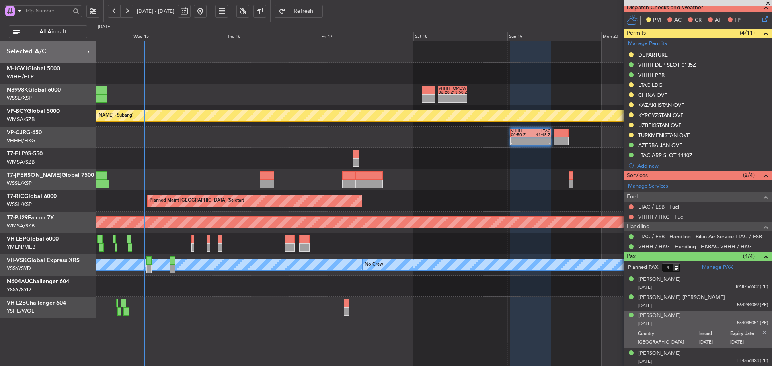
click at [319, 11] on span "Refresh" at bounding box center [303, 11] width 33 height 6
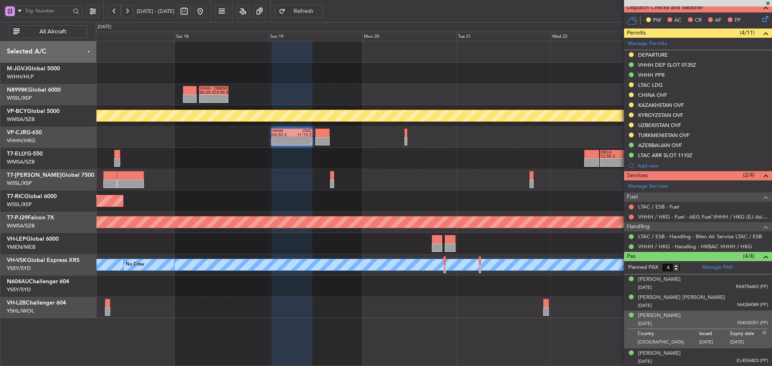
click at [191, 189] on div "- - VHHH 06:20 Z OMDW 13:50 Z Planned Maint Kuala Lumpur (Sultan Abdul Aziz Sha…" at bounding box center [434, 179] width 676 height 277
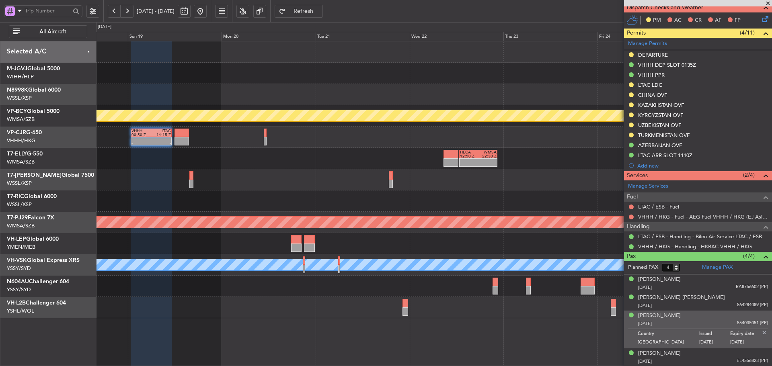
click at [239, 210] on div "- - VHHH 06:20 Z OMDW 13:50 Z Planned Maint Kuala Lumpur (Sultan Abdul Aziz Sha…" at bounding box center [434, 179] width 676 height 277
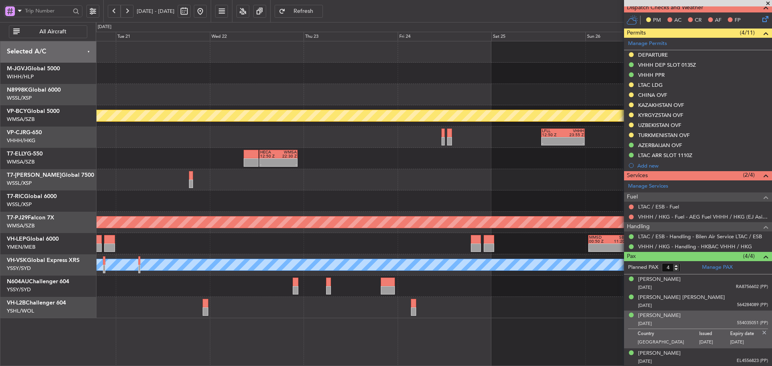
click at [312, 230] on div "Planned Maint Kuala Lumpur (Sultan Abdul Aziz Shah - Subang) - - LFLL 12:50 Z V…" at bounding box center [434, 179] width 676 height 277
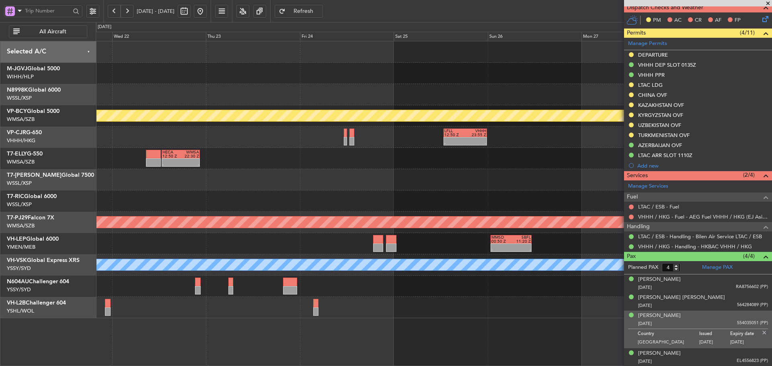
click at [474, 236] on div "MMSD 00:50 Z SBFL 11:20 Z - - - - SBKP 21:50 Z FACT 05:30 Z" at bounding box center [434, 243] width 676 height 21
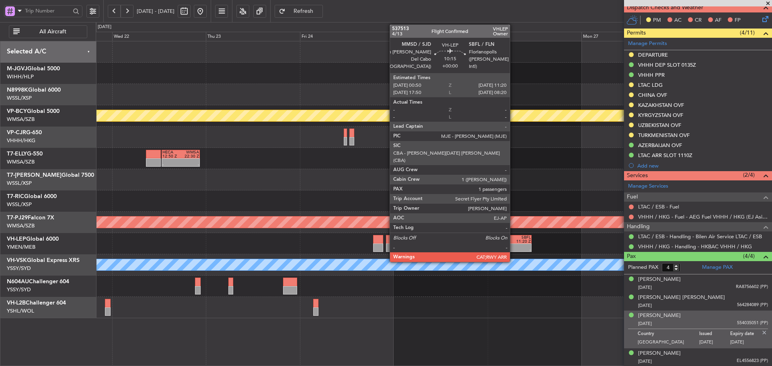
click at [513, 243] on div "MMSD 00:50 Z SBFL 11:20 Z" at bounding box center [510, 239] width 41 height 8
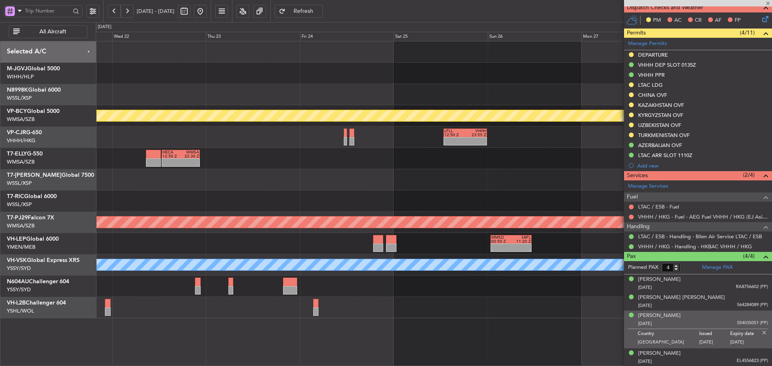
type input "1"
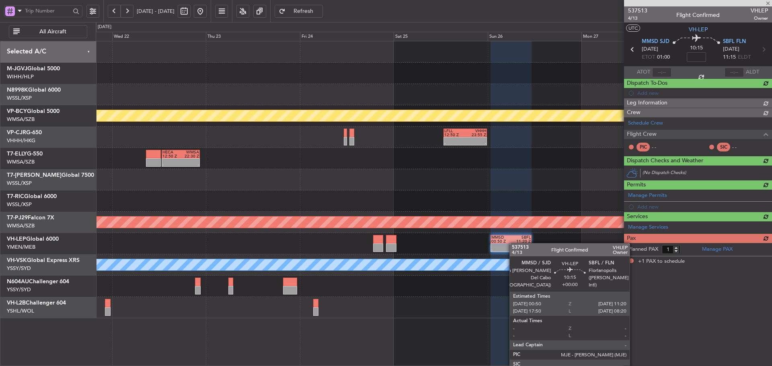
scroll to position [0, 0]
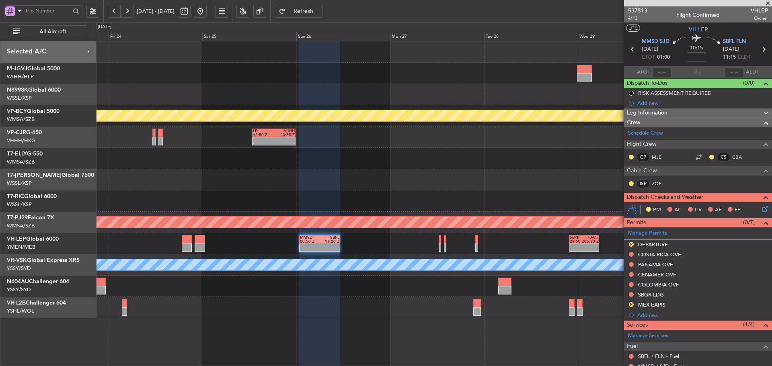
click at [304, 181] on div at bounding box center [434, 179] width 676 height 21
click at [695, 58] on input at bounding box center [696, 57] width 19 height 10
click at [713, 71] on mat-tooltip-component "Flight Time Correction" at bounding box center [695, 74] width 60 height 21
type input "-00:25"
click at [650, 232] on link "Manage Permits" at bounding box center [647, 234] width 39 height 8
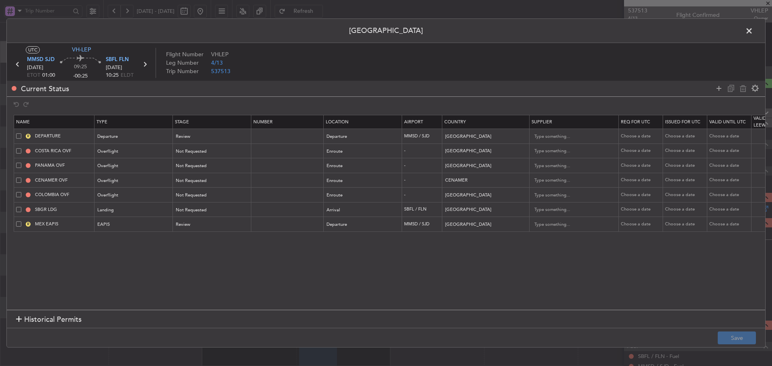
click at [17, 195] on span at bounding box center [18, 194] width 5 height 5
click at [22, 192] on input "checkbox" at bounding box center [22, 192] width 0 height 0
click at [18, 194] on span at bounding box center [18, 194] width 5 height 5
click at [22, 192] on input "checkbox" at bounding box center [22, 192] width 0 height 0
click at [490, 151] on input "Costa Rica" at bounding box center [481, 152] width 72 height 12
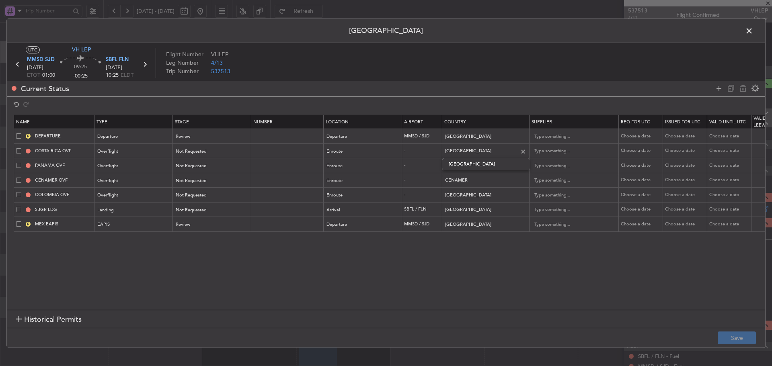
click at [522, 152] on div at bounding box center [523, 151] width 9 height 9
click at [479, 161] on span "Honduras" at bounding box center [486, 164] width 75 height 12
type input "Honduras"
click at [522, 166] on div at bounding box center [523, 166] width 9 height 9
click at [468, 185] on span "Ecuador" at bounding box center [486, 179] width 75 height 12
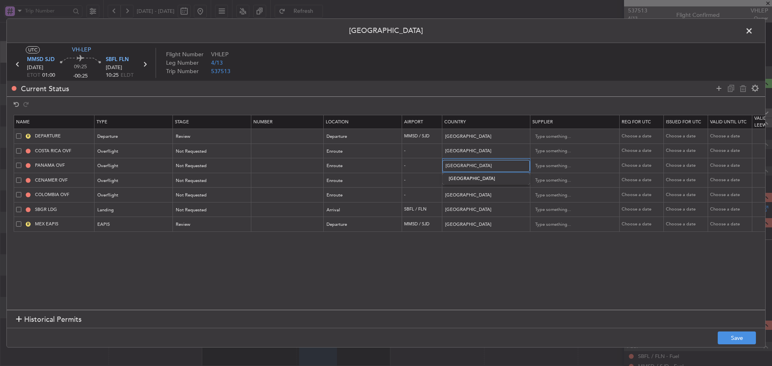
type input "Ecuador"
click at [465, 182] on input "CENAMER" at bounding box center [481, 181] width 72 height 12
click at [525, 183] on div at bounding box center [523, 180] width 9 height 9
click at [469, 196] on span "Peru" at bounding box center [486, 194] width 75 height 12
type input "Peru"
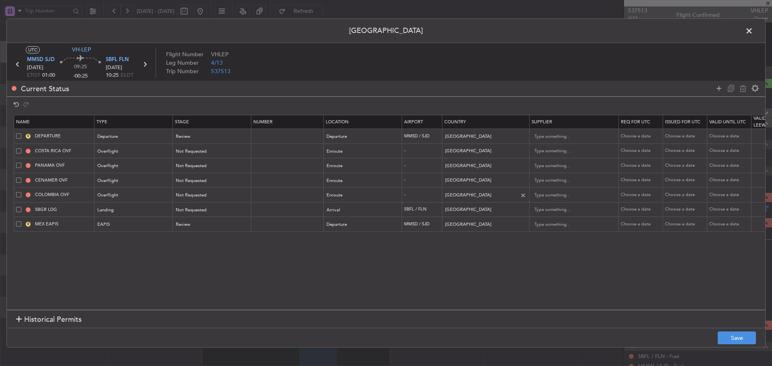
click at [523, 197] on div at bounding box center [523, 195] width 9 height 9
click at [458, 212] on span "Bolivia" at bounding box center [486, 208] width 75 height 12
type input "Bolivia"
drag, startPoint x: 717, startPoint y: 91, endPoint x: 699, endPoint y: 91, distance: 18.1
click at [717, 91] on icon at bounding box center [719, 89] width 10 height 10
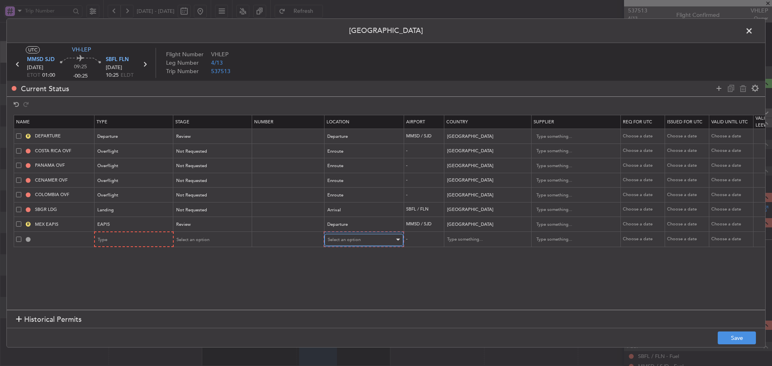
click at [350, 242] on span "Select an option" at bounding box center [344, 240] width 33 height 6
click at [349, 304] on span "Enroute" at bounding box center [364, 305] width 72 height 12
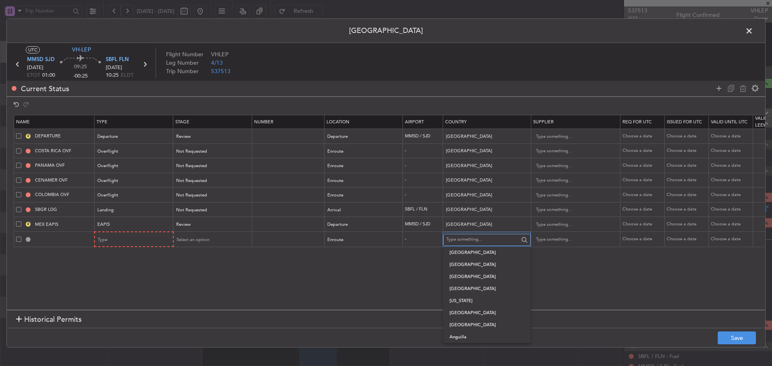
click at [457, 238] on input "text" at bounding box center [482, 240] width 72 height 12
click at [464, 254] on span "Paraguay" at bounding box center [486, 253] width 75 height 12
type input "Paraguay"
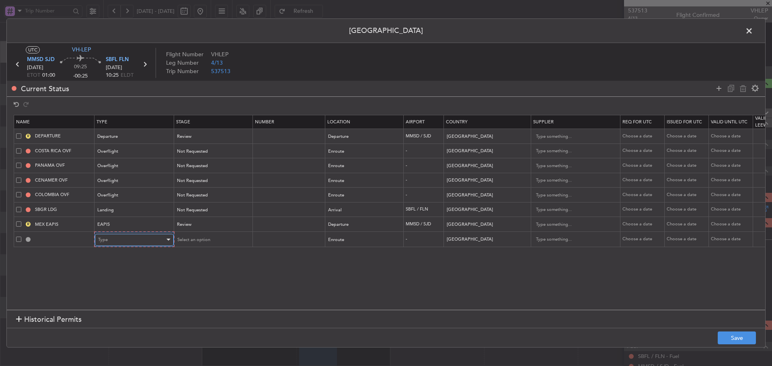
click at [157, 235] on div "Type" at bounding box center [131, 240] width 67 height 12
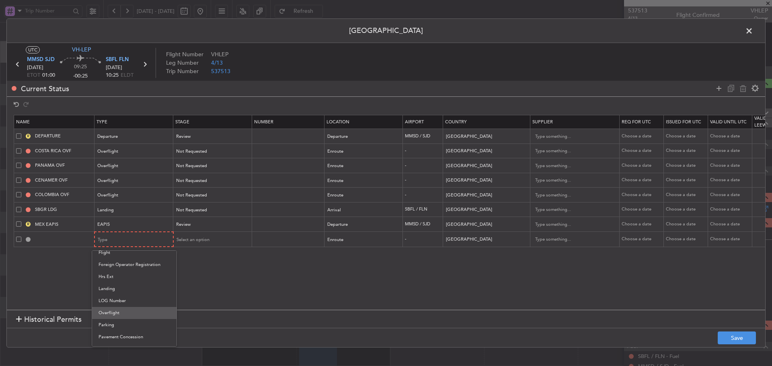
click at [130, 312] on span "Overflight" at bounding box center [134, 313] width 72 height 12
click at [718, 92] on icon at bounding box center [719, 89] width 10 height 10
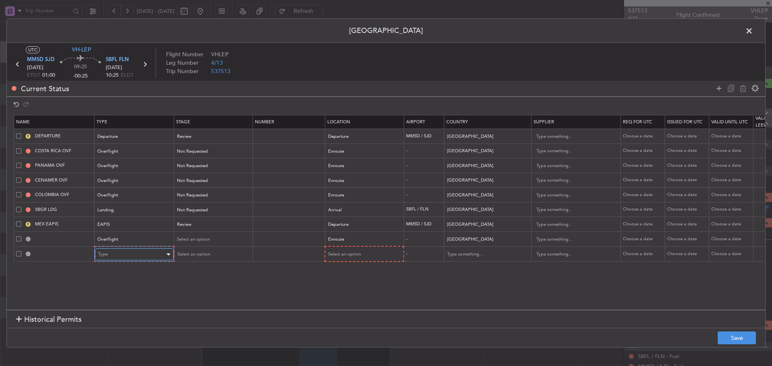
click at [144, 259] on div "Type" at bounding box center [131, 254] width 67 height 12
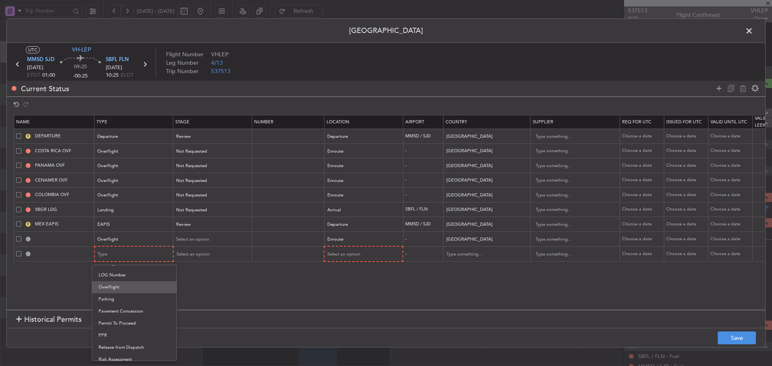
click at [117, 284] on span "Overflight" at bounding box center [134, 287] width 72 height 12
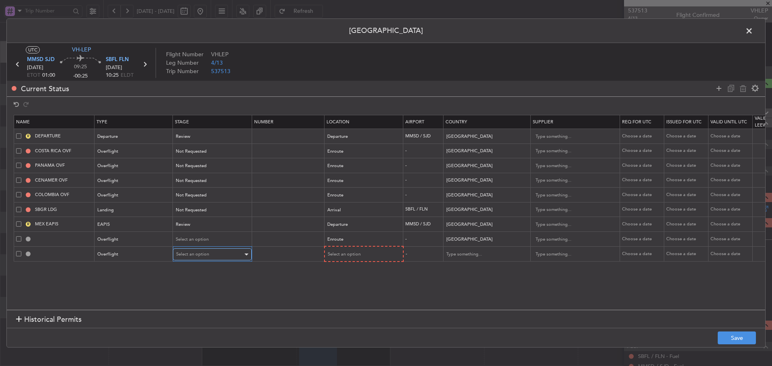
click at [190, 253] on span "Select an option" at bounding box center [192, 254] width 33 height 6
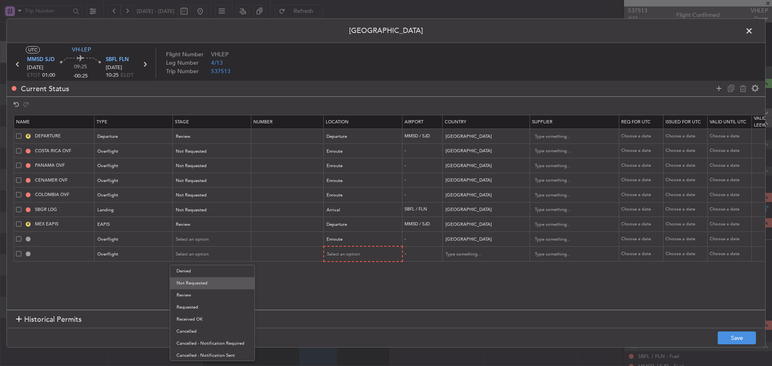
click at [210, 286] on span "Not Requested" at bounding box center [212, 283] width 72 height 12
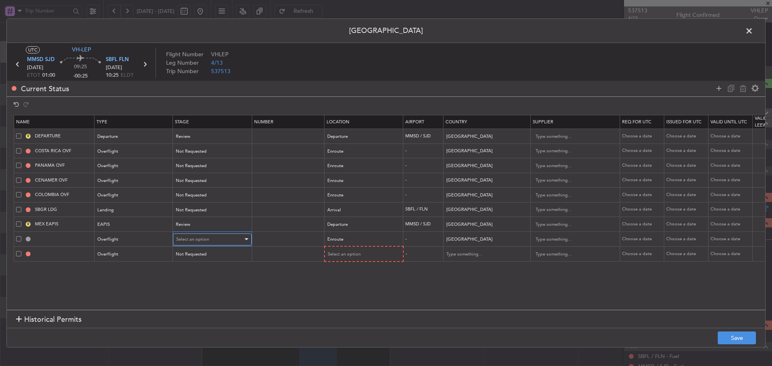
click at [225, 242] on div "Select an option" at bounding box center [209, 240] width 67 height 12
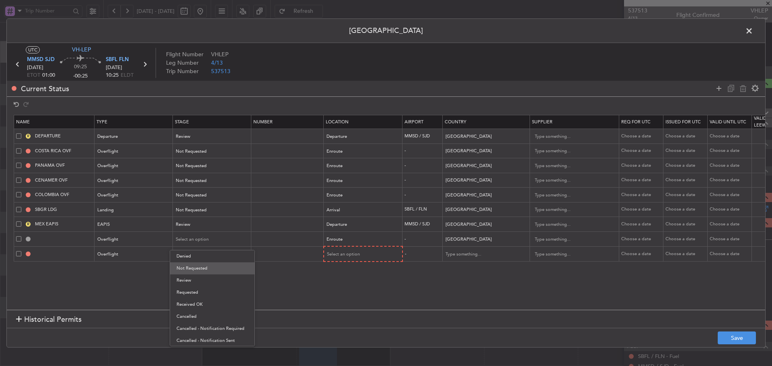
click at [214, 268] on span "Not Requested" at bounding box center [212, 269] width 72 height 12
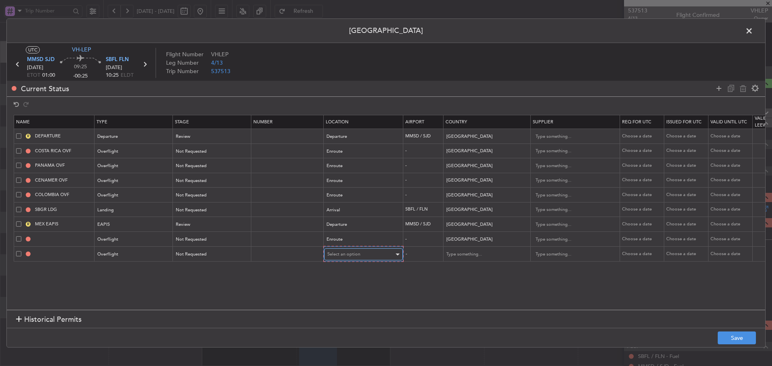
click at [363, 256] on div "Select an option" at bounding box center [360, 254] width 67 height 12
click at [361, 314] on span "Enroute" at bounding box center [364, 320] width 72 height 12
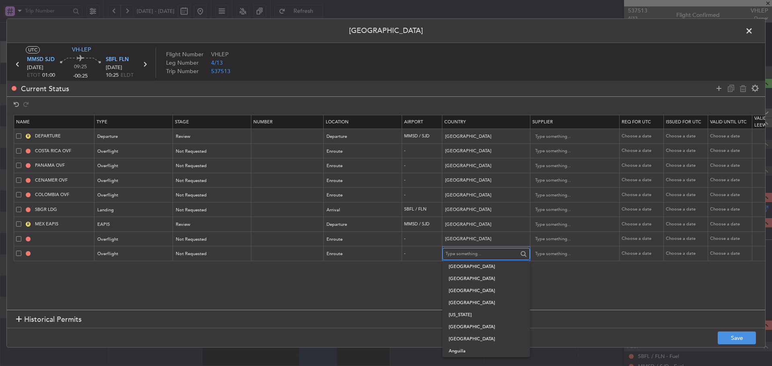
click at [469, 250] on input "text" at bounding box center [481, 254] width 72 height 12
type input "a"
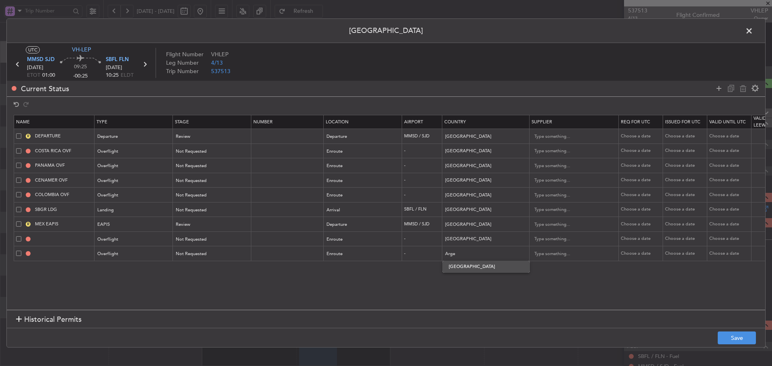
click at [468, 263] on span "Argentina" at bounding box center [486, 267] width 75 height 12
type input "Argentina"
click at [736, 343] on button "Save" at bounding box center [737, 338] width 38 height 13
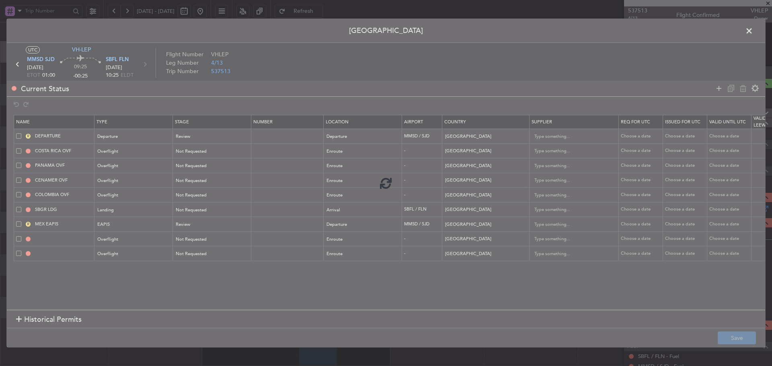
type input "HONDURAS OVF"
type input "ECUADOR OVF"
type input "PERU OVF"
type input "BOLIVIA OVF"
type input "PARAGUAY OVF"
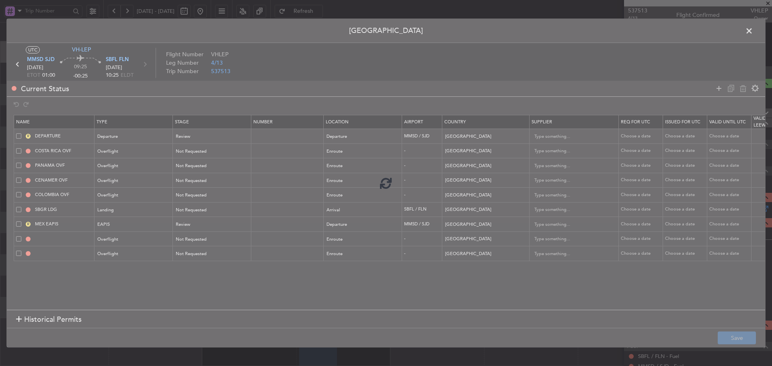
type input "NNN"
type input "ARGENTINA OVF"
type input "NNN"
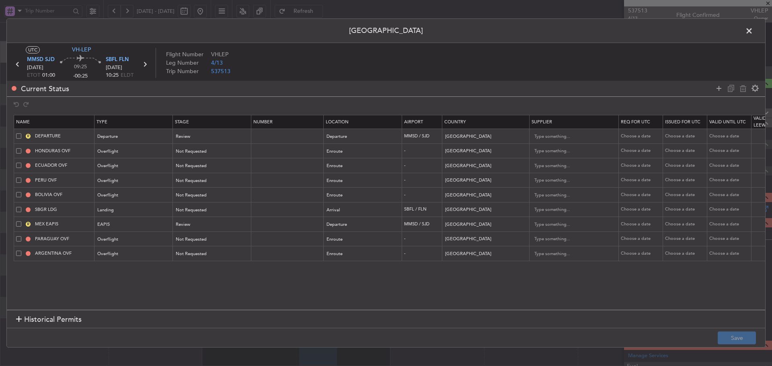
click at [144, 64] on icon at bounding box center [145, 64] width 10 height 10
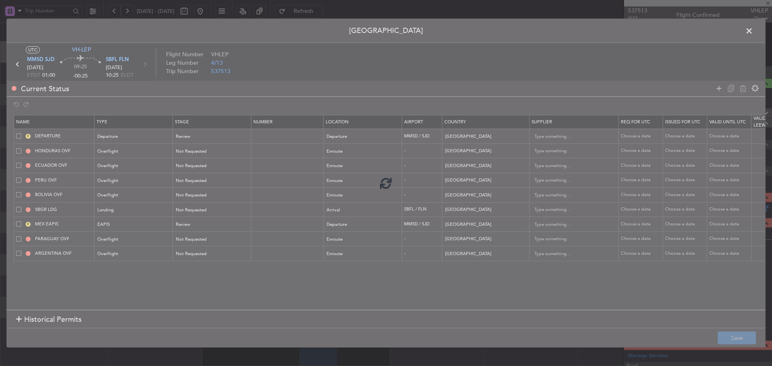
type input "0"
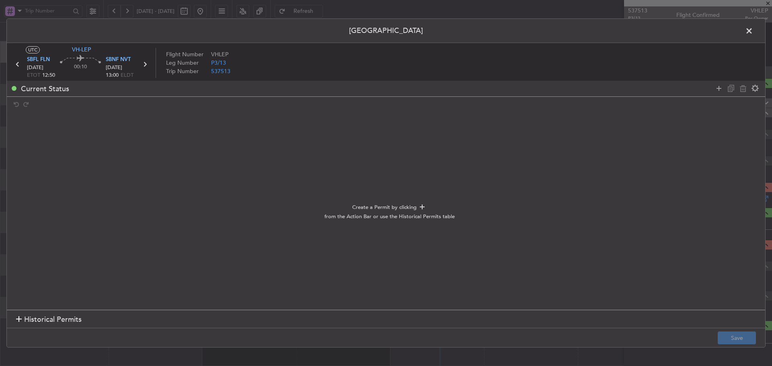
click at [753, 29] on span at bounding box center [753, 33] width 0 height 16
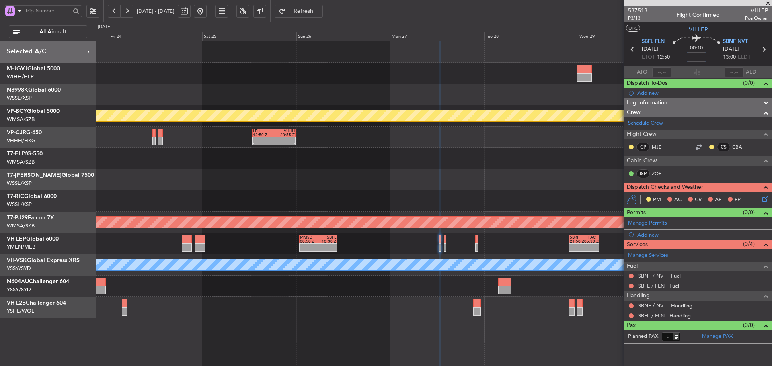
click at [697, 58] on input at bounding box center [696, 57] width 19 height 10
type input "+00:05"
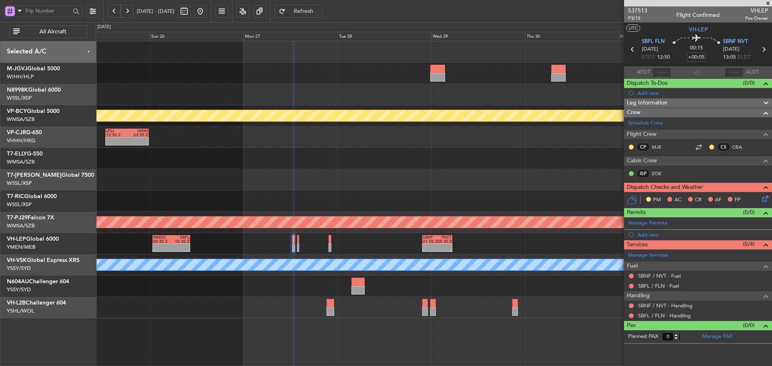
click at [394, 194] on div at bounding box center [434, 201] width 676 height 21
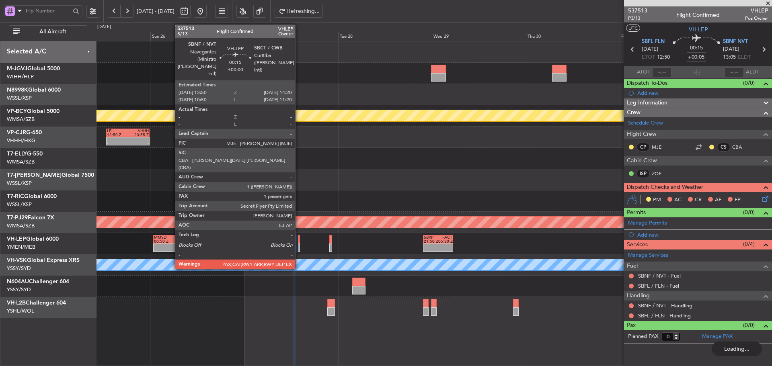
click at [299, 242] on div at bounding box center [299, 239] width 2 height 8
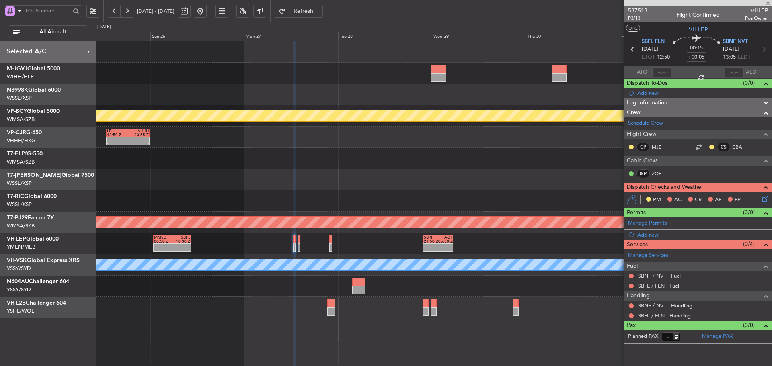
type input "1"
click at [696, 55] on input at bounding box center [696, 57] width 19 height 10
click at [717, 63] on div "00:15 15" at bounding box center [696, 50] width 53 height 30
type input "+00:15"
click at [719, 68] on section "ATOT ALDT" at bounding box center [698, 72] width 148 height 12
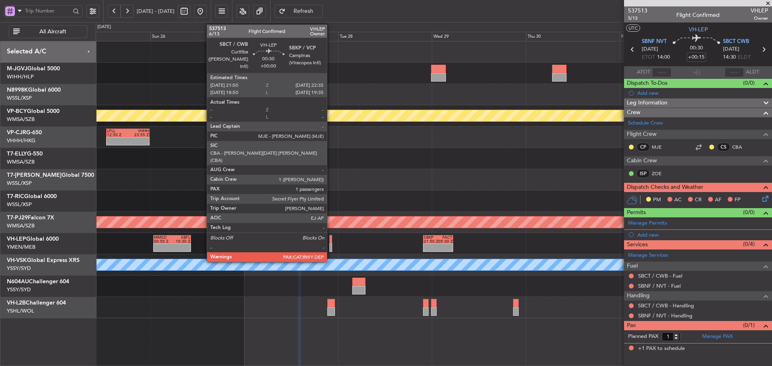
click at [330, 245] on div at bounding box center [330, 248] width 3 height 8
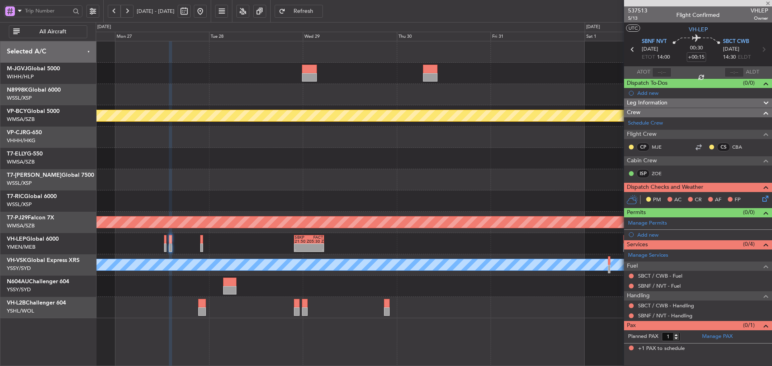
click at [405, 204] on div "Planned Maint Kuala Lumpur (Sultan Abdul Aziz Shah - Subang) - - LFLL 12:50 Z V…" at bounding box center [434, 179] width 676 height 277
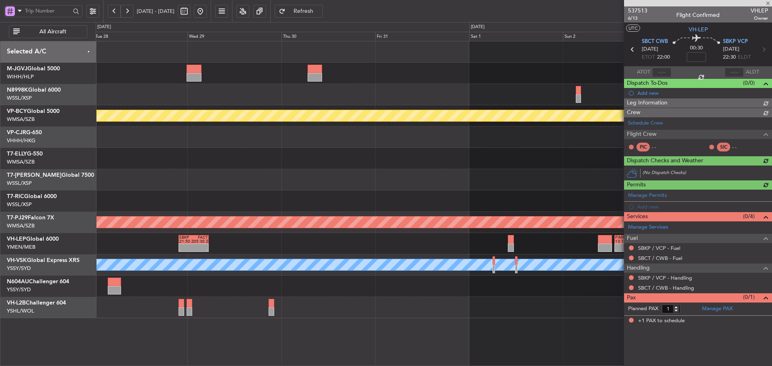
click at [422, 211] on div "Planned Maint Kuala Lumpur (Sultan Abdul Aziz Shah - Subang) Planned Maint Kual…" at bounding box center [434, 179] width 676 height 277
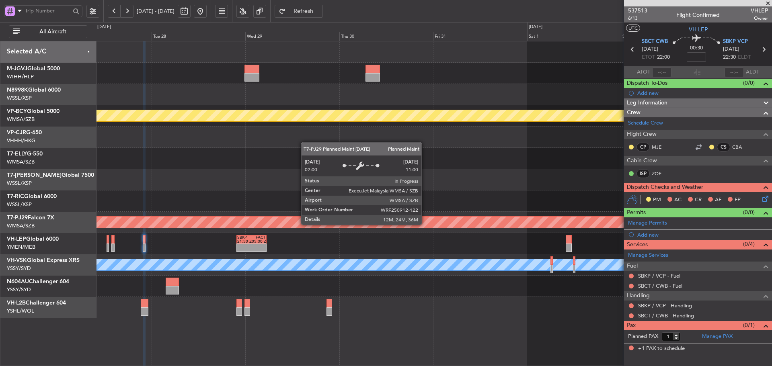
click at [538, 219] on div "Planned Maint [GEOGRAPHIC_DATA] (Sultan [PERSON_NAME] [PERSON_NAME] - Subang)" at bounding box center [229, 222] width 1619 height 11
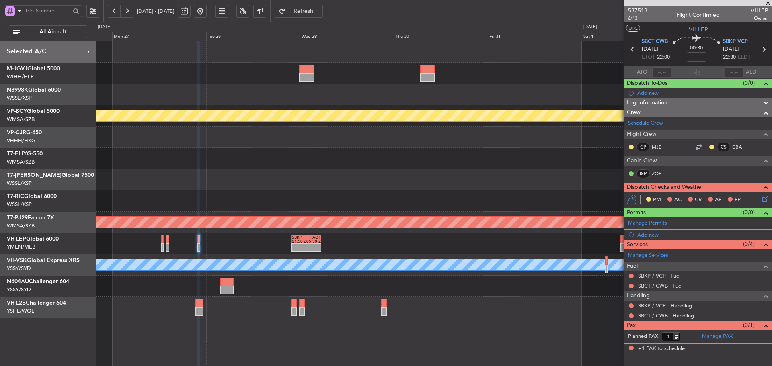
click at [506, 179] on div at bounding box center [434, 179] width 676 height 21
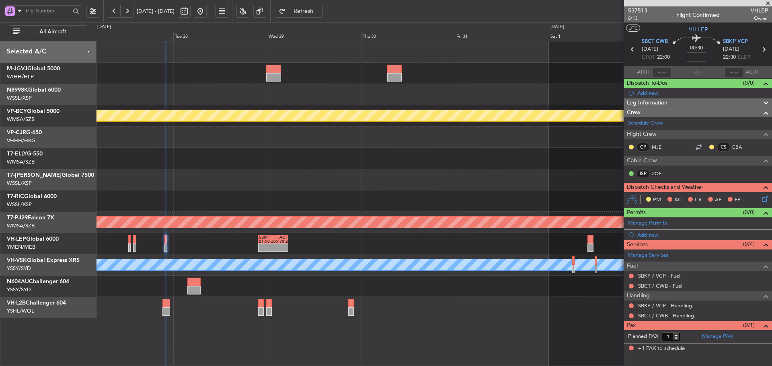
click at [698, 56] on input at bounding box center [696, 57] width 19 height 10
type input "+00:05"
click at [645, 41] on span "SBCT CWB" at bounding box center [655, 42] width 26 height 8
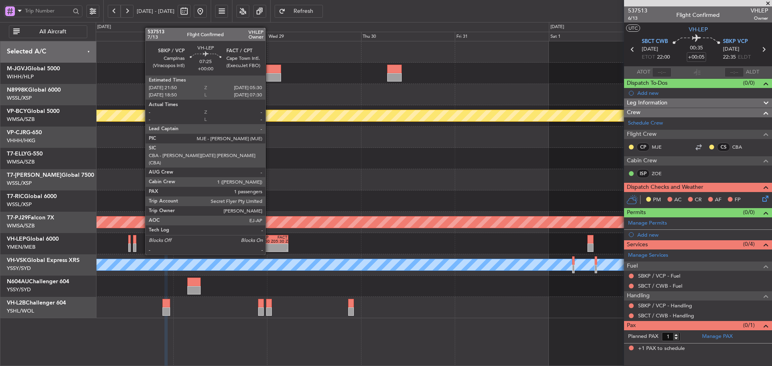
click at [269, 240] on div "21:50 Z" at bounding box center [266, 242] width 14 height 4
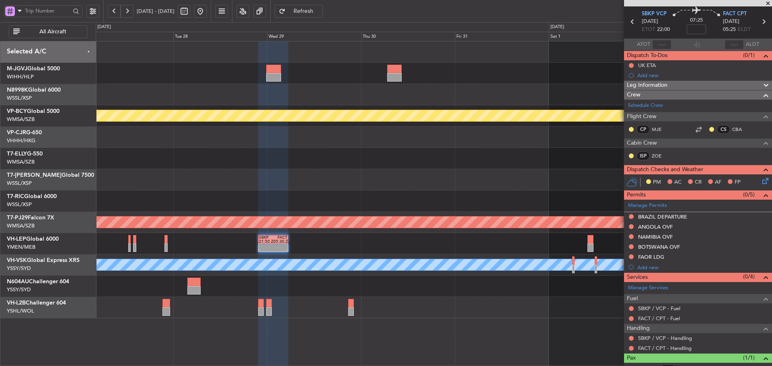
scroll to position [55, 0]
